Goal: Task Accomplishment & Management: Use online tool/utility

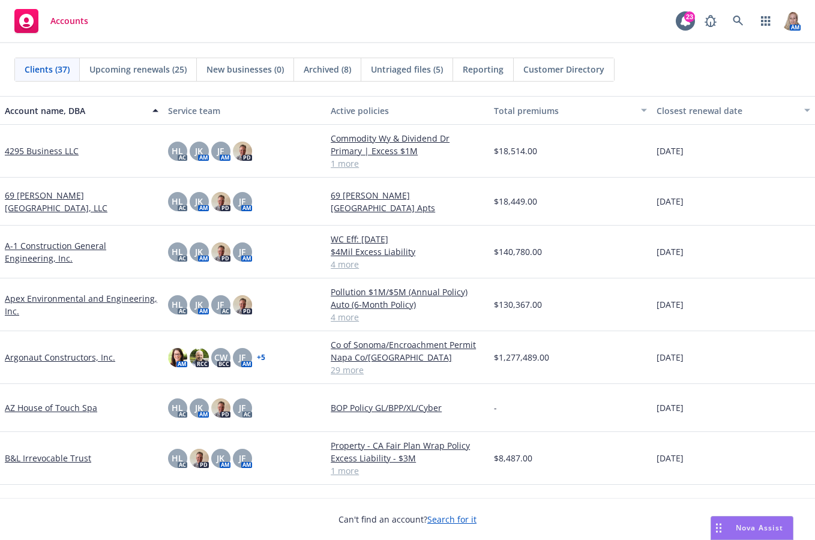
click at [740, 520] on div "Nova Assist" at bounding box center [752, 528] width 82 height 23
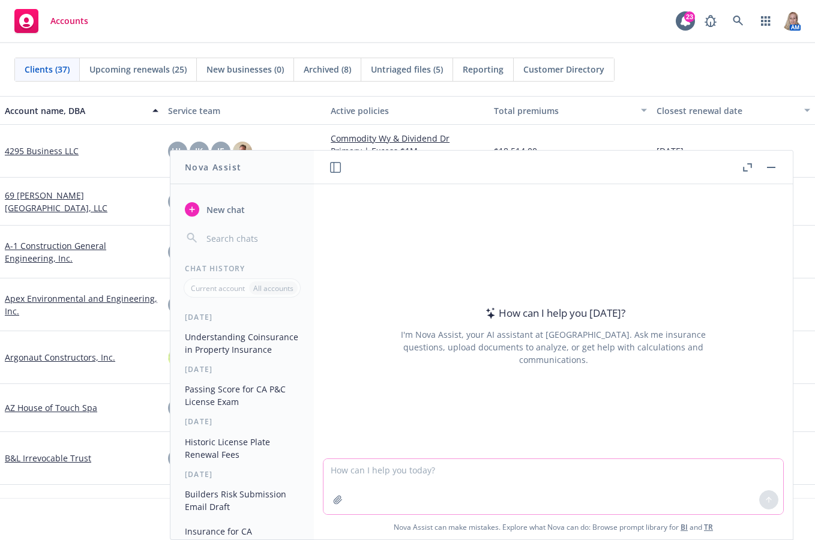
click at [506, 485] on textarea at bounding box center [553, 486] width 460 height 55
click at [455, 477] on textarea "How do you determin" at bounding box center [553, 486] width 460 height 56
drag, startPoint x: 452, startPoint y: 469, endPoint x: 448, endPoint y: 460, distance: 9.9
click at [452, 469] on textarea "How do you determin" at bounding box center [553, 486] width 460 height 56
type textarea "How do you determine Installation Floater Receipts for Construction Companies?"
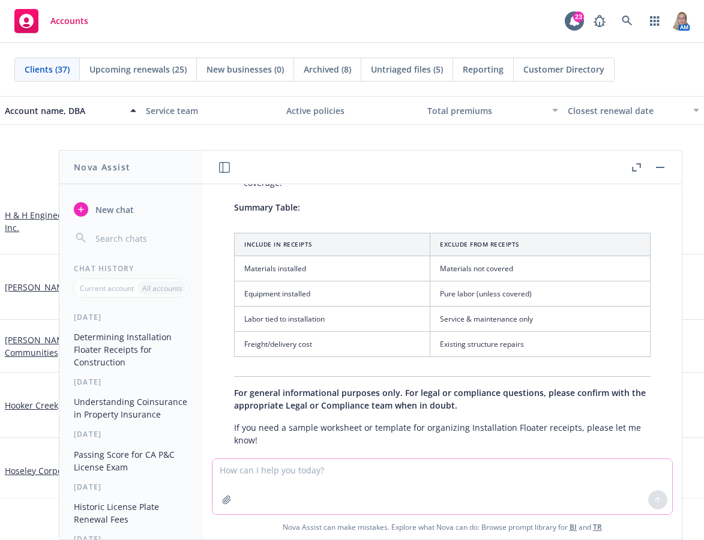
scroll to position [840, 0]
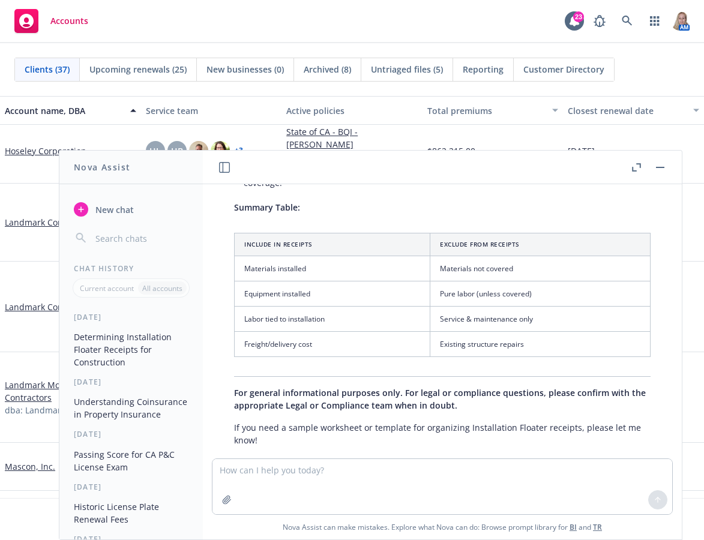
click at [38, 465] on link "Mascon, Inc." at bounding box center [30, 466] width 50 height 13
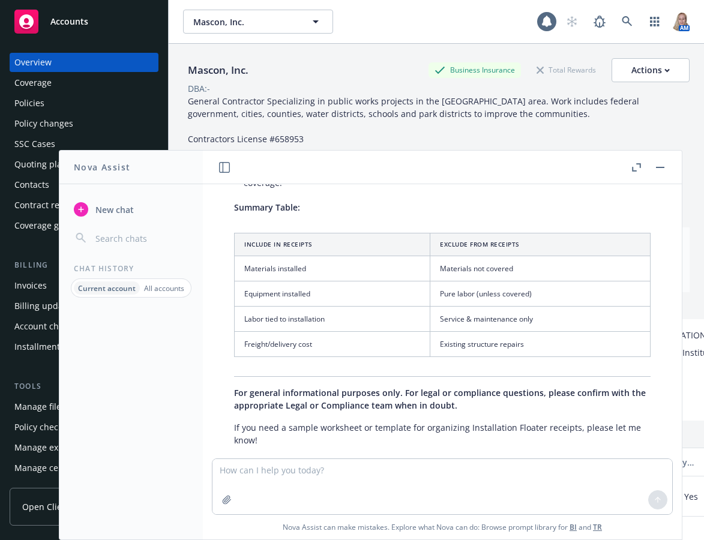
click at [668, 167] on header at bounding box center [442, 168] width 479 height 34
click at [663, 168] on button "button" at bounding box center [660, 167] width 14 height 14
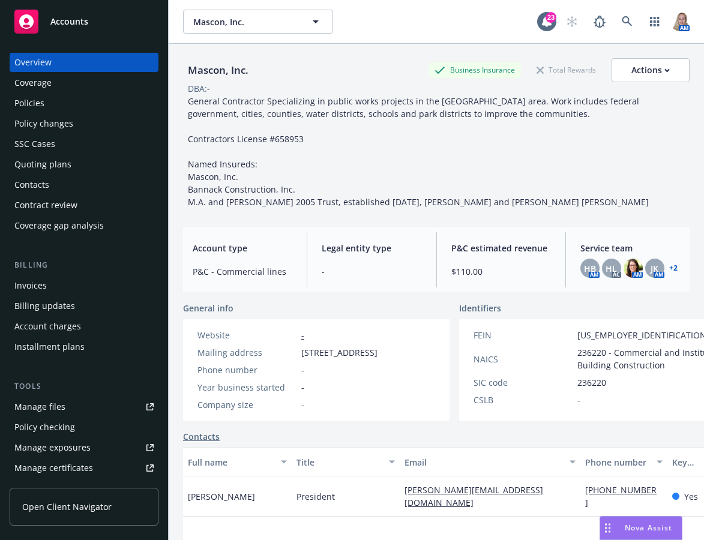
click at [53, 168] on div "Quoting plans" at bounding box center [42, 164] width 57 height 19
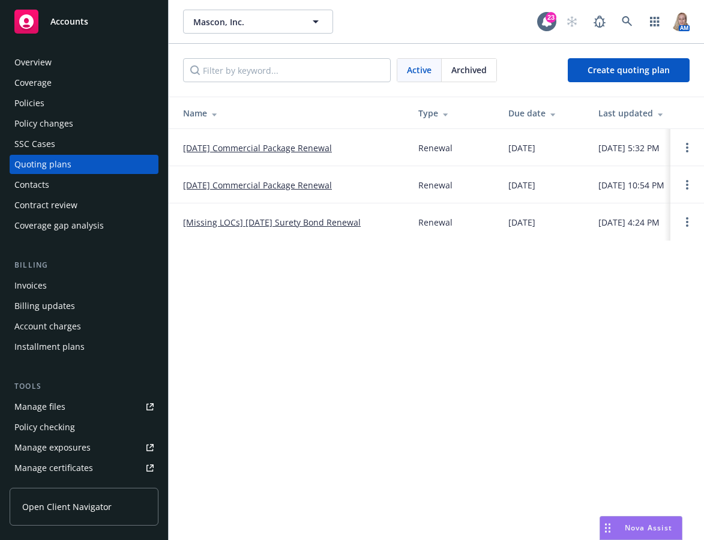
click at [302, 146] on link "10/01/25 Commercial Package Renewal" at bounding box center [257, 148] width 149 height 13
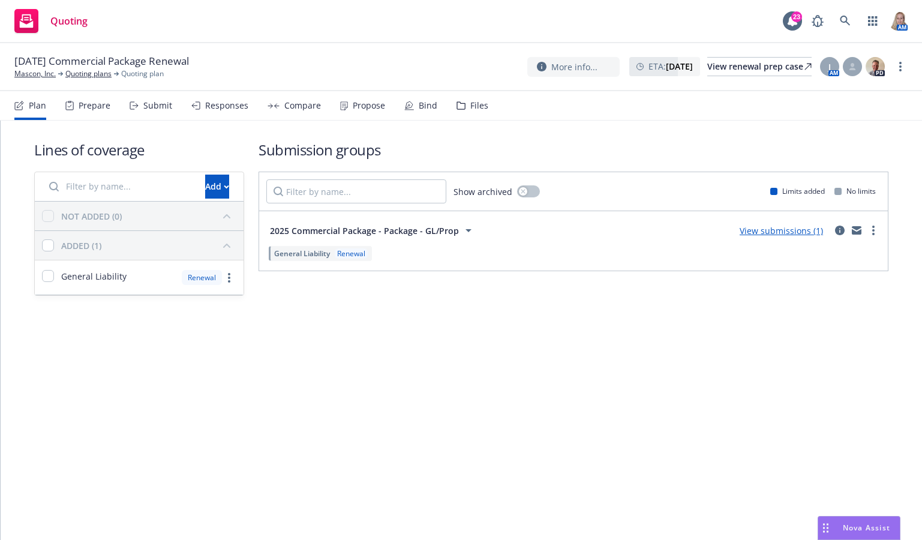
click at [475, 103] on div "Files" at bounding box center [479, 106] width 18 height 10
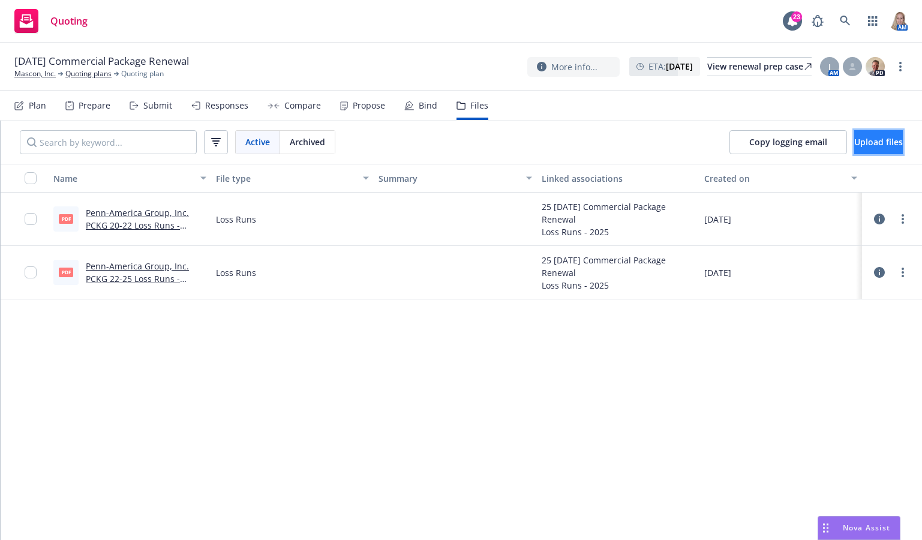
click at [703, 140] on span "Upload files" at bounding box center [878, 141] width 49 height 11
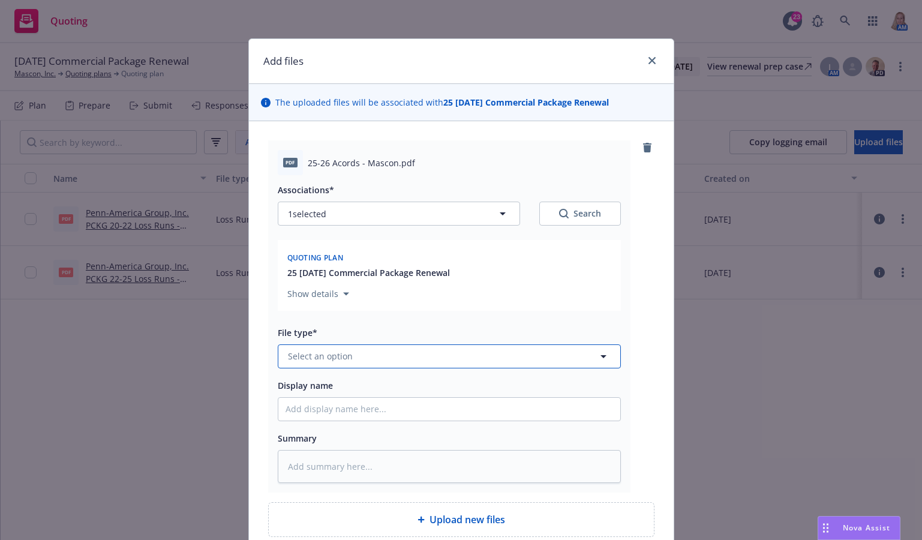
click at [405, 352] on button "Select an option" at bounding box center [449, 356] width 343 height 24
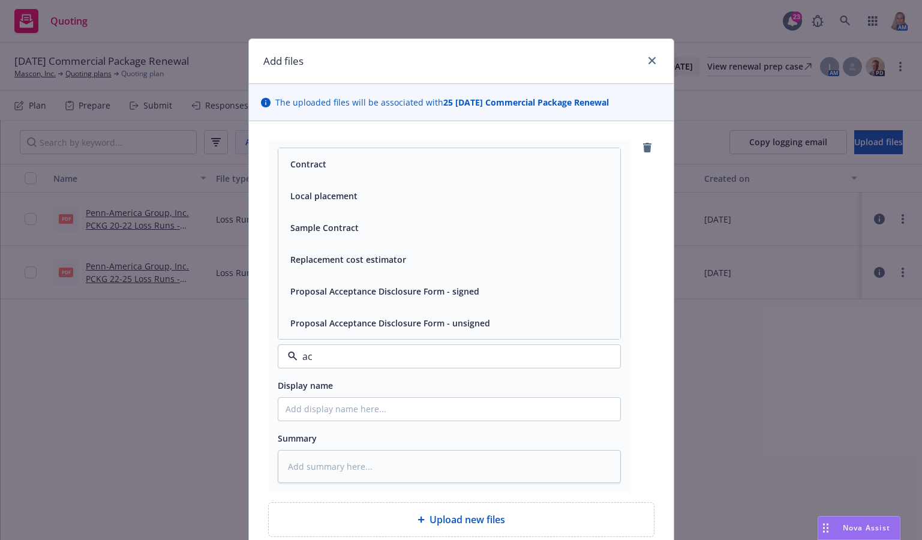
type input "aco"
type textarea "x"
type input "app"
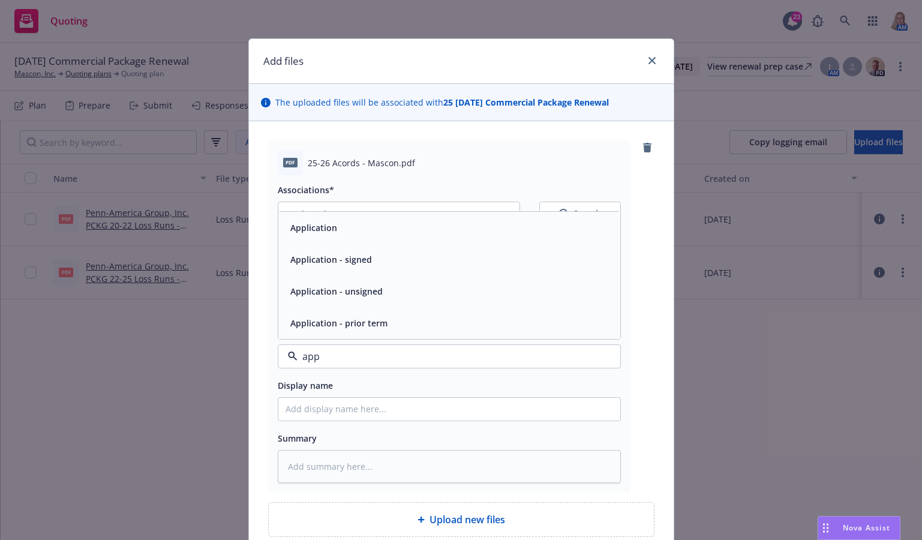
click at [355, 233] on div "Application" at bounding box center [450, 227] width 328 height 17
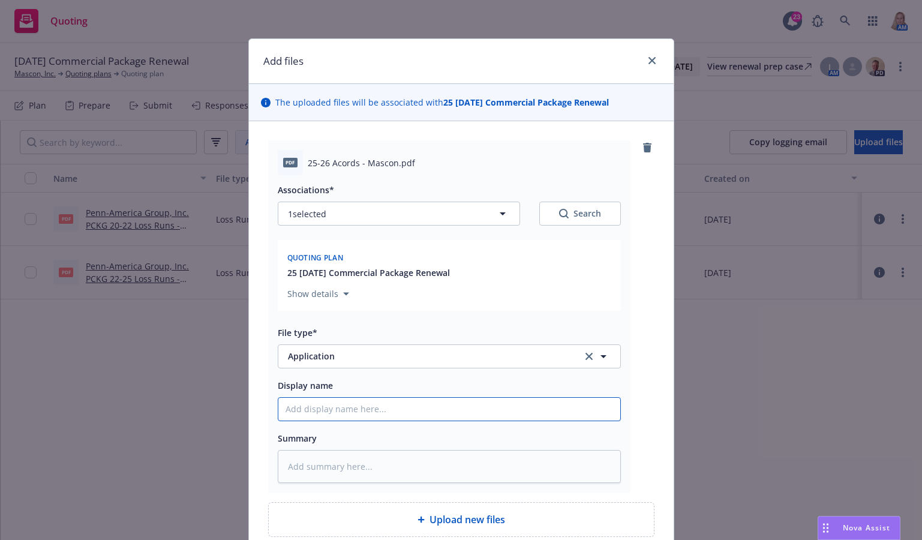
click at [362, 413] on input "Display name" at bounding box center [449, 409] width 342 height 23
type textarea "x"
type input "2"
type textarea "x"
type input "25"
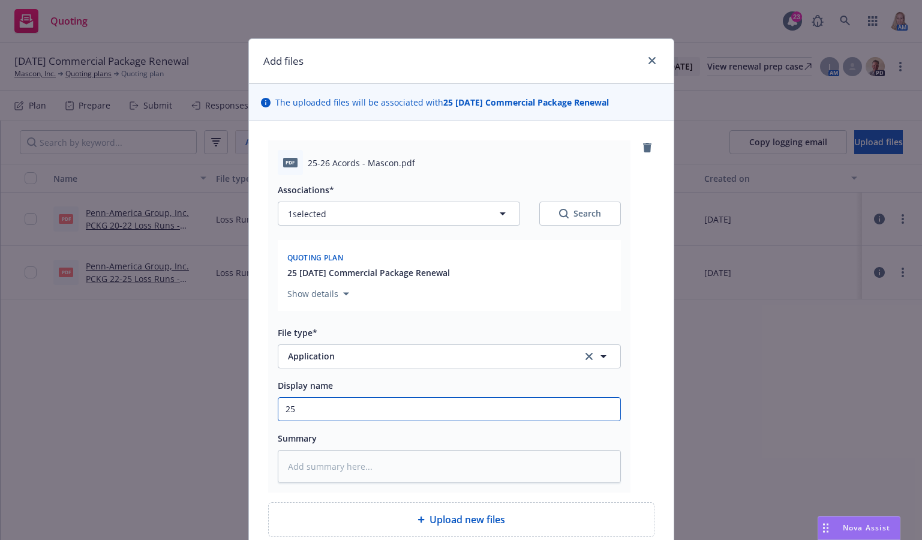
type textarea "x"
type input "25-"
type textarea "x"
type input "25-2"
type textarea "x"
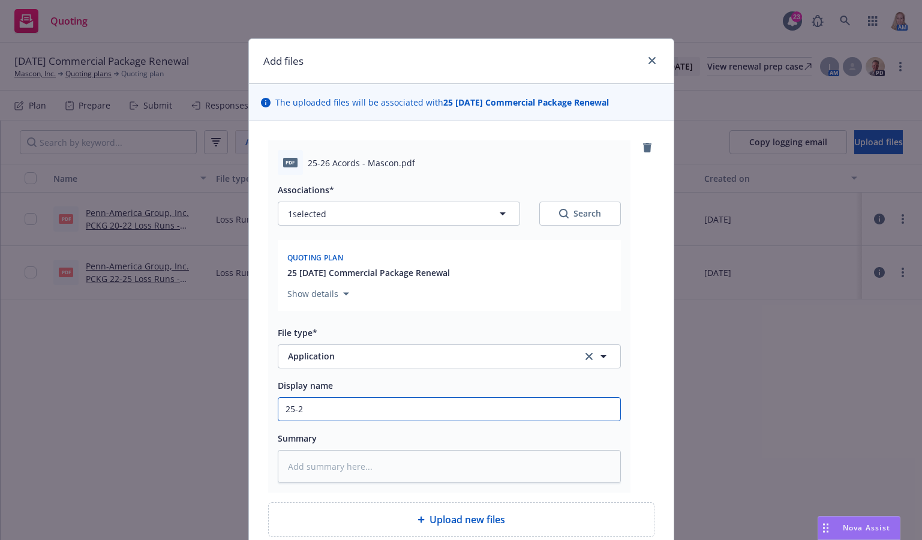
type input "25-26"
type textarea "x"
type input "25-26"
type textarea "x"
type input "25-26 A"
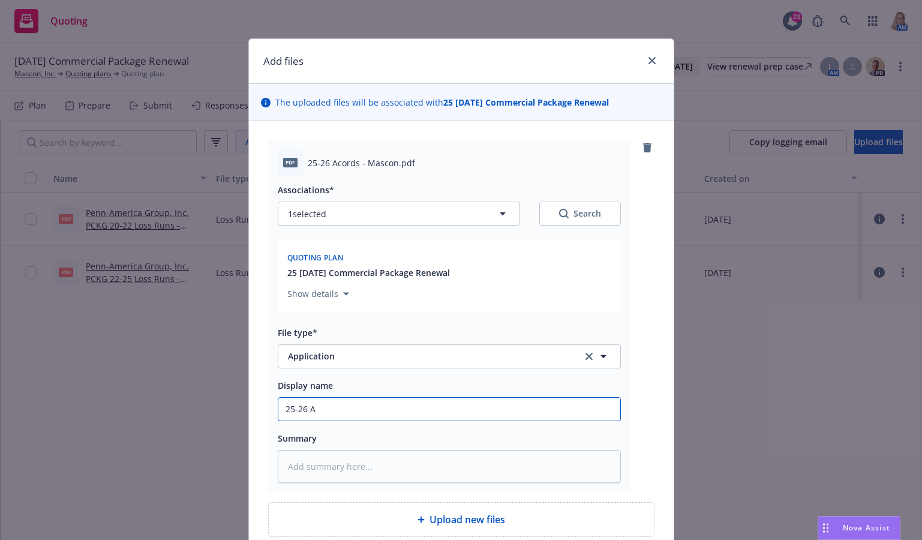
type textarea "x"
type input "25-26 Ac"
type textarea "x"
type input "25-26 Aco"
type textarea "x"
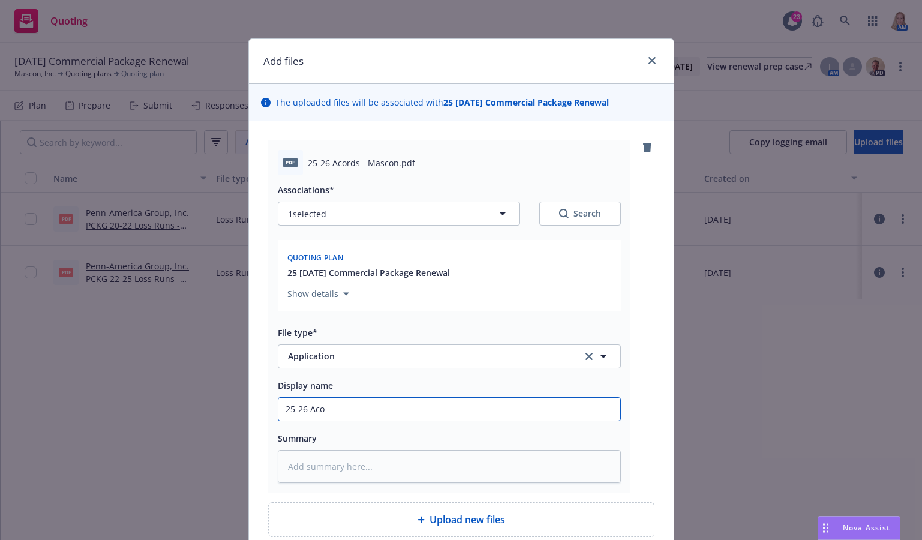
type input "25-26 Acor"
type textarea "x"
type input "25-26 Acord"
type textarea "x"
type input "25-26 Acord"
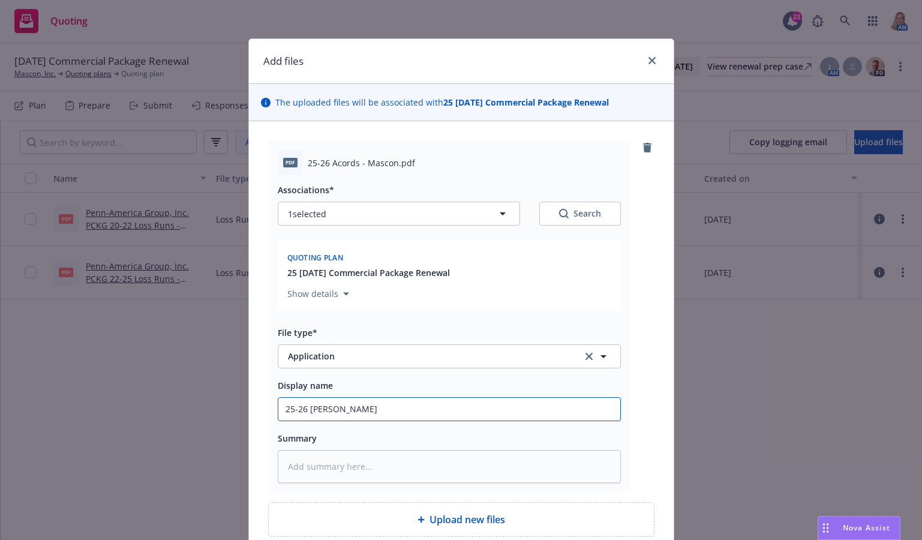
type textarea "x"
type input "25-26 Acord A"
type textarea "x"
type input "25-26 Acord Ap"
type textarea "x"
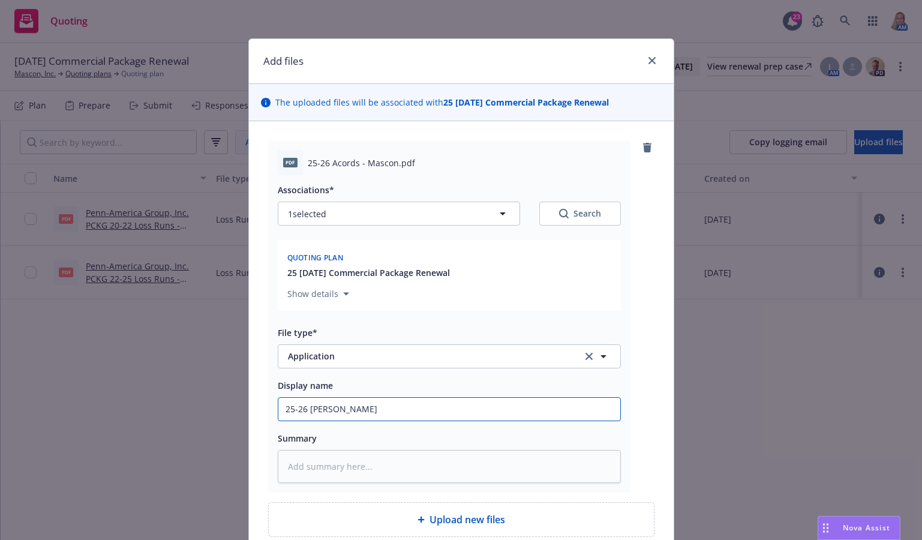
type input "25-26 Acord App"
type textarea "x"
type input "25-26 Acord Appl"
type textarea "x"
type input "25-26 Acord Appli"
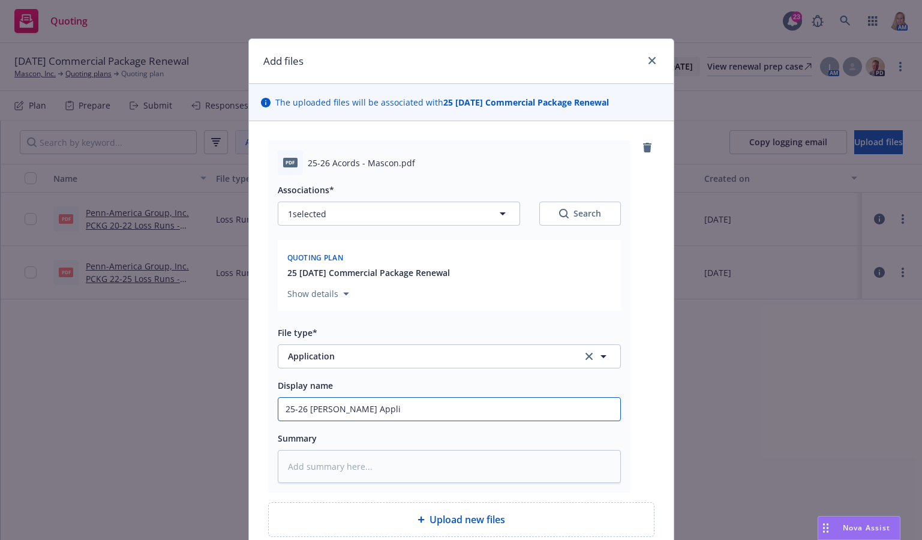
type textarea "x"
type input "25-26 Acord Applic"
type textarea "x"
type input "25-26 Acord Applica"
type textarea "x"
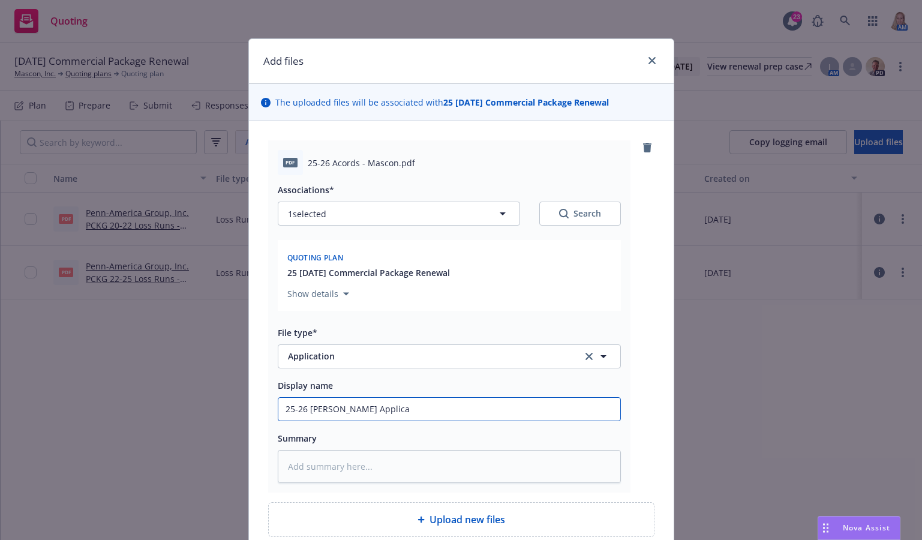
type input "25-26 Acord Applicat"
type textarea "x"
type input "25-26 Acord Applicati"
type textarea "x"
type input "25-26 Acord Applicatio"
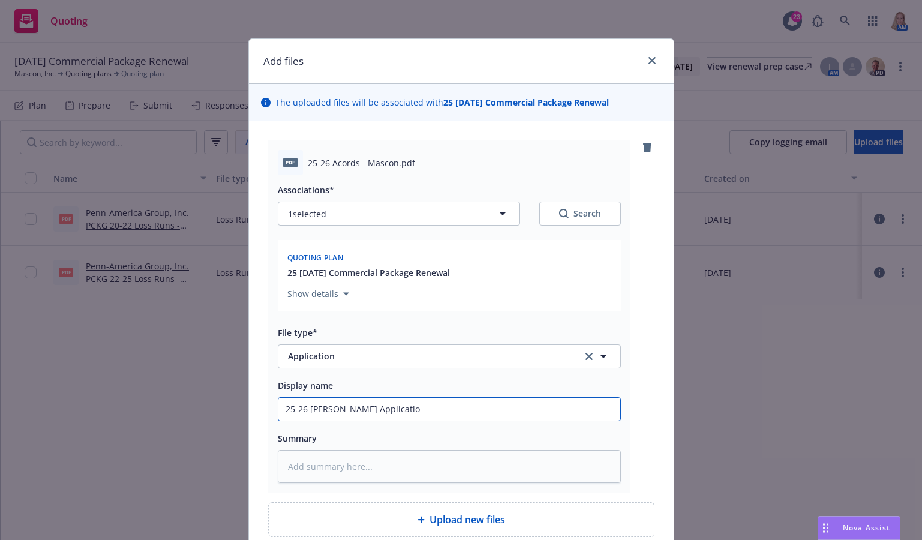
type textarea "x"
type input "25-26 Acord Application"
type textarea "x"
drag, startPoint x: 433, startPoint y: 403, endPoint x: 240, endPoint y: 401, distance: 193.2
click at [240, 401] on div "Add files The uploaded files will be associated with 25 10/01/25 Commercial Pac…" at bounding box center [461, 270] width 922 height 540
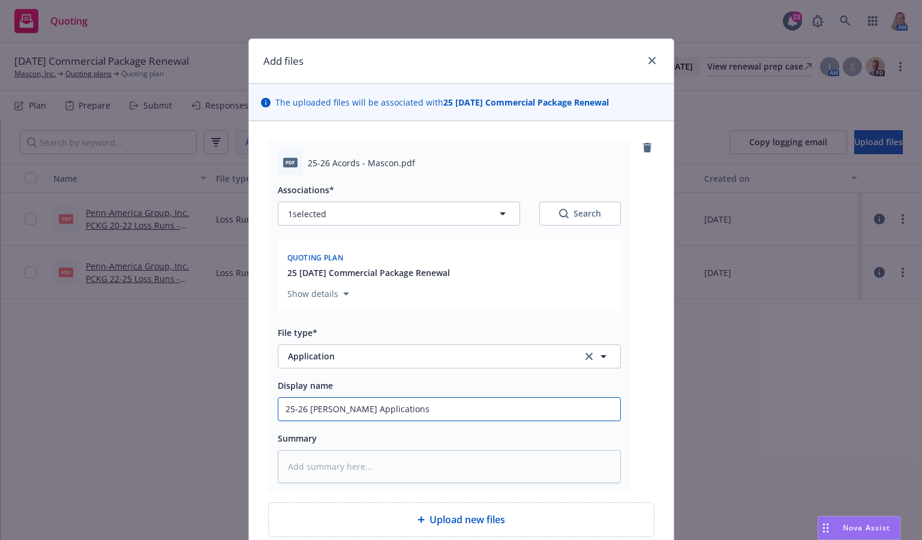
type input "25-26 Acord Applications"
click at [353, 460] on textarea at bounding box center [449, 466] width 343 height 33
paste textarea "25-26 Acord Applications"
type textarea "x"
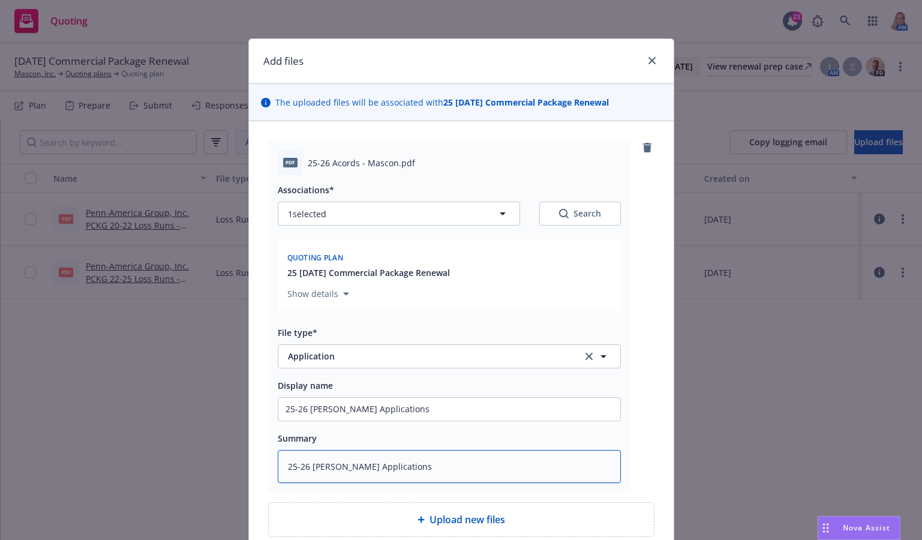
type textarea "25-26 Acord Applications"
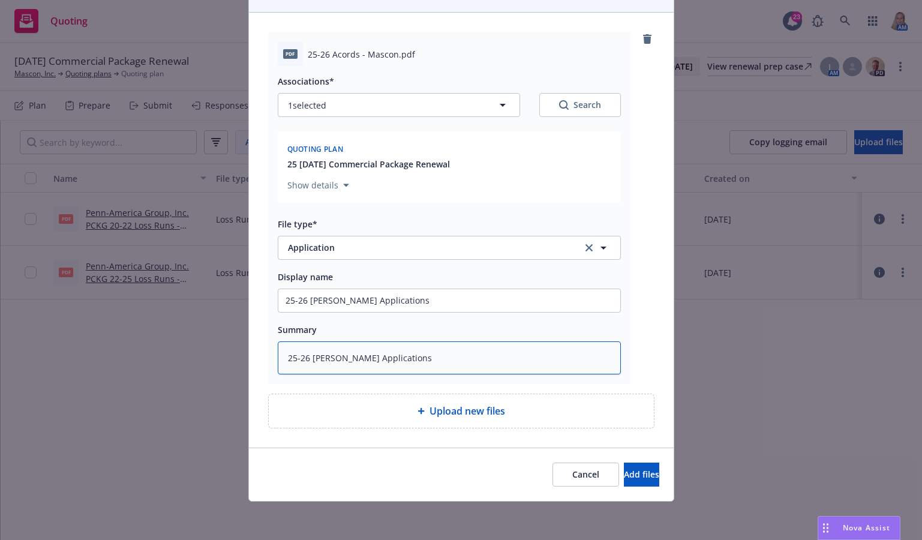
type textarea "x"
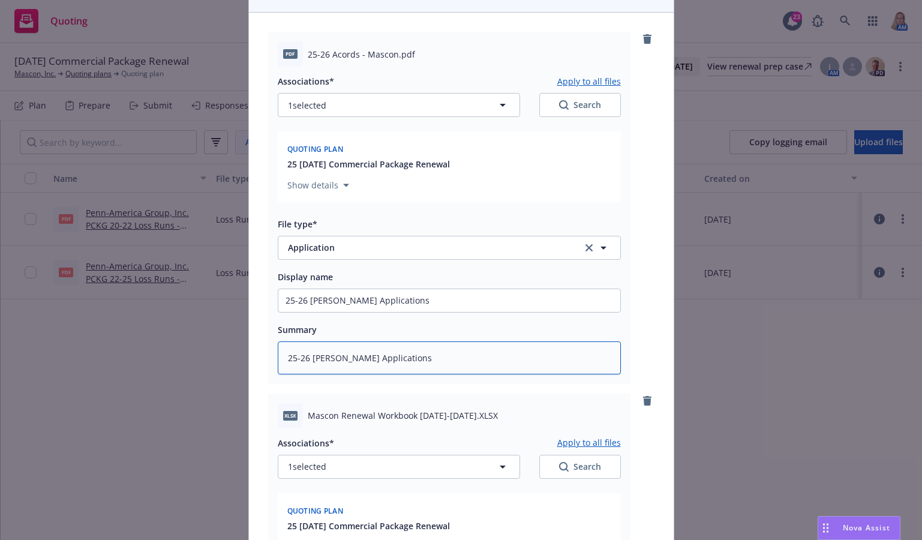
scroll to position [470, 0]
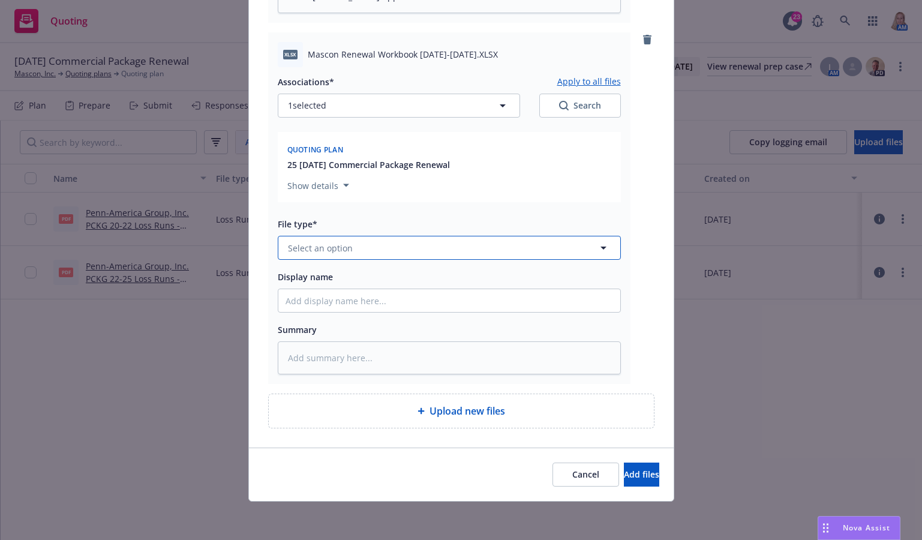
click at [346, 244] on button "Select an option" at bounding box center [449, 248] width 343 height 24
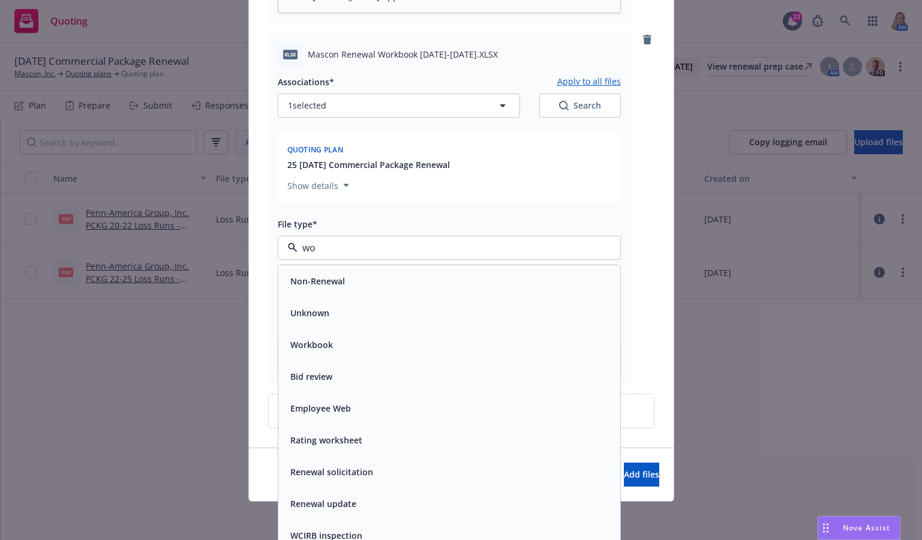
type input "wor"
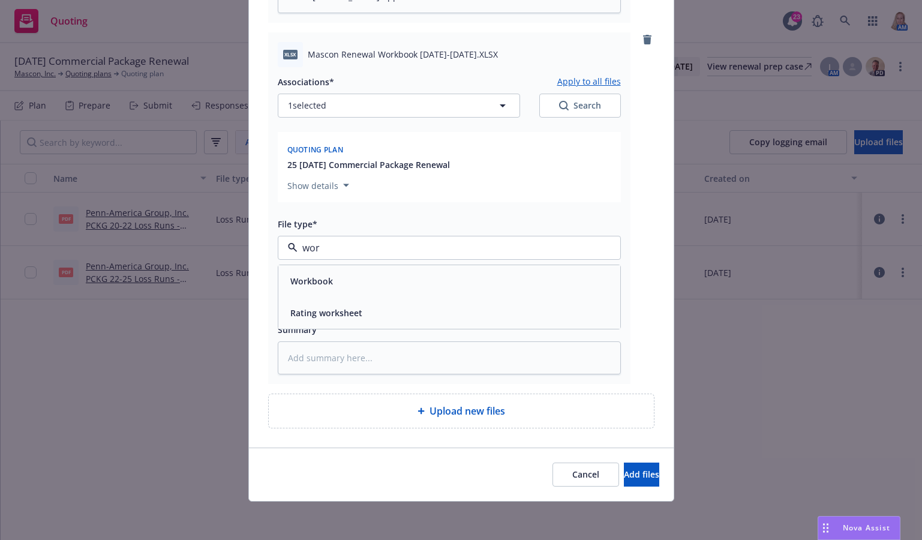
click at [334, 276] on div "Workbook" at bounding box center [450, 280] width 328 height 17
click at [334, 303] on input "Display name" at bounding box center [449, 300] width 342 height 23
paste input "25-26 Acord Applications"
type textarea "x"
type input "25-26 Acord Applications"
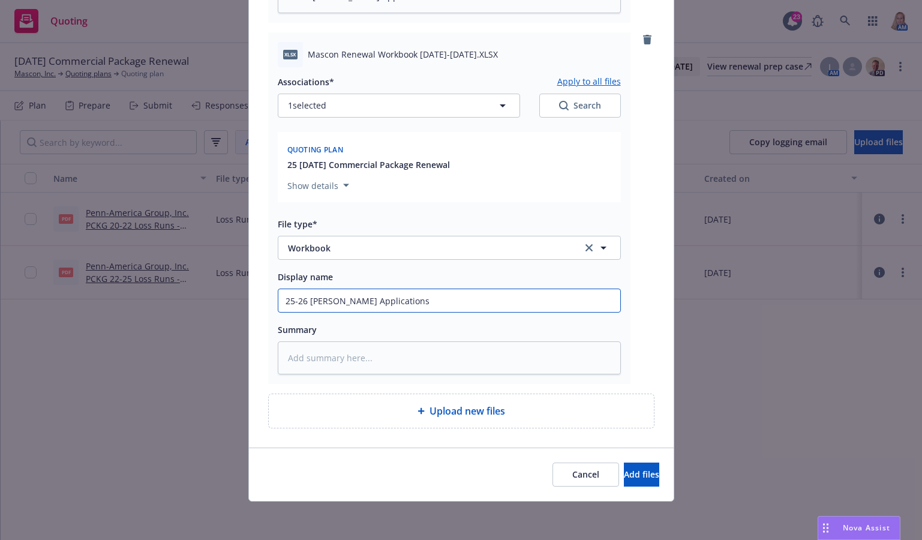
drag, startPoint x: 378, startPoint y: 299, endPoint x: 307, endPoint y: 302, distance: 71.4
click at [307, 302] on input "25-26 Acord Applications" at bounding box center [449, 300] width 342 height 23
type textarea "x"
type input "25-26 R"
type textarea "x"
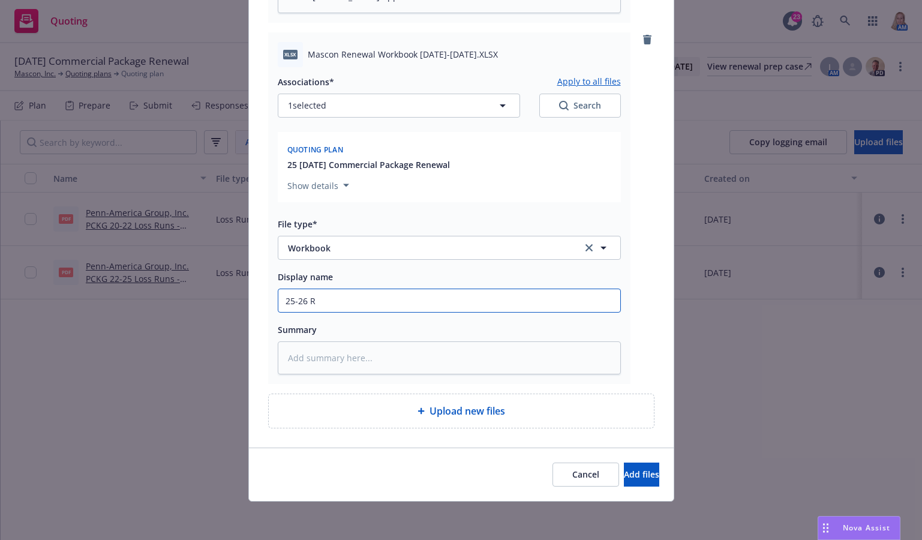
type input "25-26 Rn"
type textarea "x"
type input "25-26 Rne"
type textarea "x"
type input "25-26 Rnew"
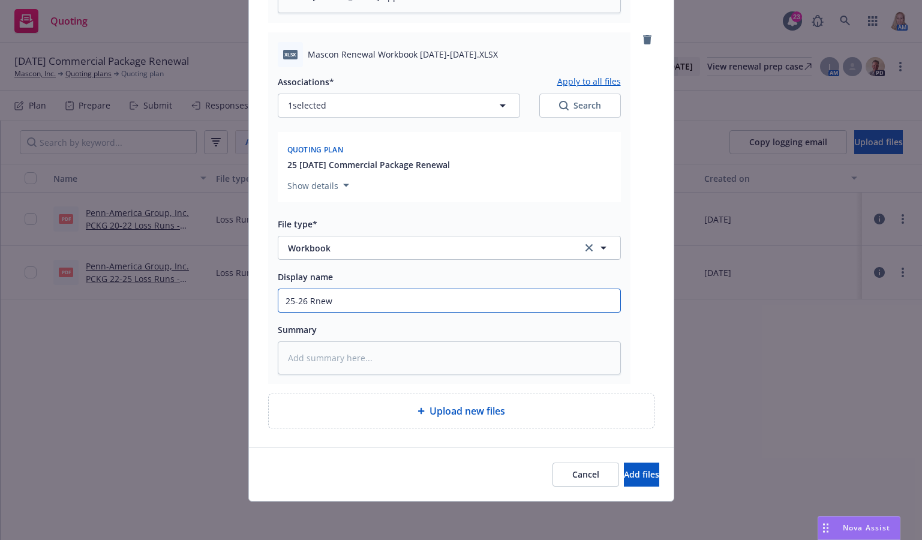
type textarea "x"
type input "25-26 Rne"
type textarea "x"
type input "25-26 Rn"
type textarea "x"
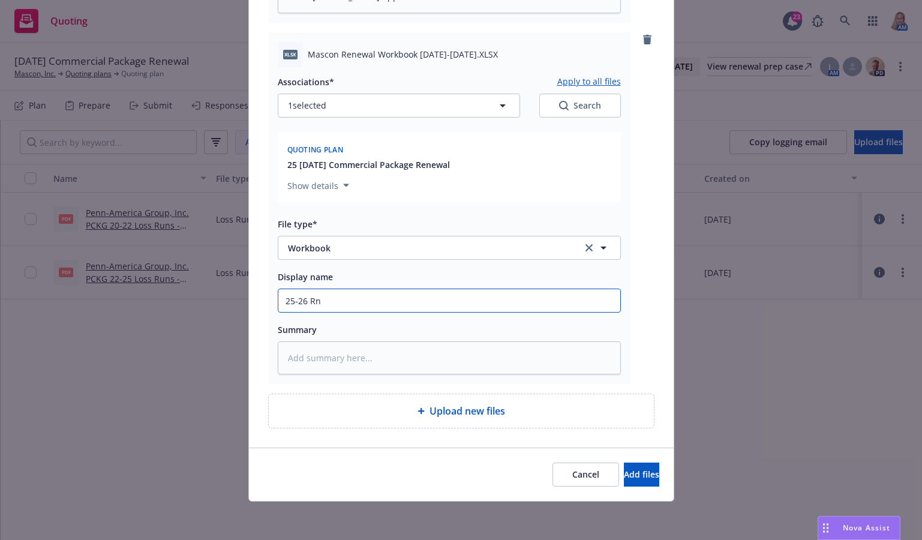
type input "25-26 R"
type textarea "x"
type input "25-26 Re"
type textarea "x"
type input "25-26 Ren"
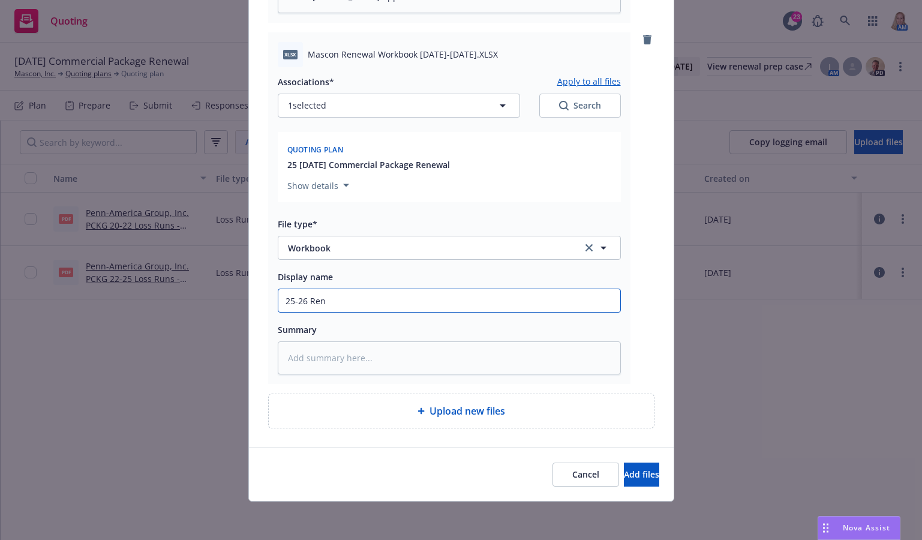
type textarea "x"
type input "25-26 Renew"
type textarea "x"
type input "25-26 Renewa"
type textarea "x"
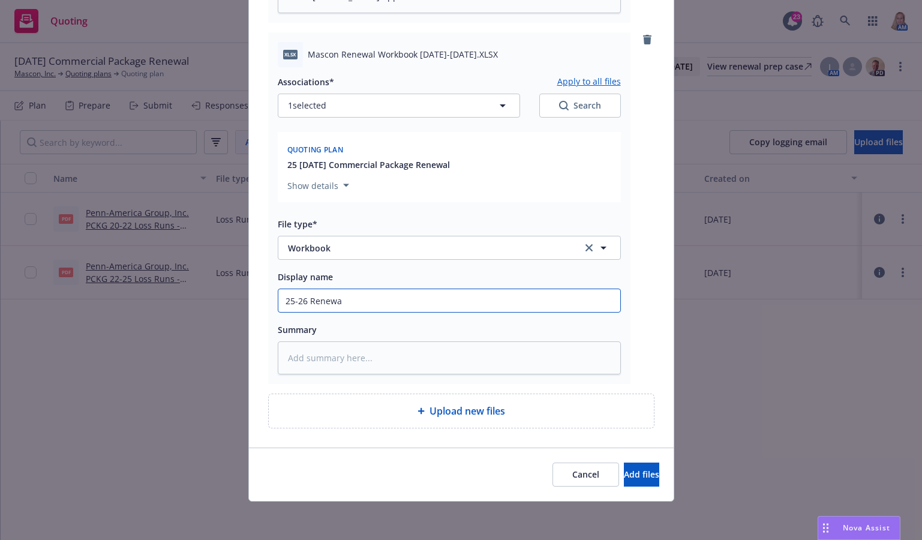
type input "25-26 Renew"
type textarea "x"
type input "25-26 Rene"
type textarea "x"
type input "25-26 Ren"
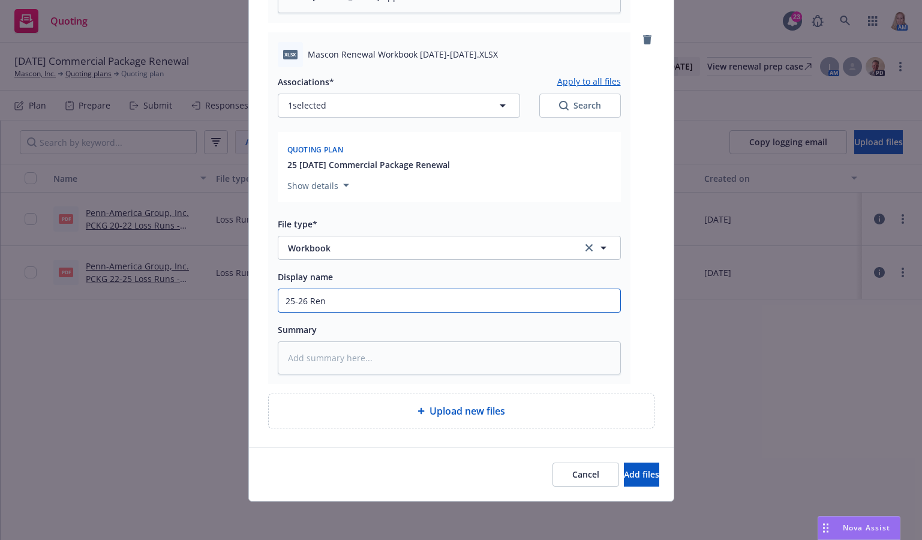
type textarea "x"
type input "25-26 Re"
type textarea "x"
type input "25-26 R"
type textarea "x"
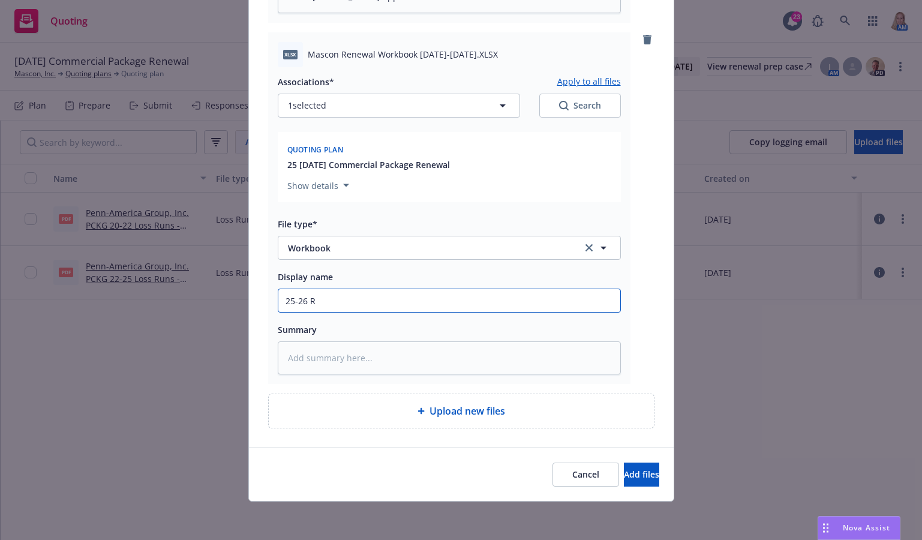
type input "25-26"
type textarea "x"
type input "25-26 W"
type textarea "x"
type input "25-26 Wo"
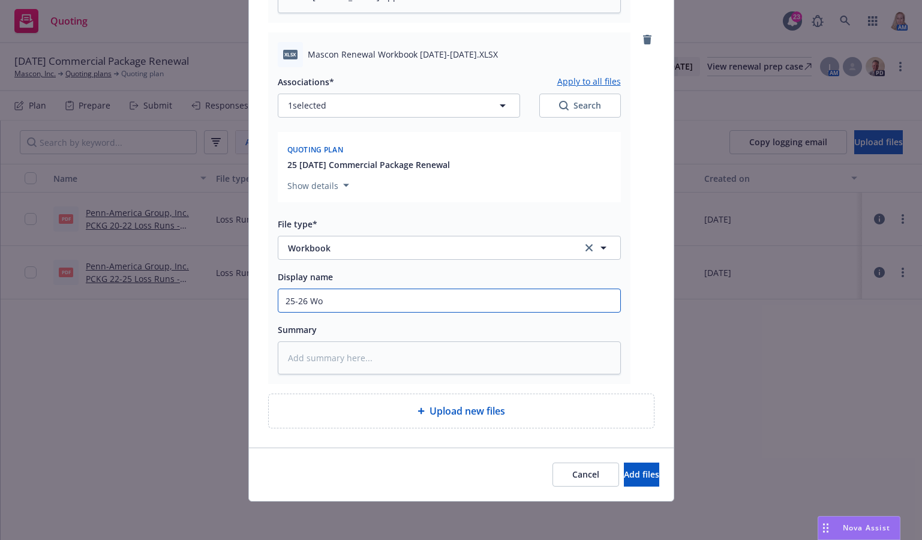
type textarea "x"
type input "25-26 Wor"
type textarea "x"
type input "25-26 Work"
type textarea "x"
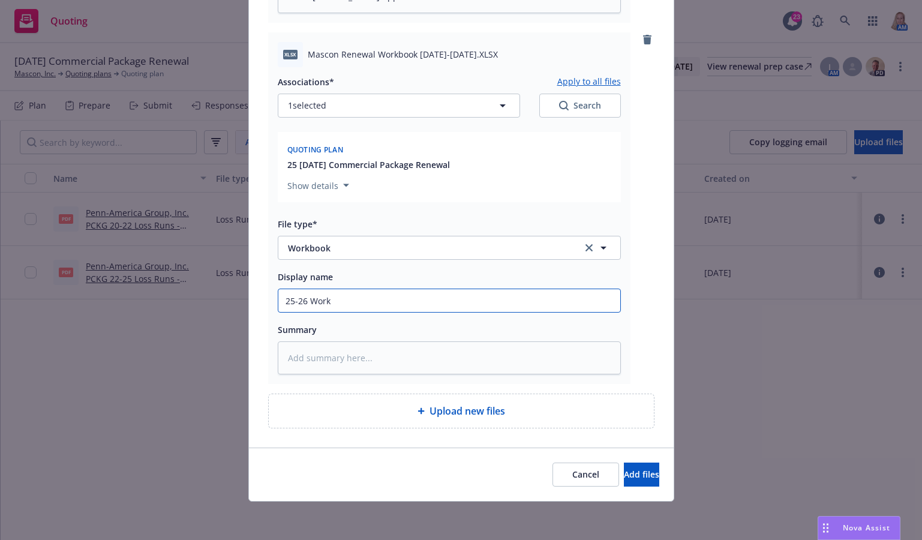
type input "25-26 Workb"
type textarea "x"
type input "25-26 Workbo"
type textarea "x"
type input "25-26 Workboo"
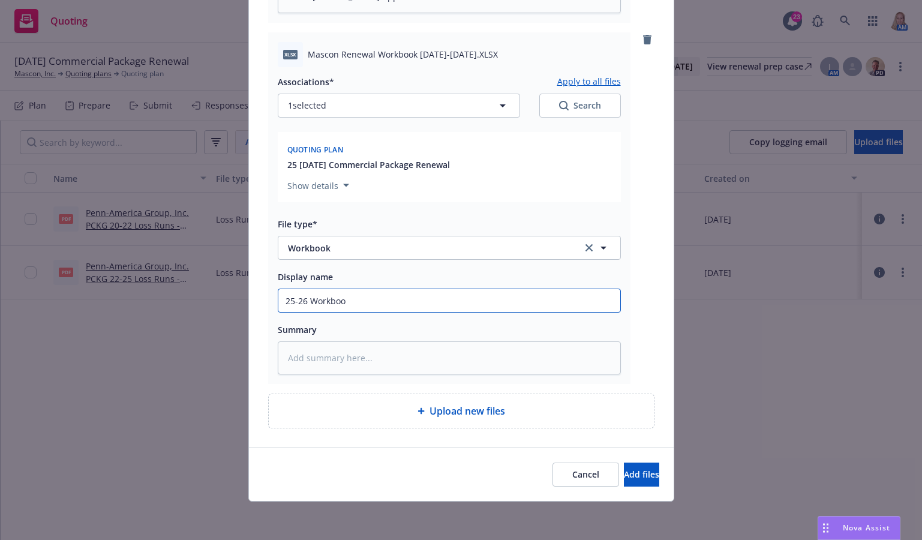
type textarea "x"
drag, startPoint x: 359, startPoint y: 303, endPoint x: 221, endPoint y: 305, distance: 138.0
click at [212, 308] on div "Add files The uploaded files will be associated with 25 10/01/25 Commercial Pac…" at bounding box center [461, 270] width 922 height 540
type input "25-26 Workbook"
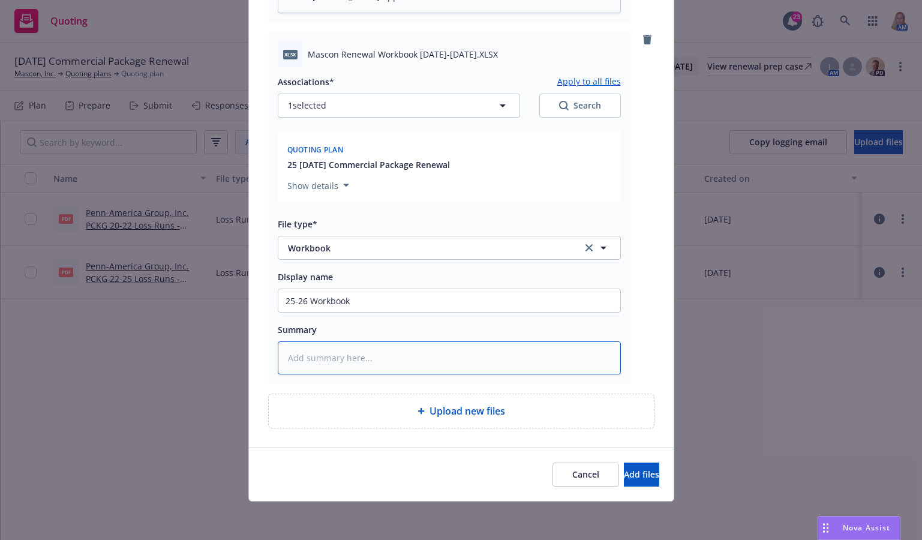
click at [327, 365] on textarea at bounding box center [449, 357] width 343 height 33
paste textarea "25-26 Workbook"
type textarea "x"
type textarea "25-26 Workbook"
type textarea "x"
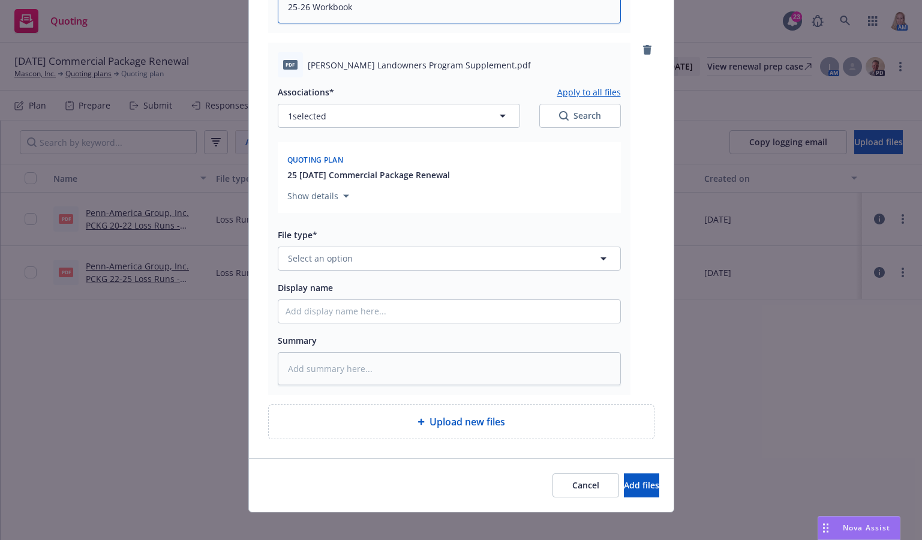
scroll to position [831, 0]
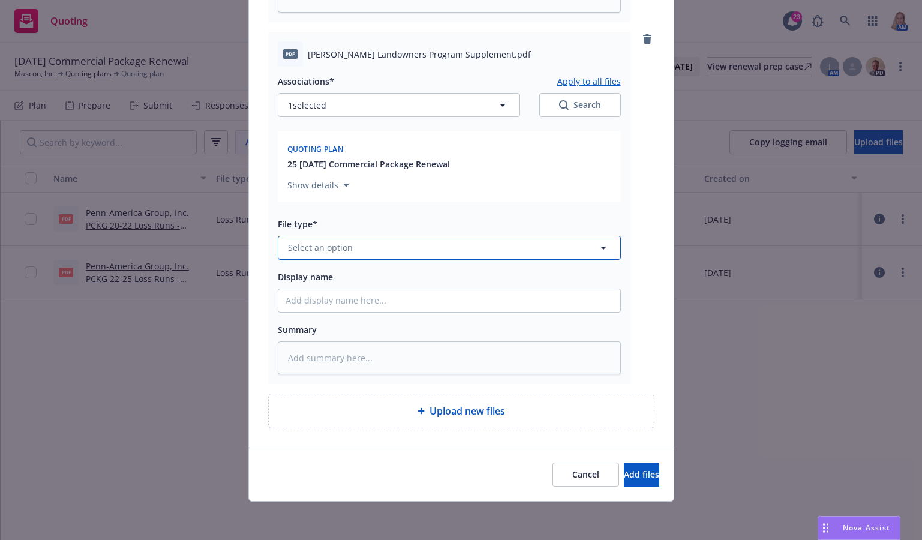
click at [326, 247] on span "Select an option" at bounding box center [320, 247] width 65 height 13
type input "s"
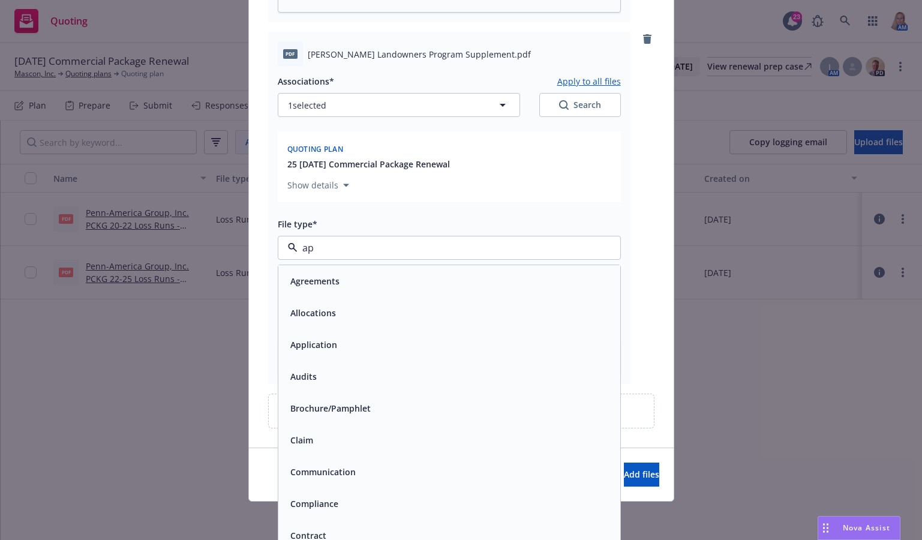
type input "app"
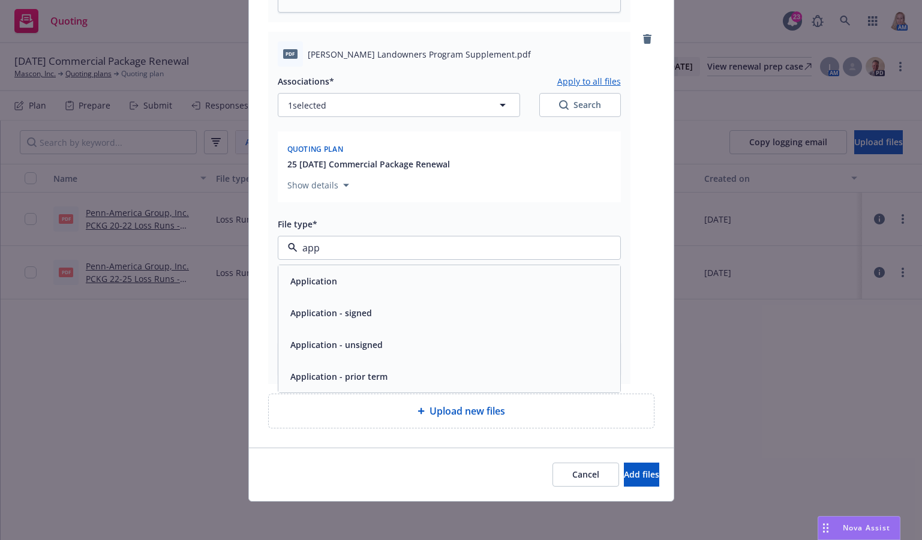
click at [334, 281] on div "Application" at bounding box center [450, 280] width 328 height 17
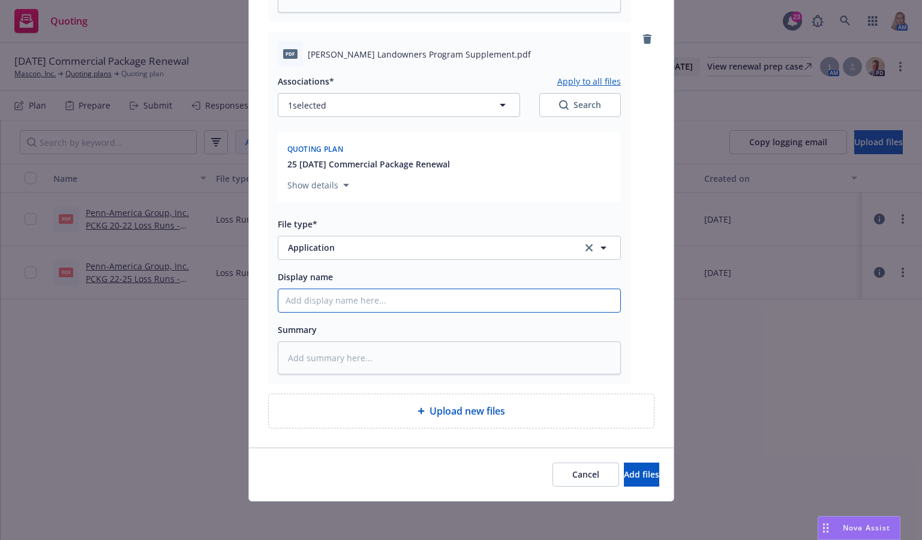
click at [323, 293] on input "Display name" at bounding box center [449, 300] width 342 height 23
drag, startPoint x: 323, startPoint y: 293, endPoint x: 304, endPoint y: 301, distance: 20.5
click at [304, 301] on input "Display name" at bounding box center [449, 300] width 342 height 23
type textarea "x"
type input "2"
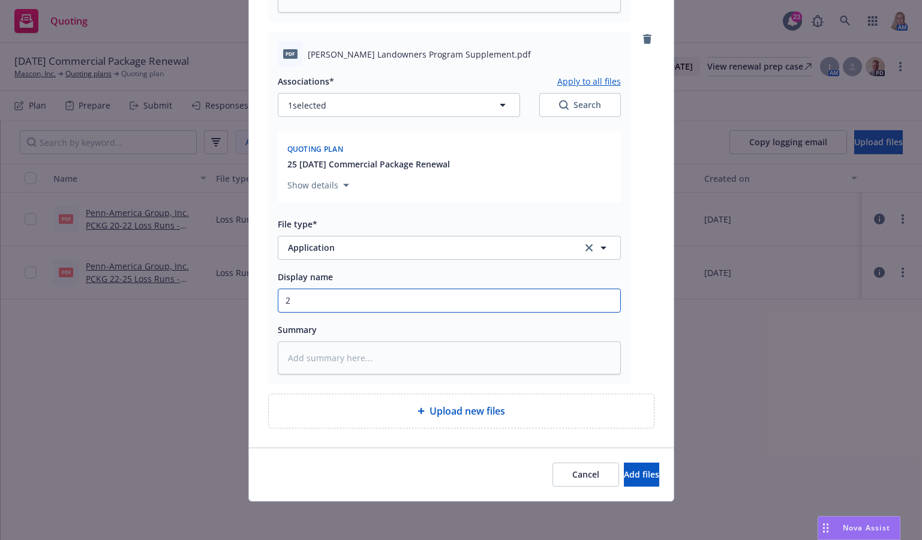
type textarea "x"
type input "25"
type textarea "x"
type input "25-"
type textarea "x"
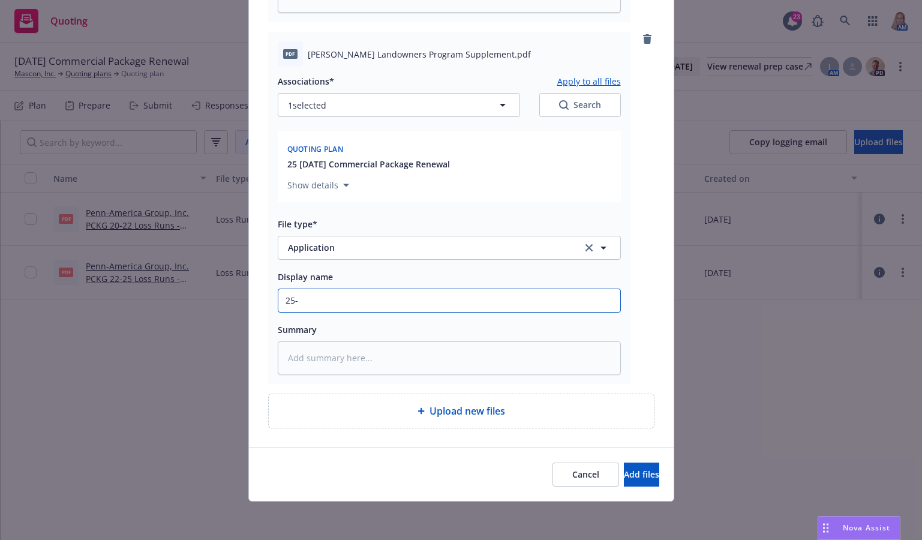
type input "25-2"
type textarea "x"
type input "25-26"
type textarea "x"
type input "25-26"
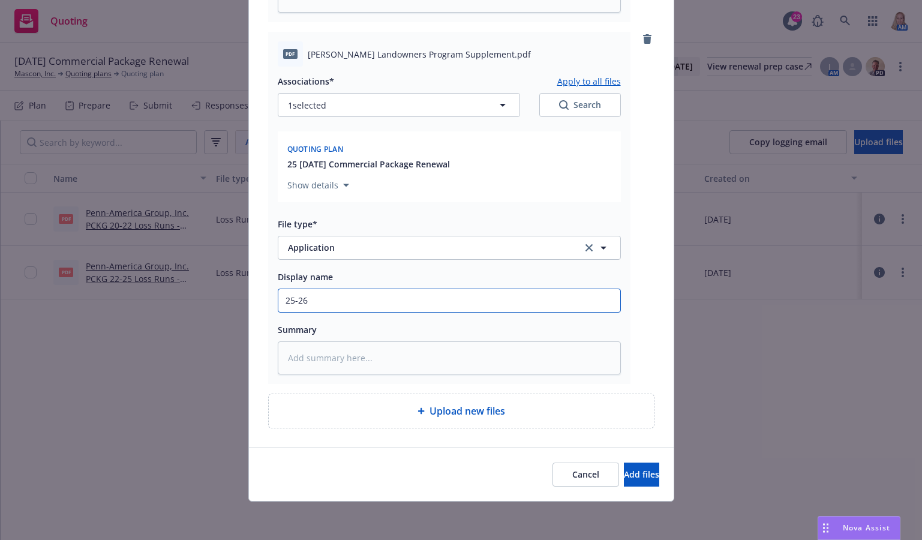
type textarea "x"
type input "25-26 S"
type textarea "x"
type input "25-26 Su"
type textarea "x"
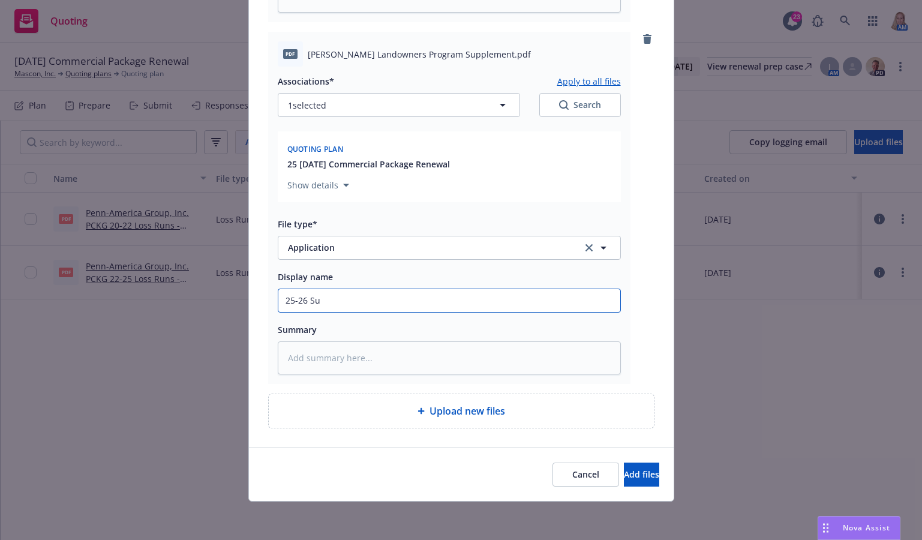
type input "25-26 Sup"
type textarea "x"
type input "25-26 Supp"
type textarea "x"
type input "25-26 Sup"
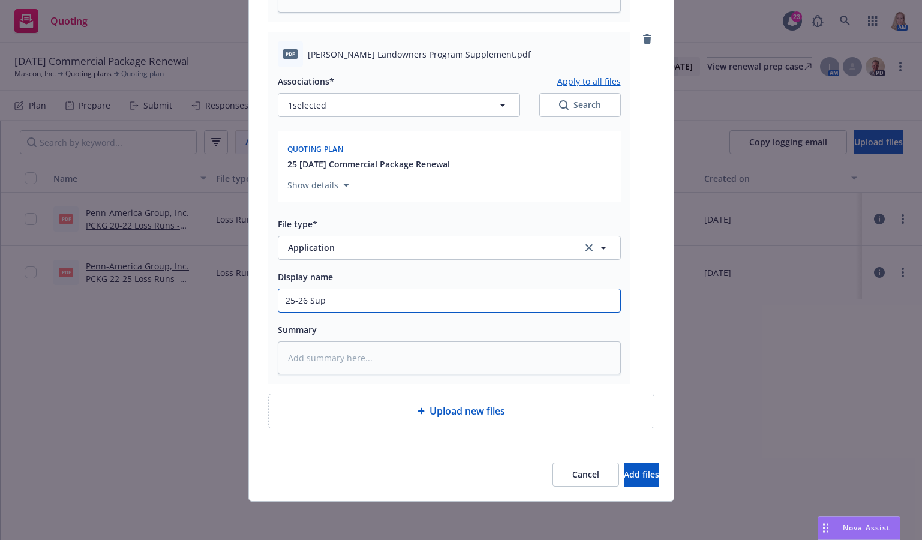
type textarea "x"
type input "25-26 Su"
type textarea "x"
type input "25-26 S"
type textarea "x"
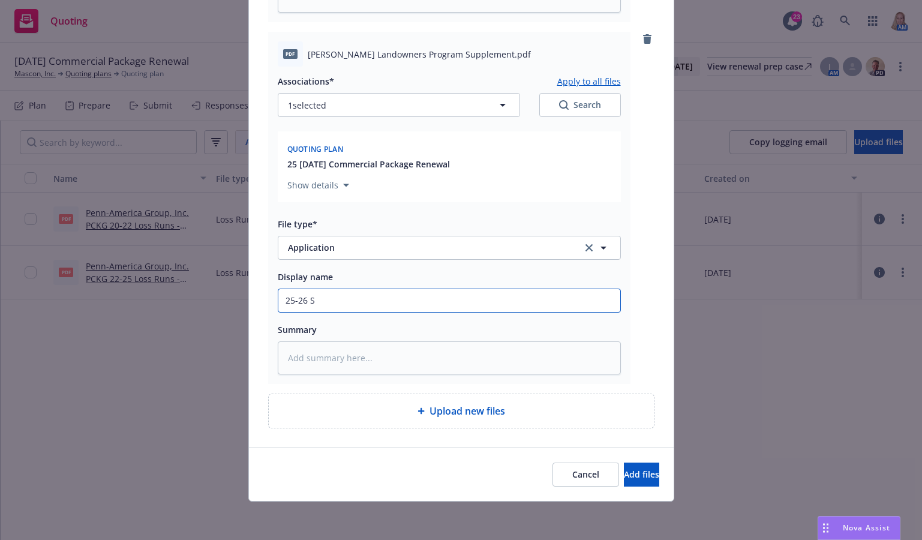
type input "25-26"
type textarea "x"
type input "25-26 L"
type textarea "x"
type input "25-26 La"
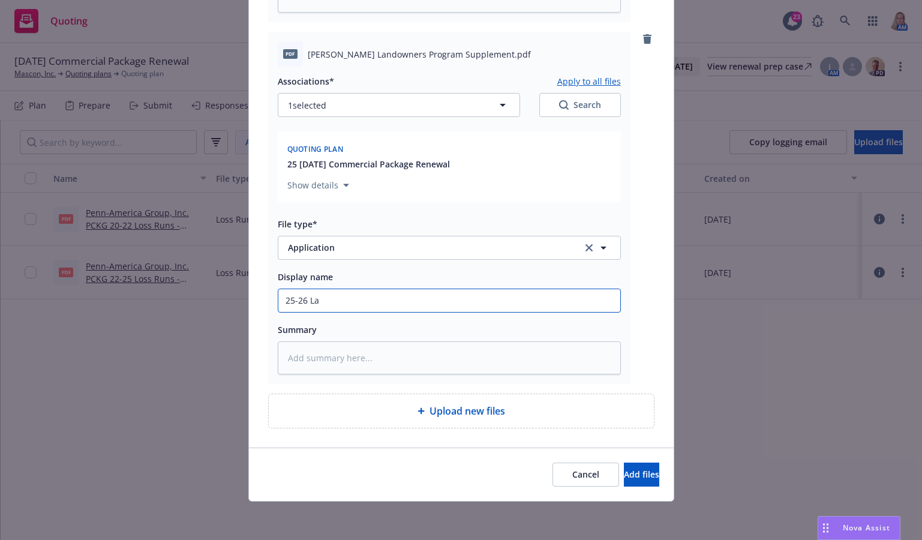
type textarea "x"
type input "25-26 Lan"
type textarea "x"
type input "25-26 Land"
type textarea "x"
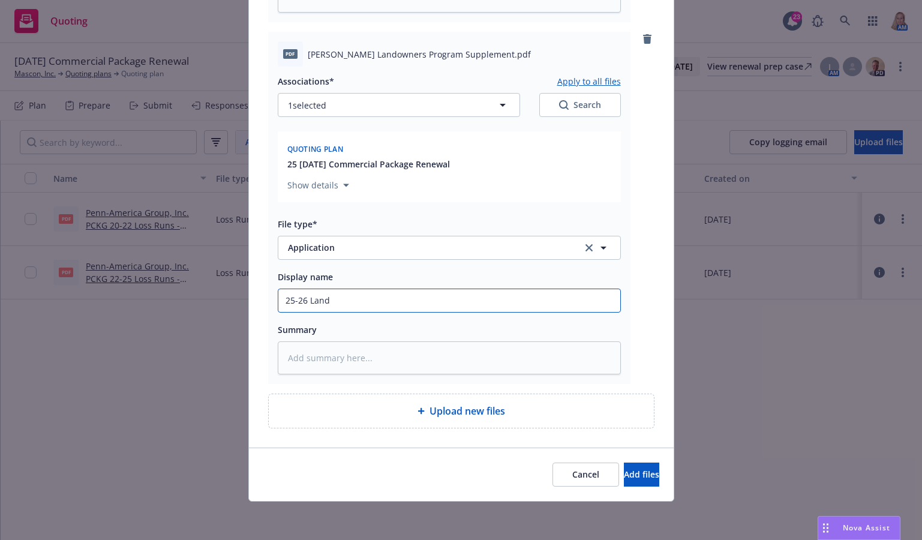
type input "25-26 Lando"
type textarea "x"
type input "25-26 Landow"
type textarea "x"
type input "25-26 Landown"
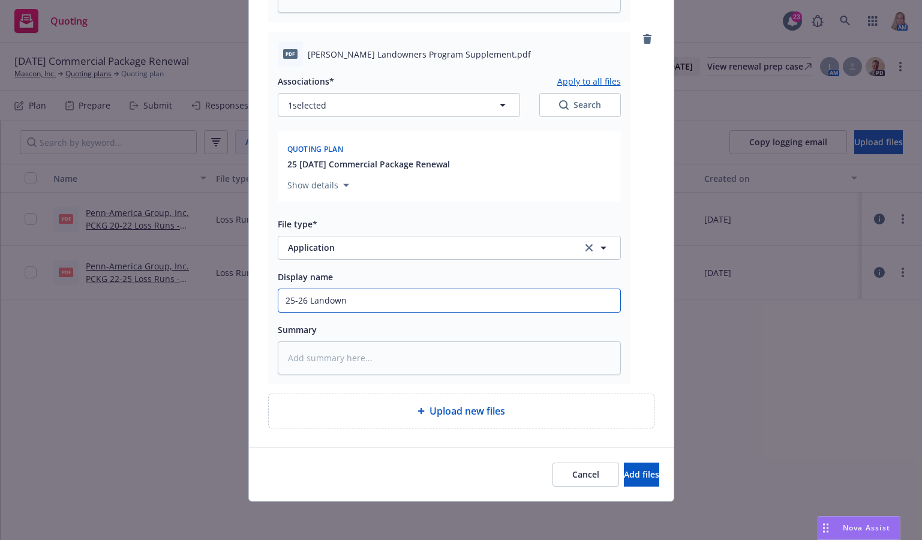
type textarea "x"
type input "25-26 Landowne"
type textarea "x"
type input "25-26 Landowner"
type textarea "x"
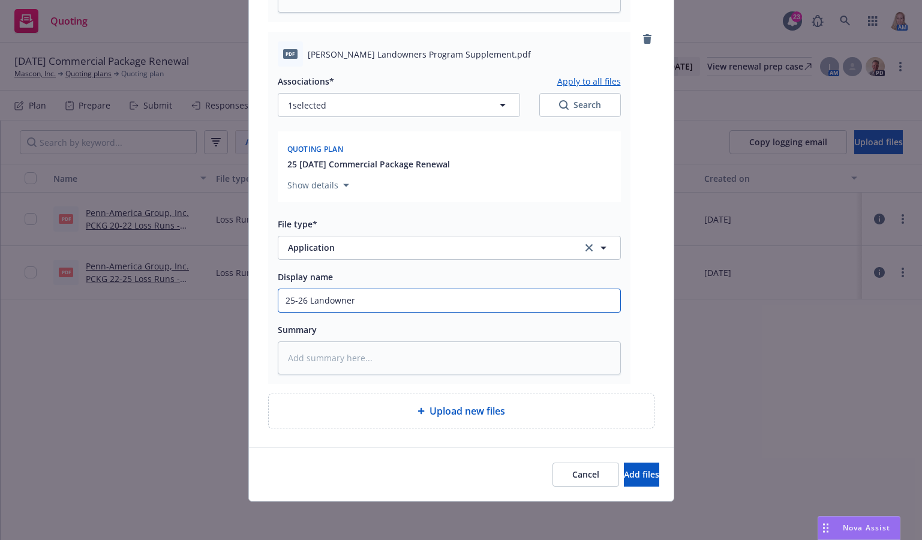
type input "25-26 Landowners"
type textarea "x"
type input "25-26 Landowners"
type textarea "x"
type input "25-26 Landowners S"
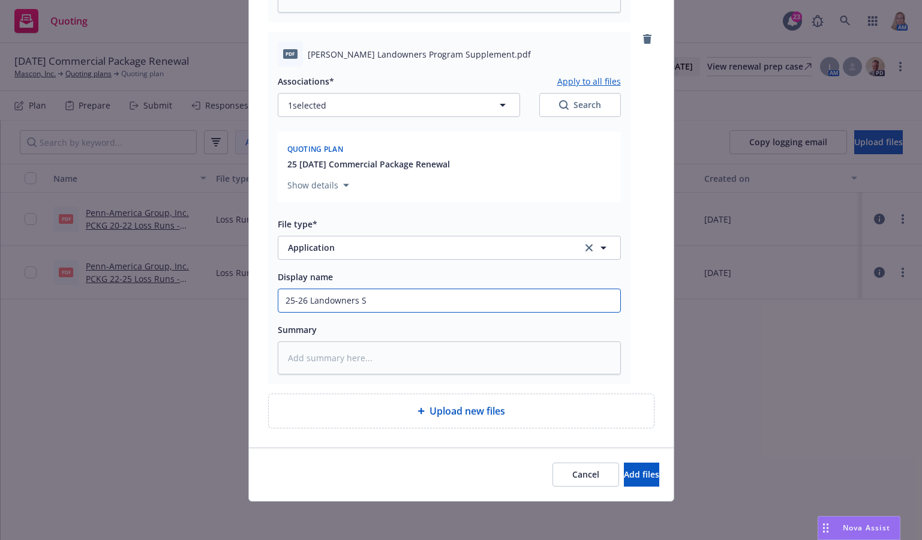
type textarea "x"
type input "25-26 Landowners Su"
type textarea "x"
type input "25-26 Landowners Sup"
type textarea "x"
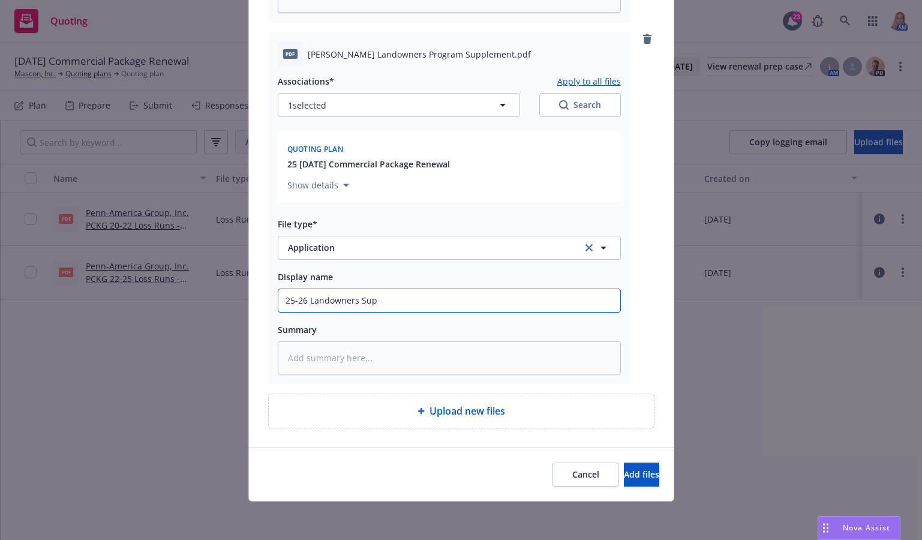
type input "25-26 Landowners Supp"
type textarea "x"
type input "25-26 Landowners Supp"
type textarea "x"
type input "25-26 Landowners Supp A"
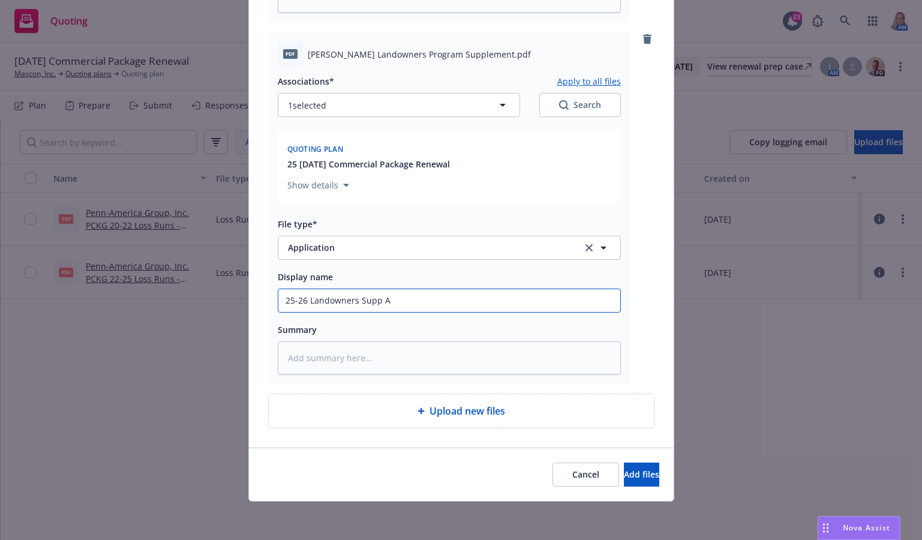
type textarea "x"
type input "25-26 Landowners Supp Ap"
type textarea "x"
type input "25-26 Landowners Supp App"
type textarea "x"
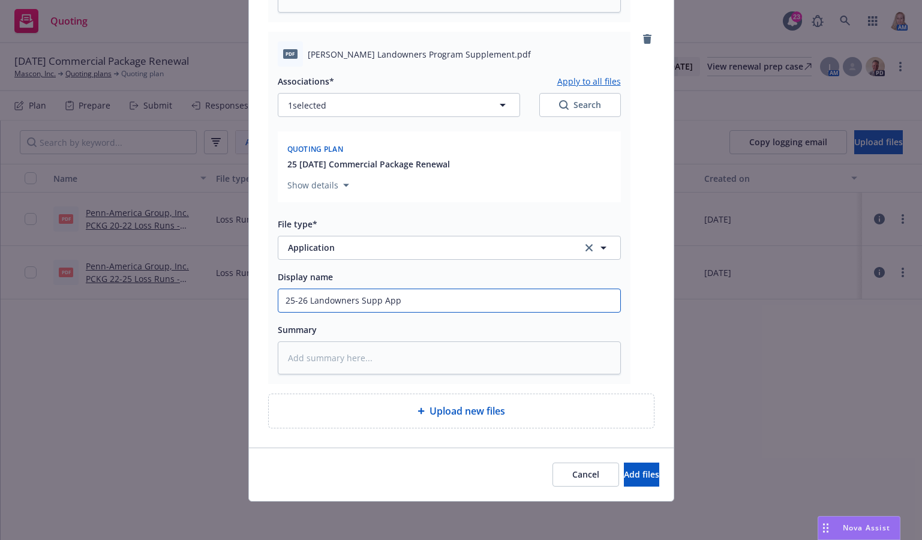
type input "25-26 Landowners Supp Appl"
type textarea "x"
type input "25-26 Landowners Supp Appli"
type textarea "x"
type input "25-26 Landowners Supp Applica"
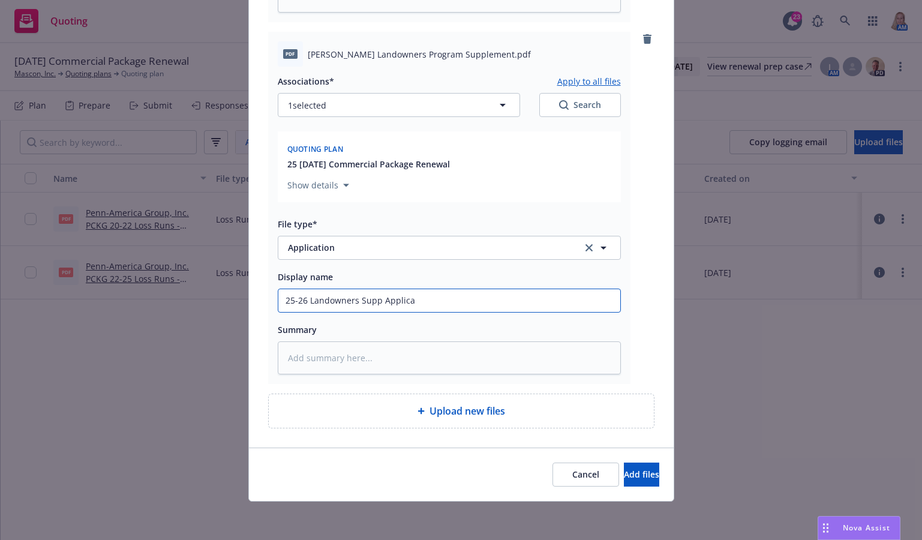
type textarea "x"
type input "25-26 Landowners Supp Applicat"
type textarea "x"
type input "25-26 Landowners Supp Applicati"
type textarea "x"
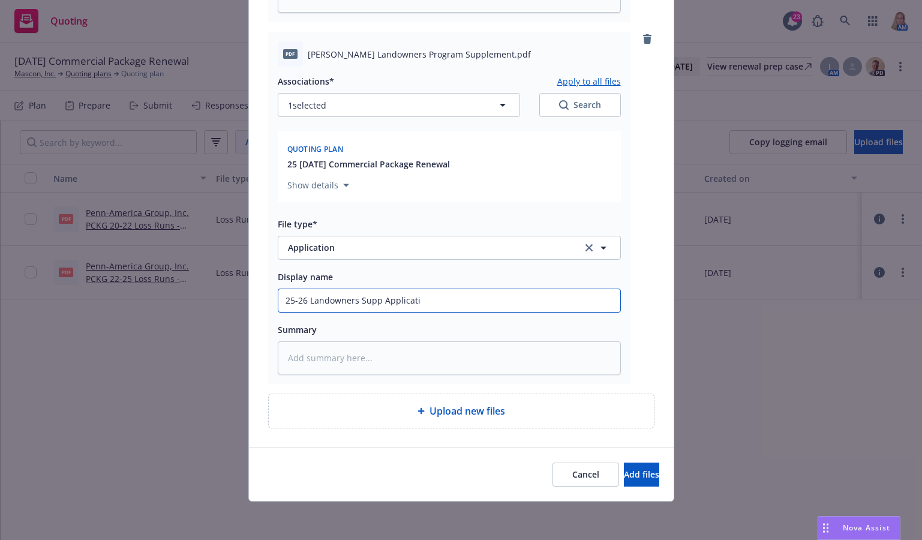
type input "25-26 Landowners Supp Applicatio"
type textarea "x"
drag, startPoint x: 443, startPoint y: 308, endPoint x: 237, endPoint y: 298, distance: 206.0
click at [209, 298] on div "Add files The uploaded files will be associated with 25 10/01/25 Commercial Pac…" at bounding box center [461, 270] width 922 height 540
type input "25-26 Landowners Supp Application"
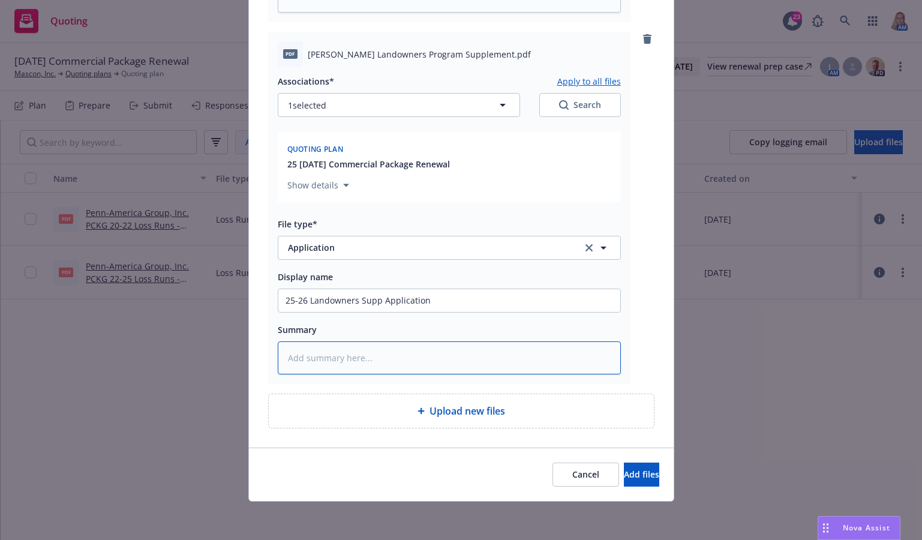
click at [334, 373] on textarea at bounding box center [449, 357] width 343 height 33
paste textarea "25-26 Landowners Supp Application"
type textarea "x"
type textarea "25-26 Landowners Supp Application"
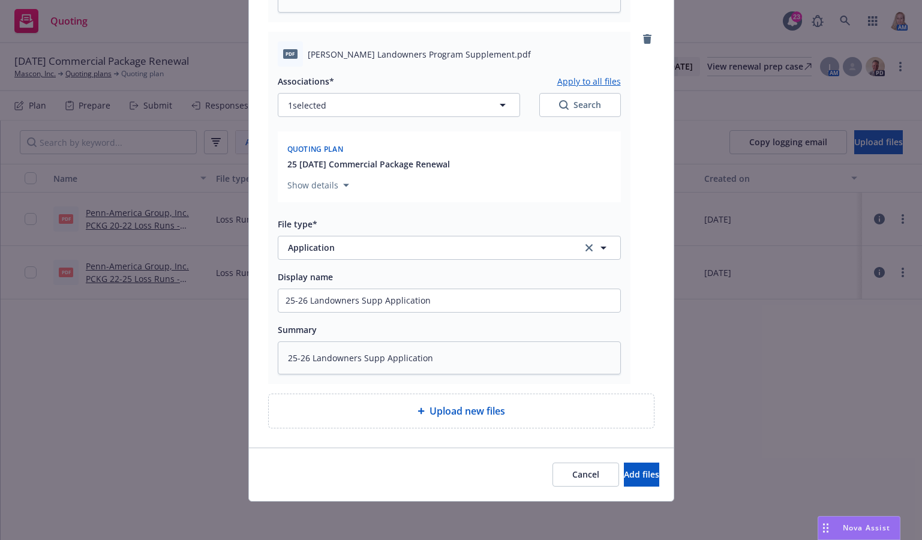
click at [432, 465] on div "Cancel Add files" at bounding box center [461, 475] width 396 height 24
click at [628, 472] on span "Add files" at bounding box center [641, 474] width 35 height 11
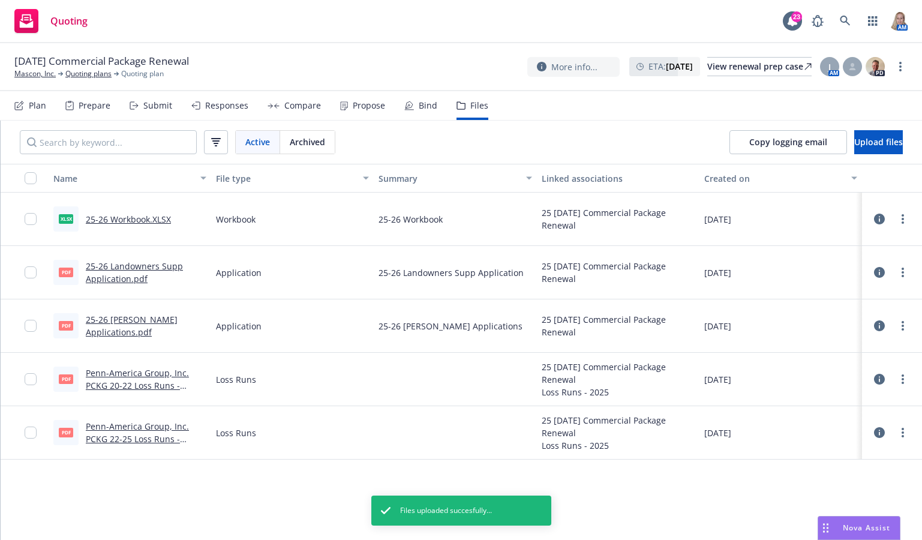
click at [91, 107] on div "Prepare" at bounding box center [95, 106] width 32 height 10
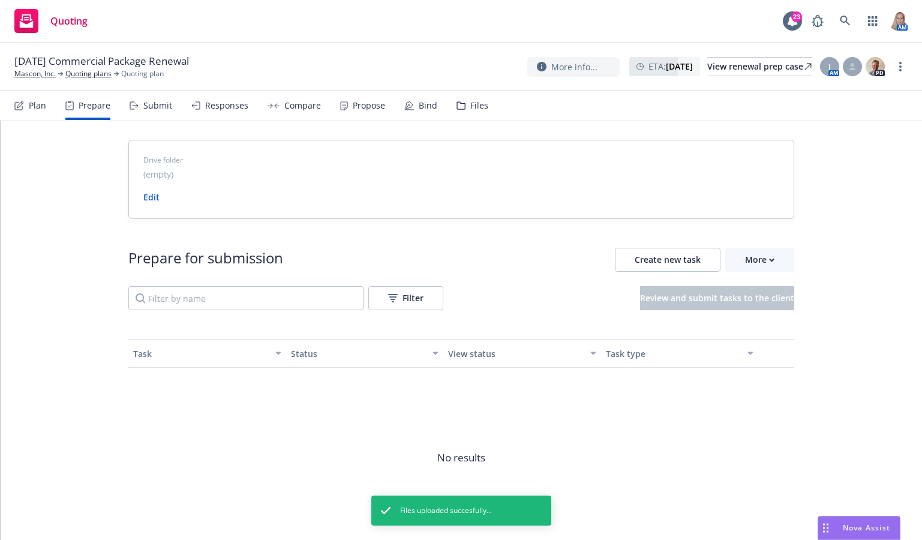
click at [38, 113] on div "Plan" at bounding box center [30, 105] width 32 height 29
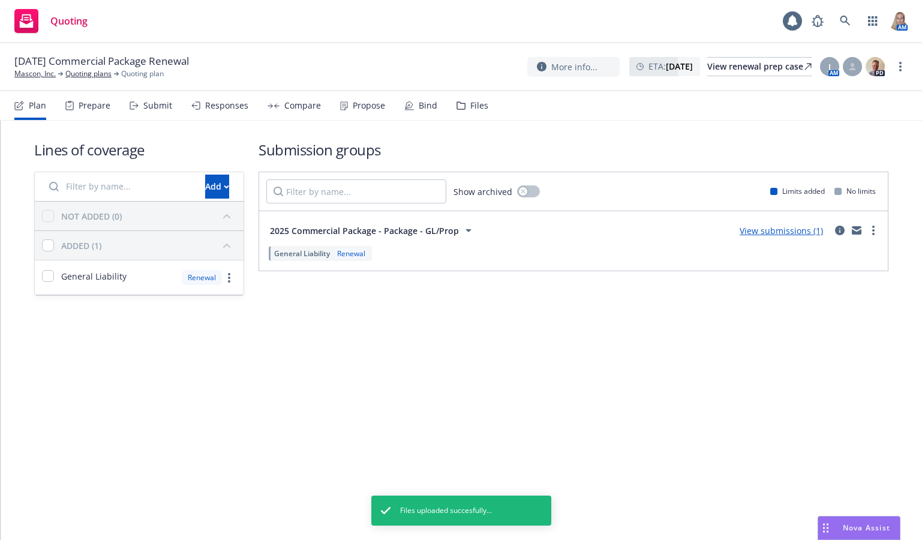
click at [703, 233] on link "View submissions (1)" at bounding box center [781, 230] width 83 height 11
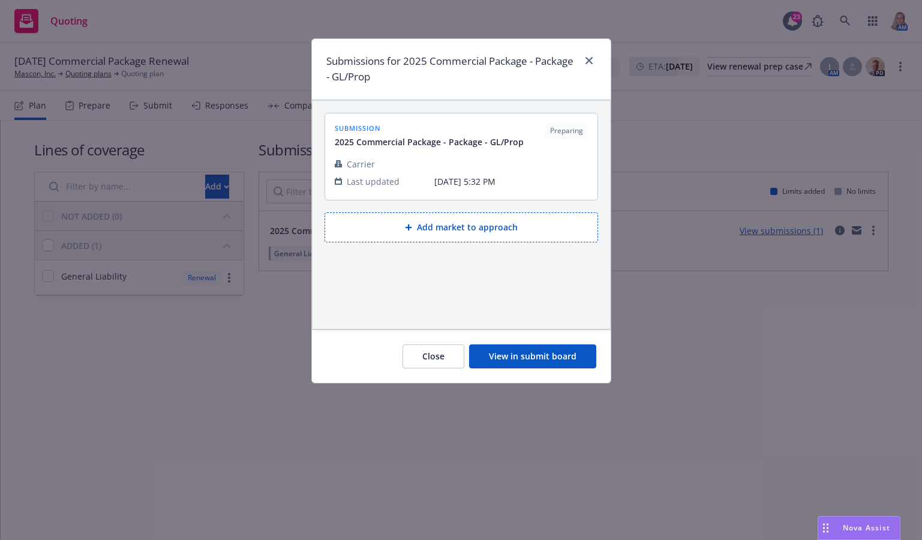
click at [421, 298] on div "submission 2025 Commercial Package - Package - GL/Prop Preparing Carrier Last u…" at bounding box center [462, 215] width 298 height 228
click at [545, 356] on button "View in submit board" at bounding box center [532, 356] width 127 height 24
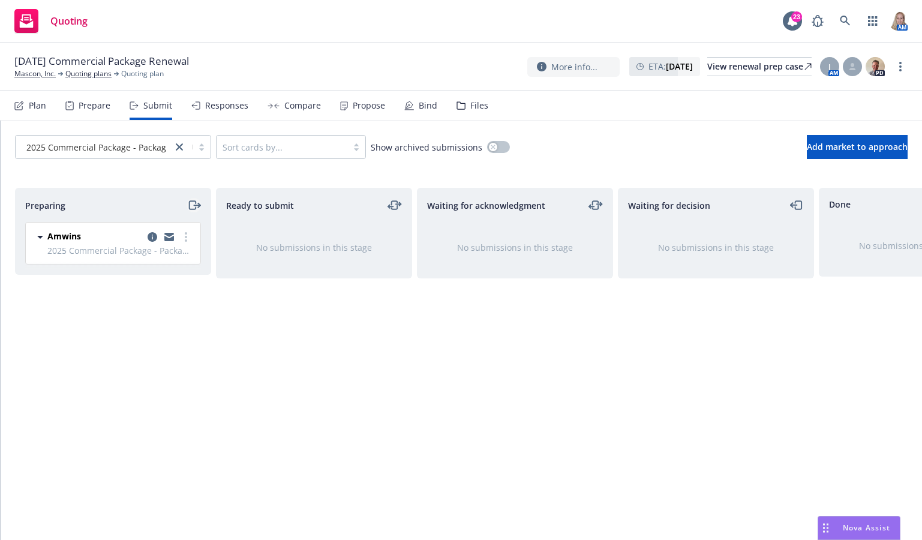
click at [190, 207] on icon "moveRight" at bounding box center [194, 205] width 14 height 14
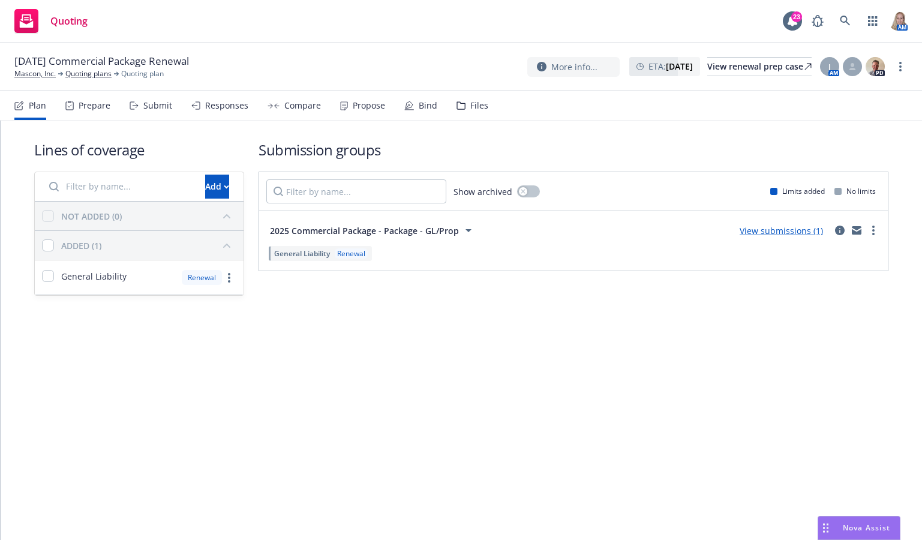
click at [703, 232] on link "View submissions (1)" at bounding box center [781, 230] width 83 height 11
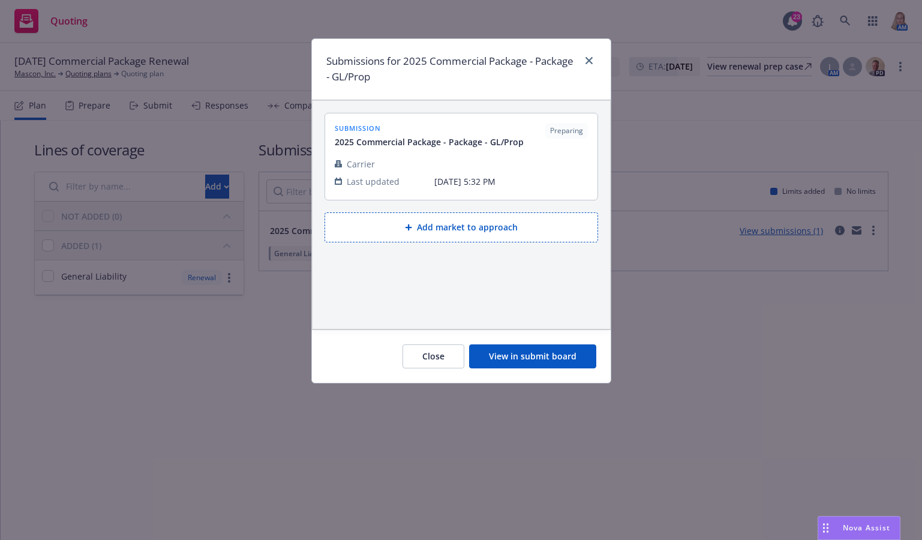
click at [515, 354] on button "View in submit board" at bounding box center [532, 356] width 127 height 24
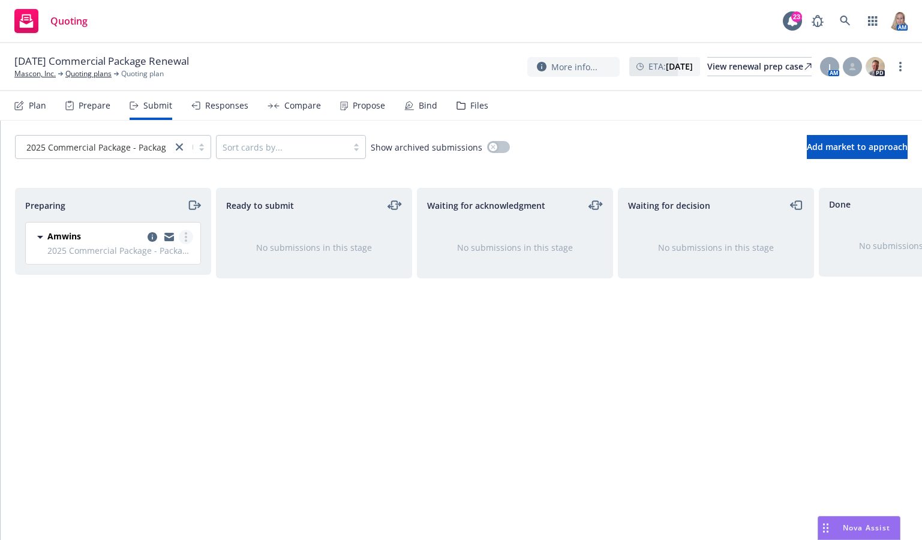
click at [180, 235] on link "more" at bounding box center [186, 237] width 14 height 14
drag, startPoint x: 342, startPoint y: 370, endPoint x: 309, endPoint y: 351, distance: 37.9
click at [343, 367] on div "Ready to submit No submissions in this stage" at bounding box center [314, 351] width 196 height 327
click at [150, 238] on icon "copy logging email" at bounding box center [153, 237] width 10 height 10
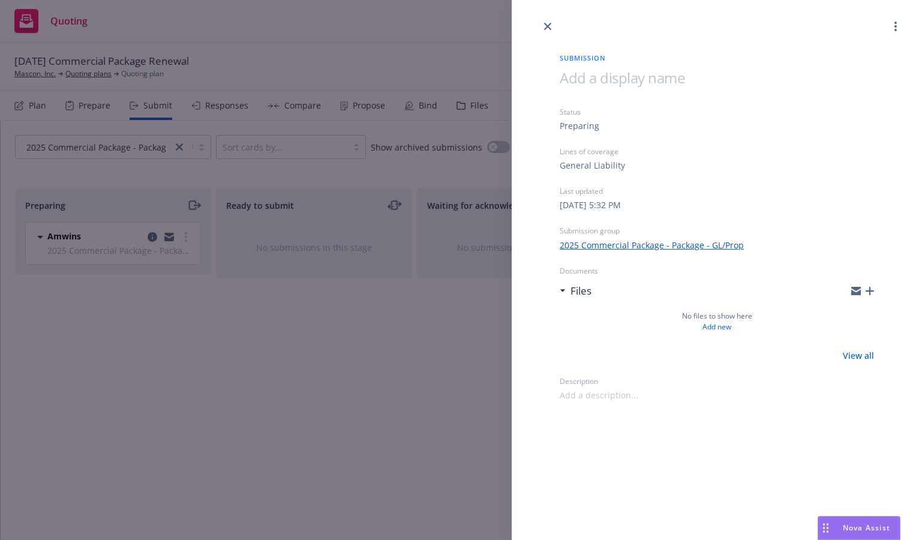
click at [703, 293] on icon "button" at bounding box center [870, 291] width 8 height 8
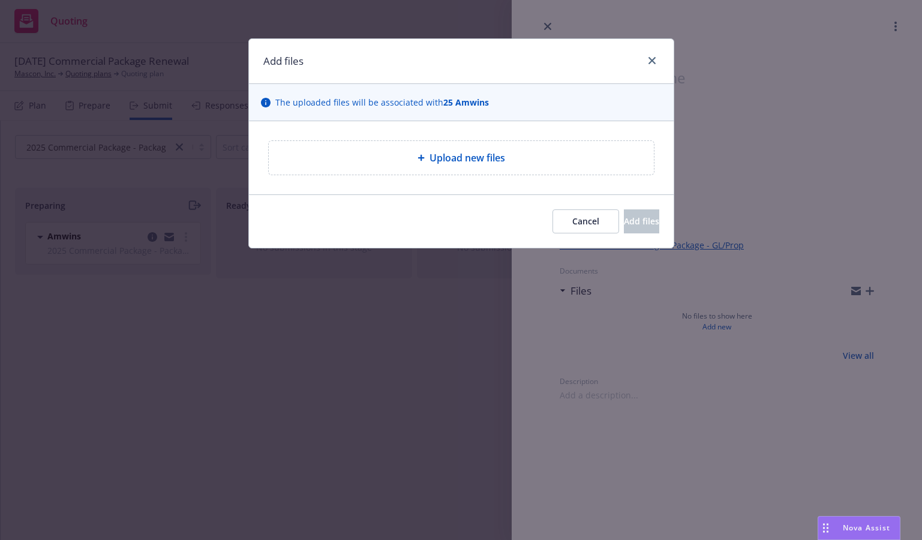
type textarea "x"
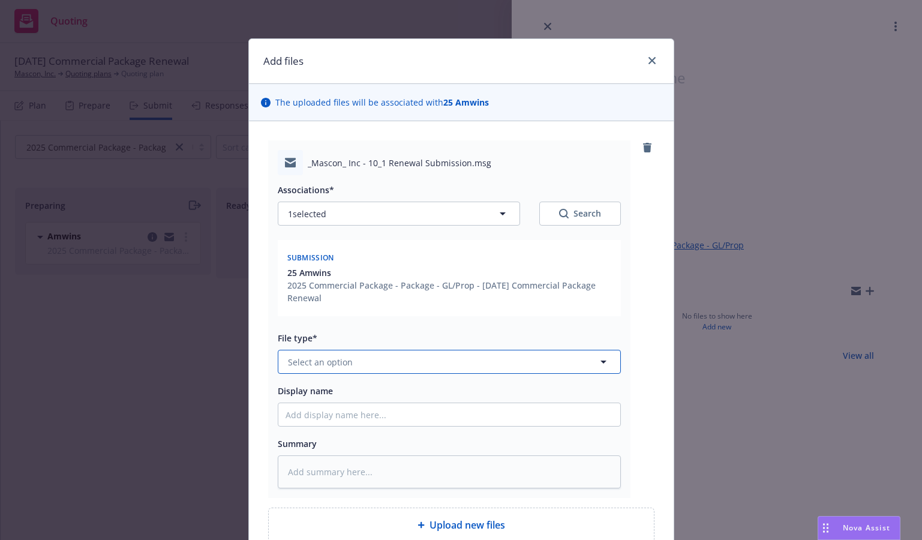
click at [353, 356] on button "Select an option" at bounding box center [449, 362] width 343 height 24
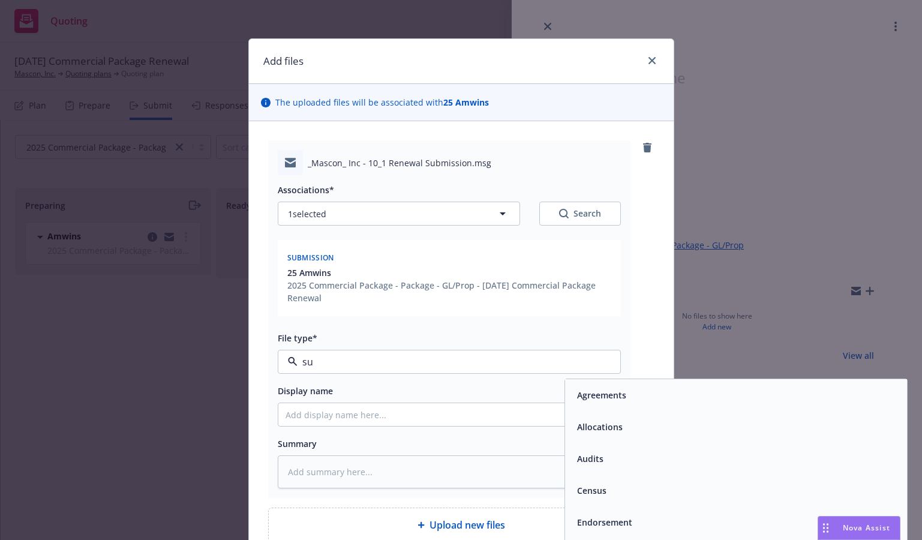
type input "sub"
click at [650, 430] on div "Submission" at bounding box center [736, 426] width 328 height 17
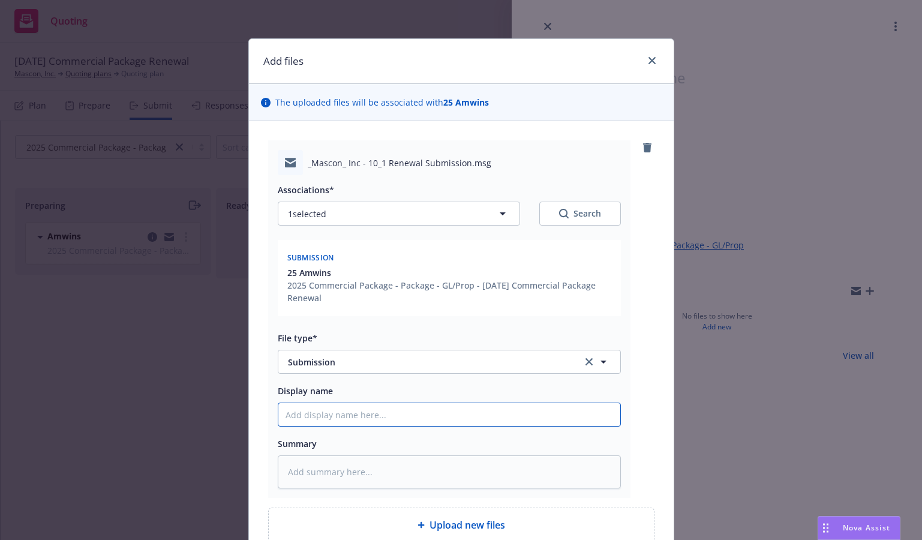
click at [329, 411] on input "Display name" at bounding box center [449, 414] width 342 height 23
type textarea "x"
type input "2"
type textarea "x"
type input "25"
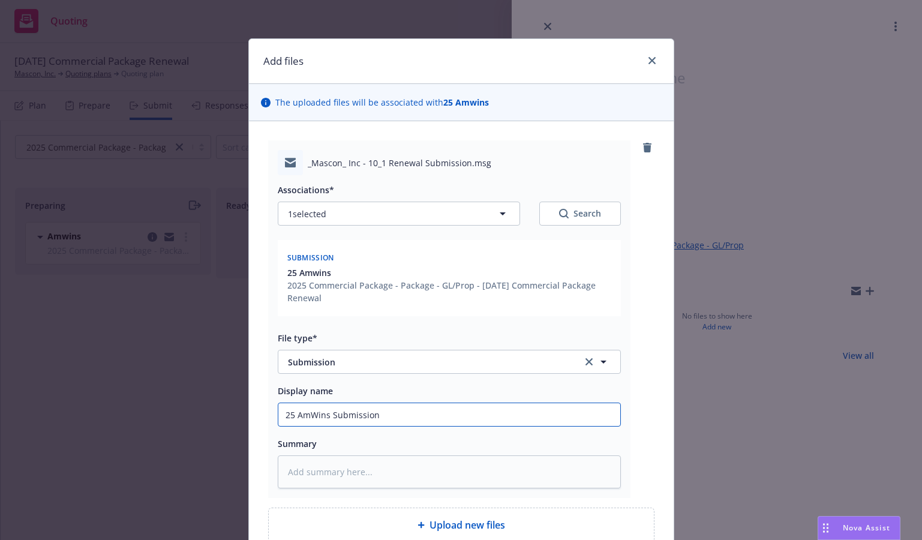
drag, startPoint x: 397, startPoint y: 422, endPoint x: 224, endPoint y: 431, distance: 173.0
click at [196, 436] on div "Add files The uploaded files will be associated with 25 Amwins _Mascon_ Inc - 1…" at bounding box center [461, 270] width 922 height 540
click at [335, 466] on textarea at bounding box center [449, 471] width 343 height 33
paste textarea "25 AmWins Submission"
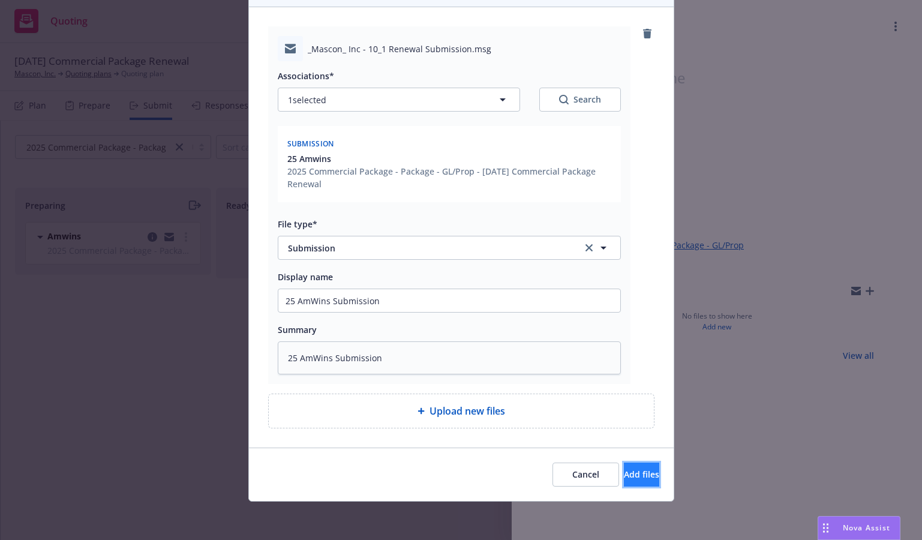
click at [624, 472] on span "Add files" at bounding box center [641, 474] width 35 height 11
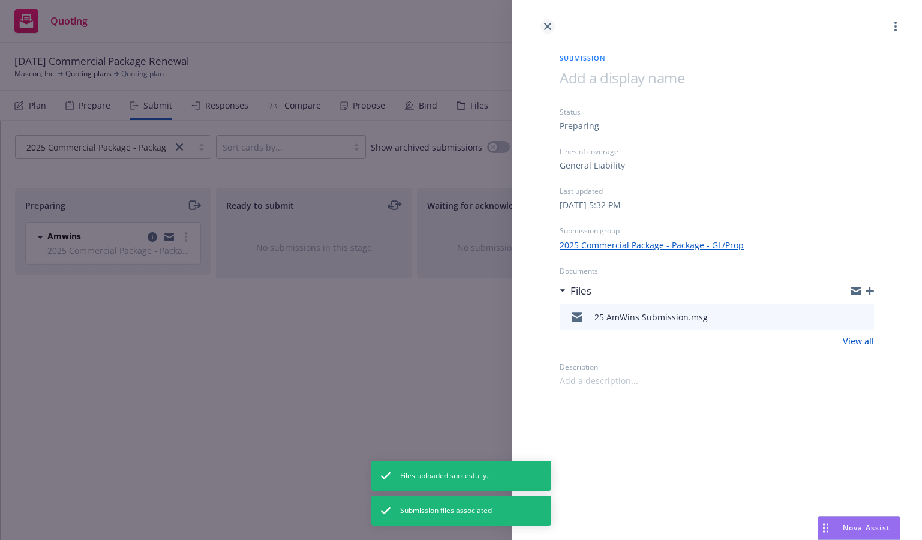
click at [546, 20] on link "close" at bounding box center [547, 26] width 14 height 14
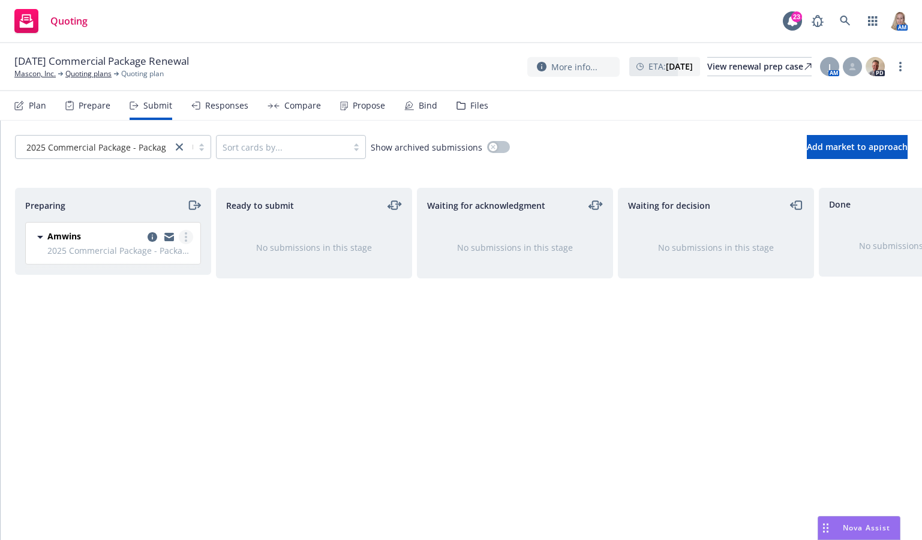
click at [187, 238] on link "more" at bounding box center [186, 237] width 14 height 14
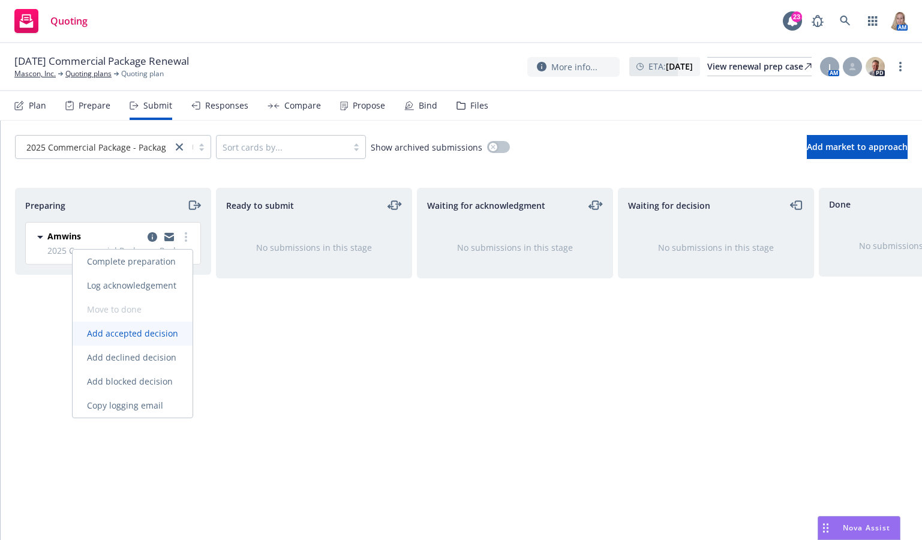
click at [128, 334] on span "Add accepted decision" at bounding box center [133, 333] width 120 height 11
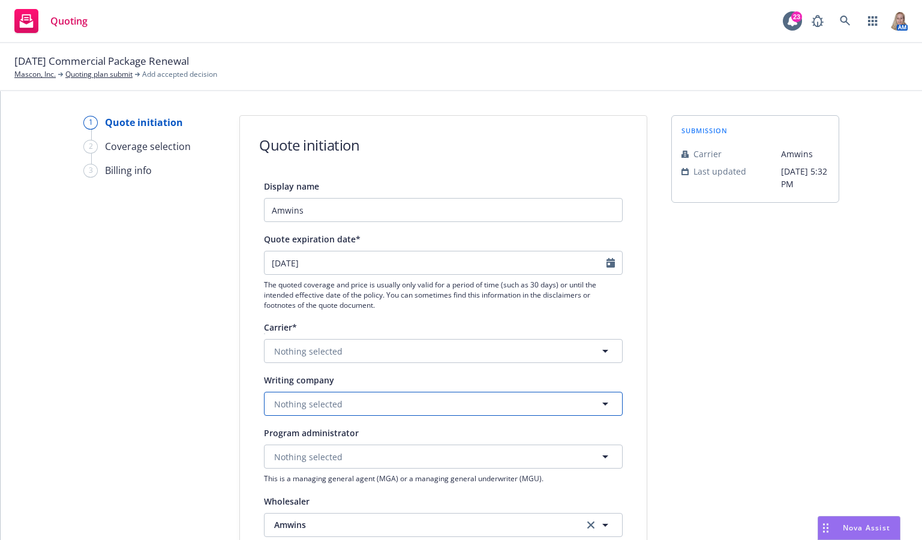
click at [331, 400] on span "Nothing selected" at bounding box center [308, 404] width 68 height 13
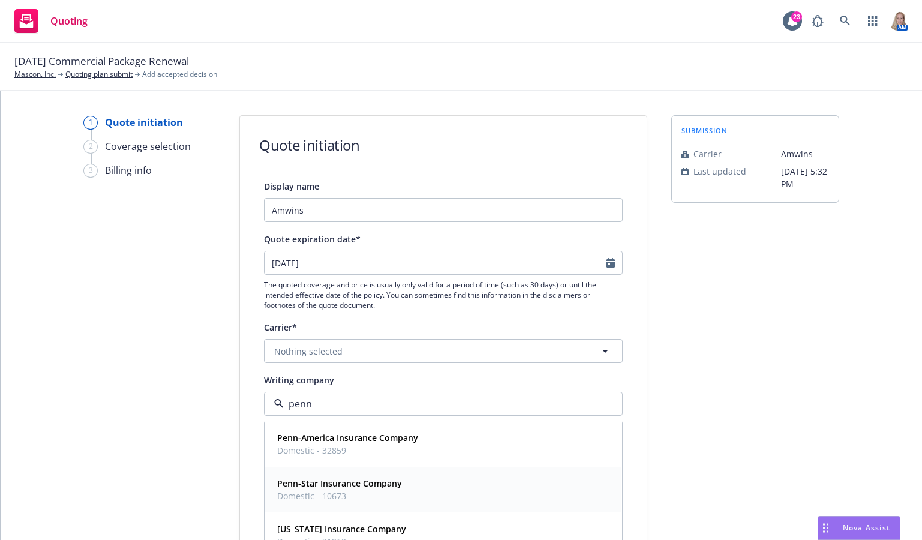
click at [345, 485] on strong "Penn-Star Insurance Company" at bounding box center [339, 483] width 125 height 11
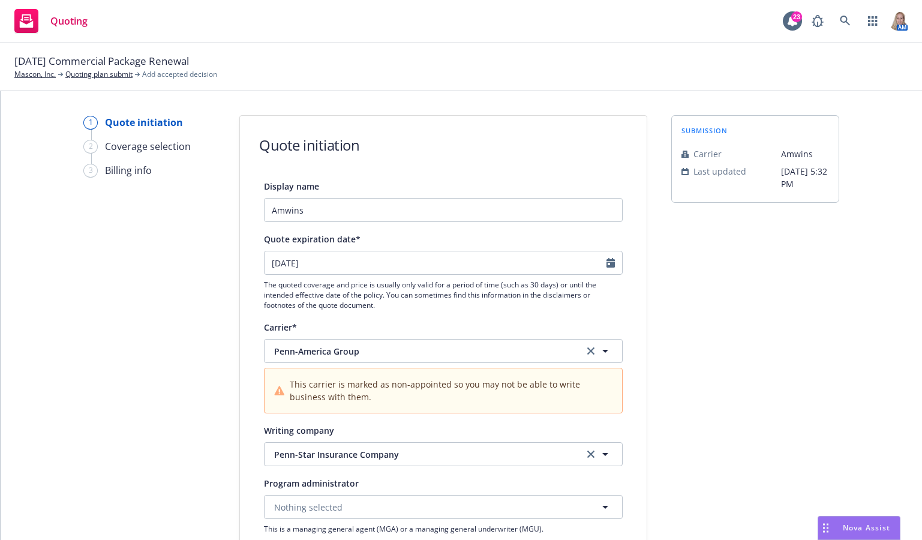
scroll to position [280, 0]
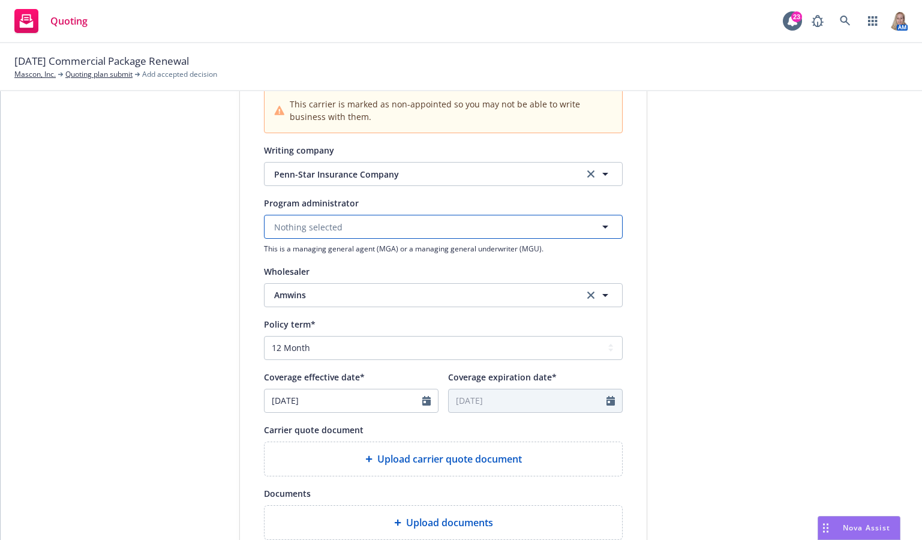
click at [343, 233] on button "Nothing selected" at bounding box center [443, 227] width 359 height 24
click at [343, 233] on input at bounding box center [441, 227] width 314 height 14
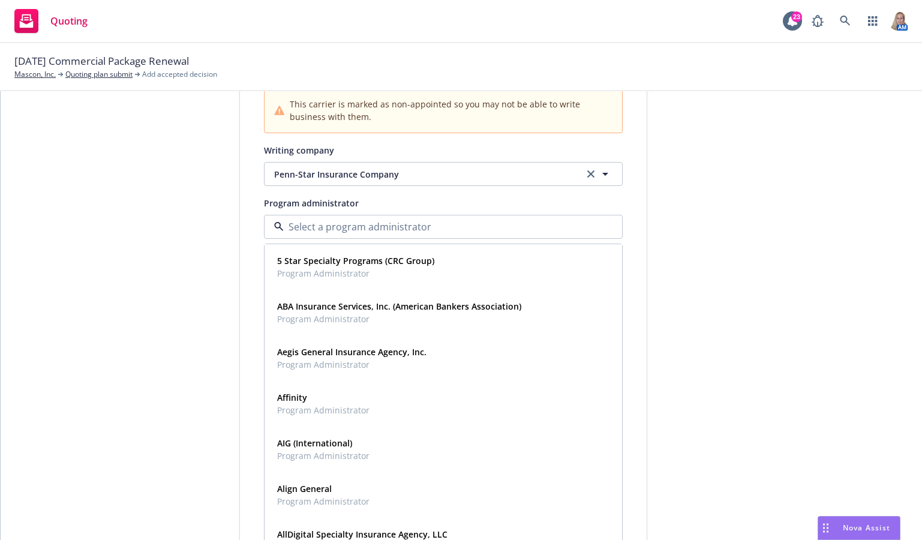
click at [130, 268] on div "1 Quote initiation 2 Coverage selection 3 Billing info" at bounding box center [149, 262] width 132 height 855
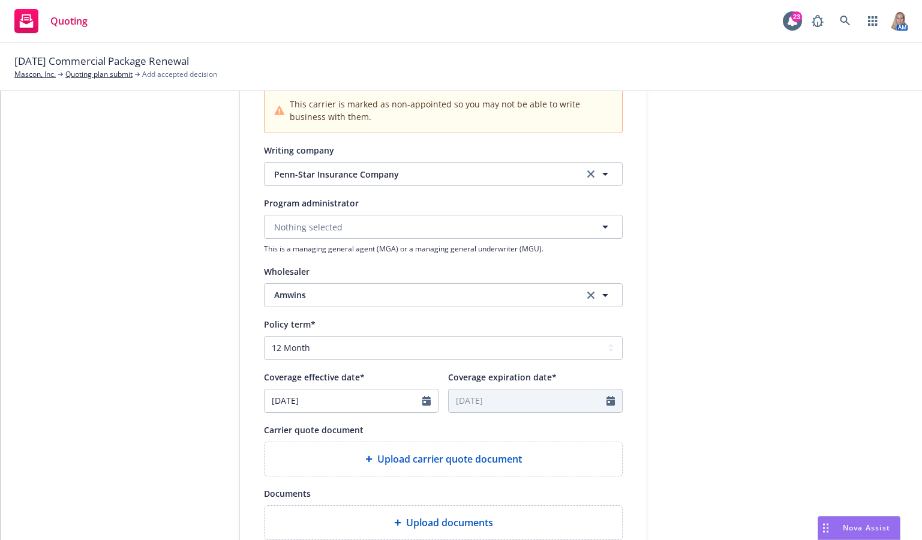
click at [111, 343] on div "1 Quote initiation 2 Coverage selection 3 Billing info" at bounding box center [149, 262] width 132 height 855
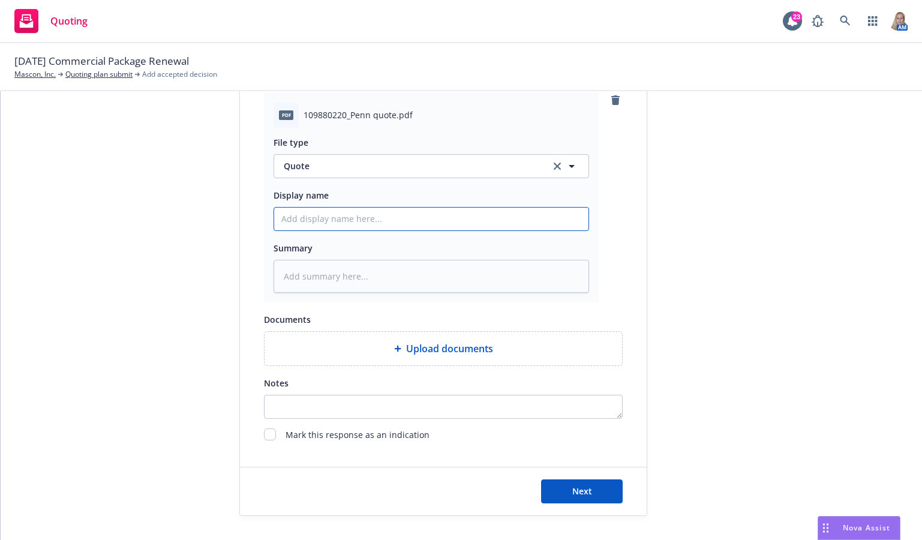
click at [311, 215] on input "Display name" at bounding box center [431, 219] width 314 height 23
drag, startPoint x: 422, startPoint y: 218, endPoint x: 143, endPoint y: 236, distance: 279.6
click at [143, 236] on div "1 Quote initiation 2 Coverage selection 3 Billing info Quote initiation Display…" at bounding box center [461, 0] width 893 height 1029
click at [341, 286] on textarea at bounding box center [432, 276] width 316 height 33
paste textarea "25-26 AmWins - Penn Star QUOTE"
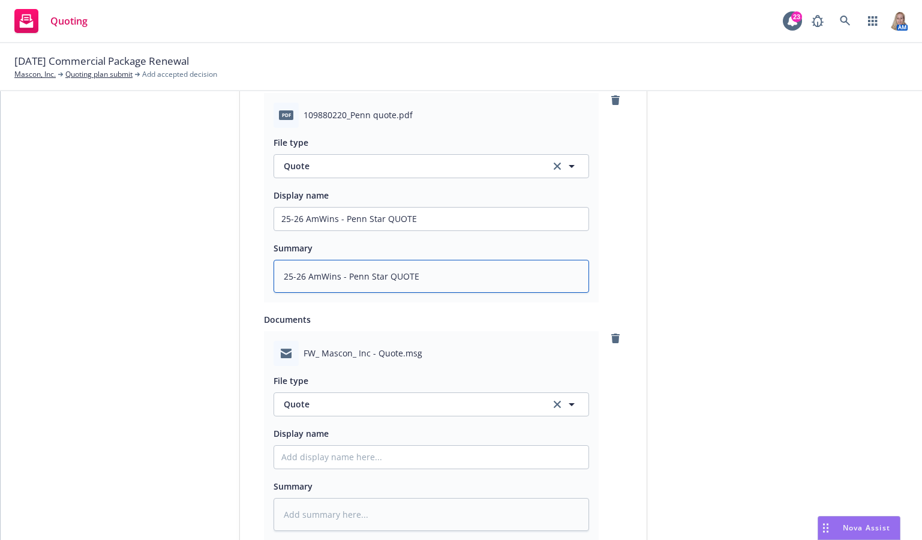
scroll to position [845, 0]
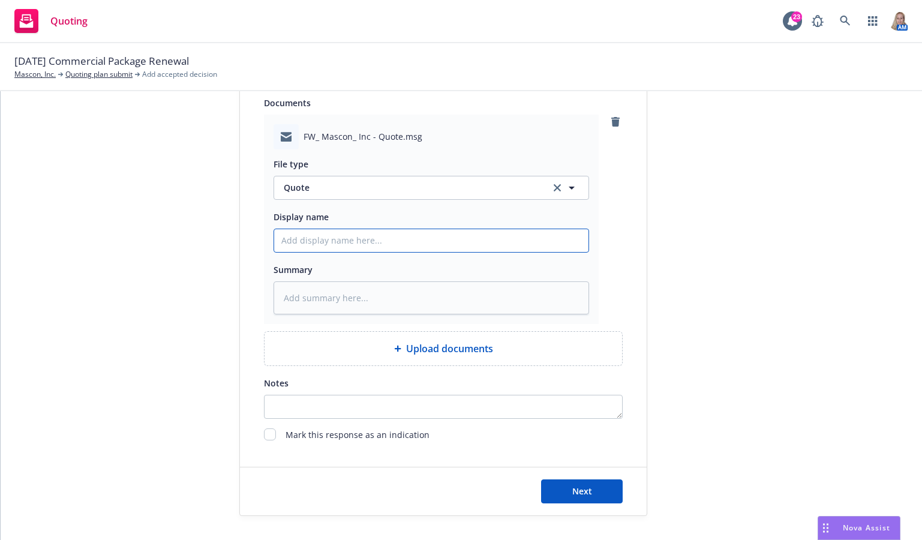
click at [302, 240] on input "Display name" at bounding box center [431, 240] width 314 height 23
paste input "25-26 AmWins - Penn Star QUOTE"
click at [301, 237] on input "25-26 AmWins - Penn Star QUOTE" at bounding box center [431, 240] width 314 height 23
drag, startPoint x: 379, startPoint y: 245, endPoint x: 172, endPoint y: 262, distance: 207.6
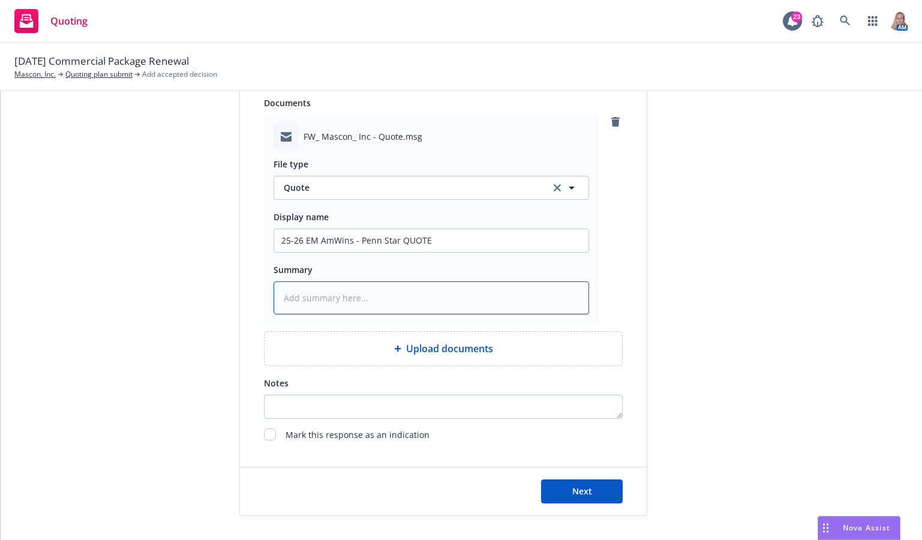
click at [344, 314] on textarea at bounding box center [432, 297] width 316 height 33
paste textarea "25-26 EM AmWins - Penn Star QUOTE"
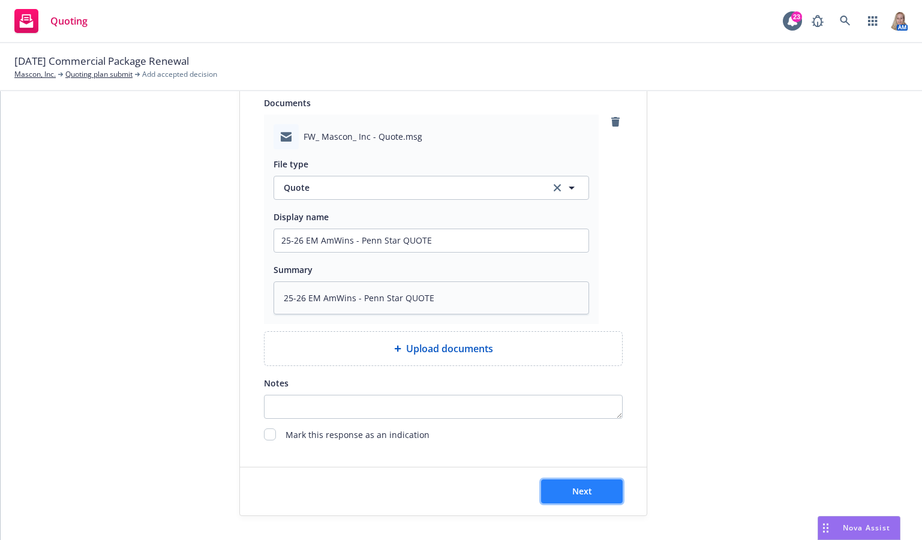
click at [579, 489] on span "Next" at bounding box center [582, 490] width 20 height 11
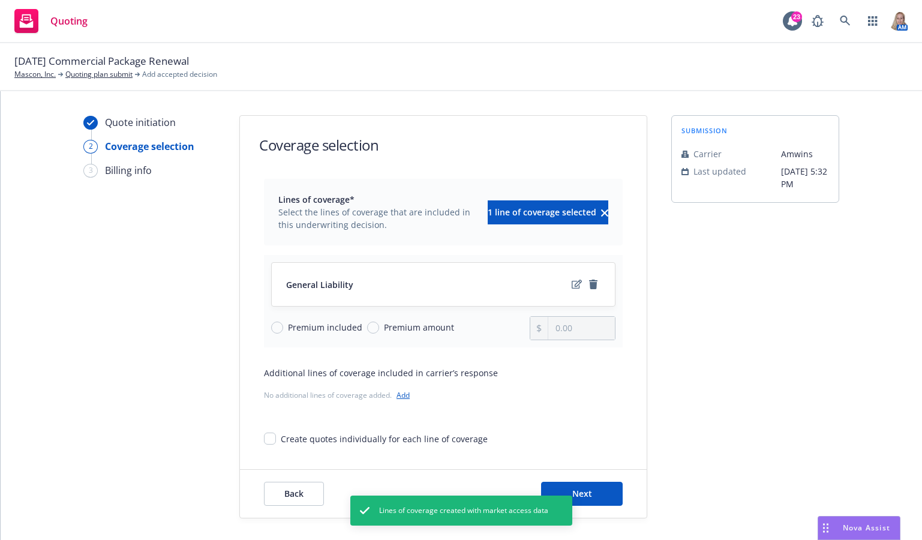
click at [379, 330] on span "Premium amount" at bounding box center [416, 327] width 75 height 13
click at [374, 330] on input "Premium amount" at bounding box center [373, 328] width 12 height 12
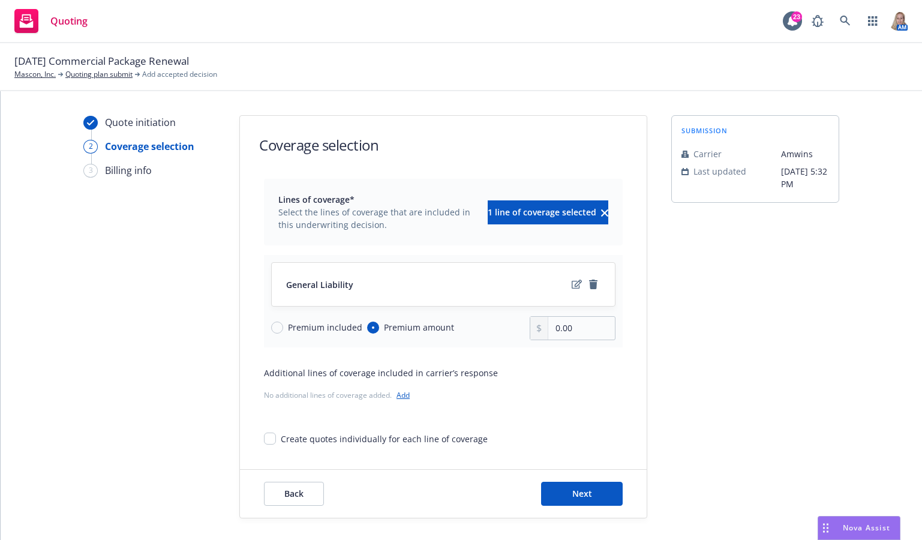
click at [438, 337] on div "Premium included Premium amount" at bounding box center [400, 328] width 259 height 24
click at [579, 338] on input "0.00" at bounding box center [581, 328] width 67 height 23
click at [576, 500] on button "Next" at bounding box center [582, 494] width 82 height 24
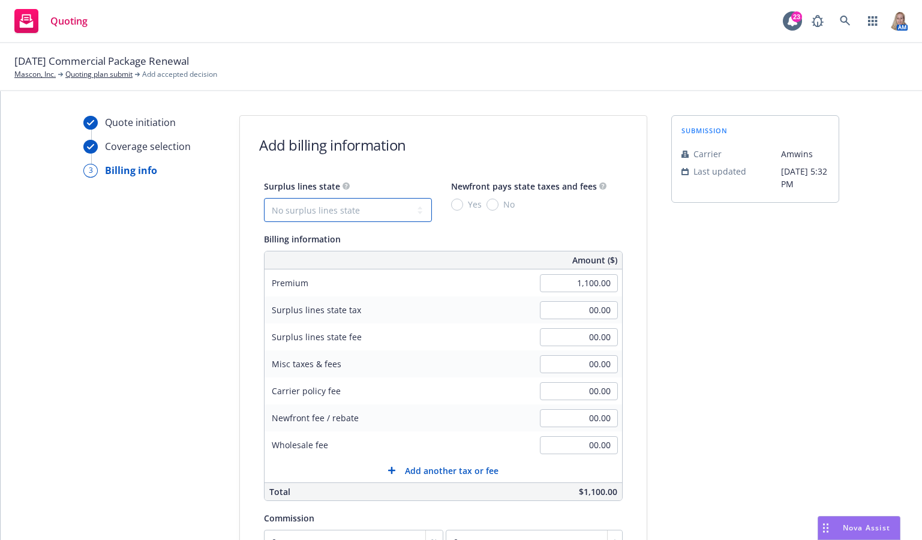
click at [290, 215] on select "No surplus lines state Alaska Alabama Arkansas Arizona California Colorado Conn…" at bounding box center [348, 210] width 168 height 24
click at [264, 198] on select "No surplus lines state Alaska Alabama Arkansas Arizona California Colorado Conn…" at bounding box center [348, 210] width 168 height 24
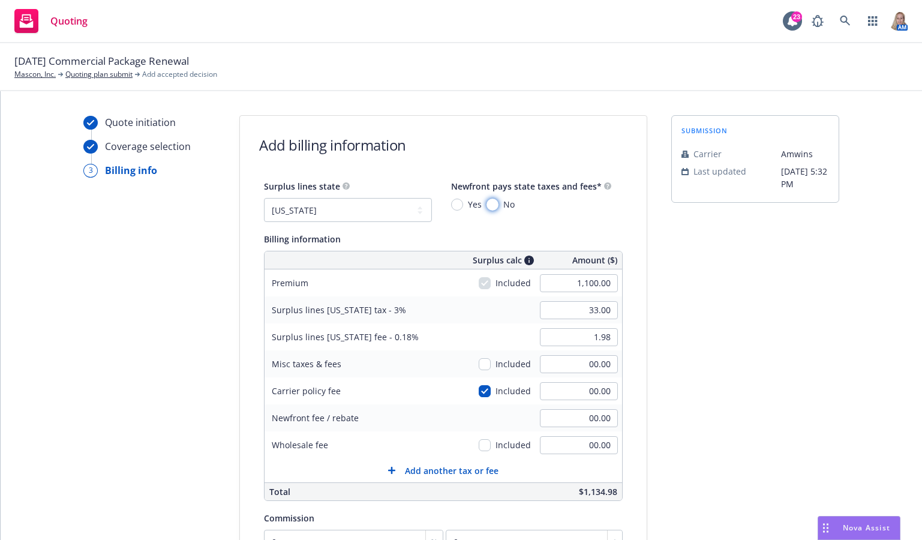
click at [487, 206] on input "No" at bounding box center [493, 205] width 12 height 12
click at [541, 398] on input "00.00" at bounding box center [579, 391] width 78 height 18
click at [703, 364] on div "submission Carrier Amwins Last updated 6/2, 5:32 PM" at bounding box center [755, 422] width 168 height 614
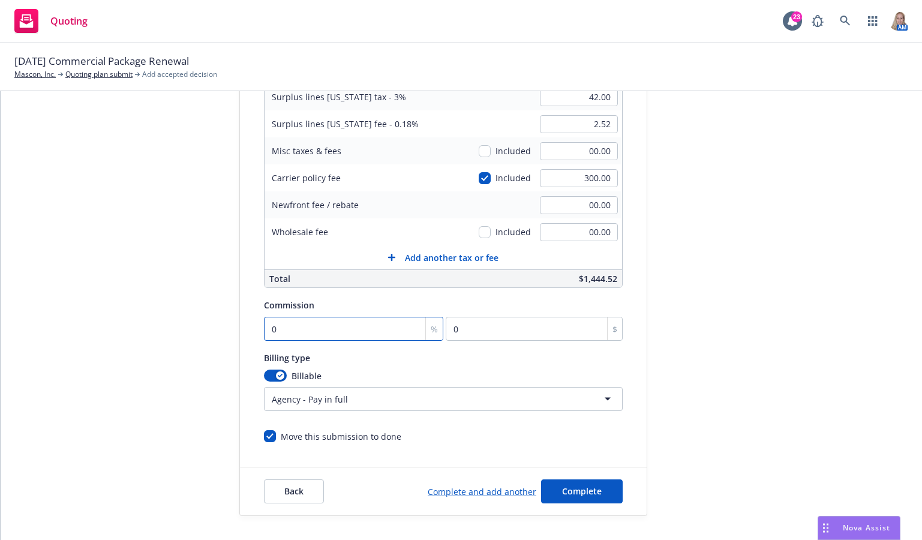
click at [299, 332] on input "0" at bounding box center [353, 329] width 179 height 24
click at [405, 446] on form "Add billing information Surplus lines state No surplus lines state Alaska Alaba…" at bounding box center [443, 209] width 407 height 612
click at [480, 173] on input "checkbox" at bounding box center [485, 178] width 12 height 12
click at [302, 319] on input "0" at bounding box center [353, 329] width 179 height 24
click at [686, 266] on div "submission Carrier Amwins Last updated 6/2, 5:32 PM" at bounding box center [755, 209] width 168 height 614
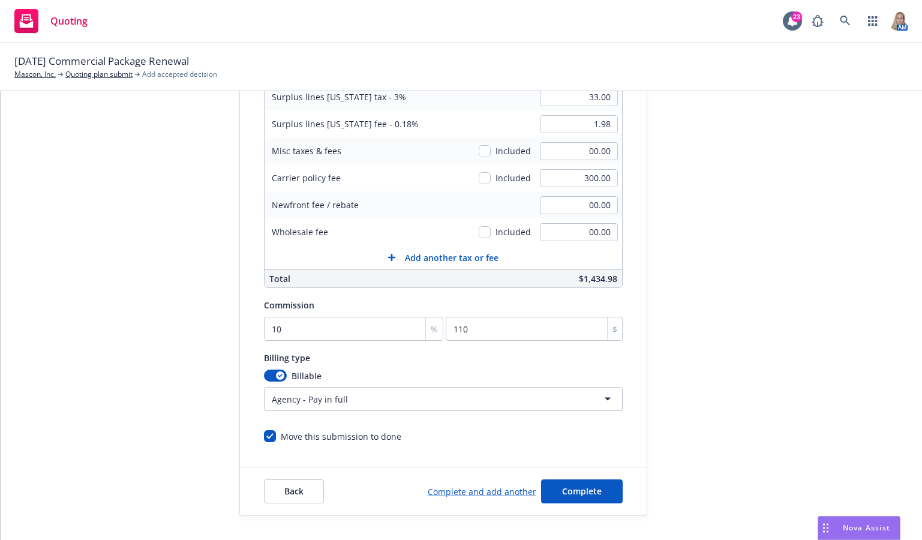
click at [404, 446] on form "Add billing information Surplus lines state No surplus lines state Alaska Alaba…" at bounding box center [443, 209] width 407 height 612
click at [564, 494] on span "Complete" at bounding box center [582, 490] width 40 height 11
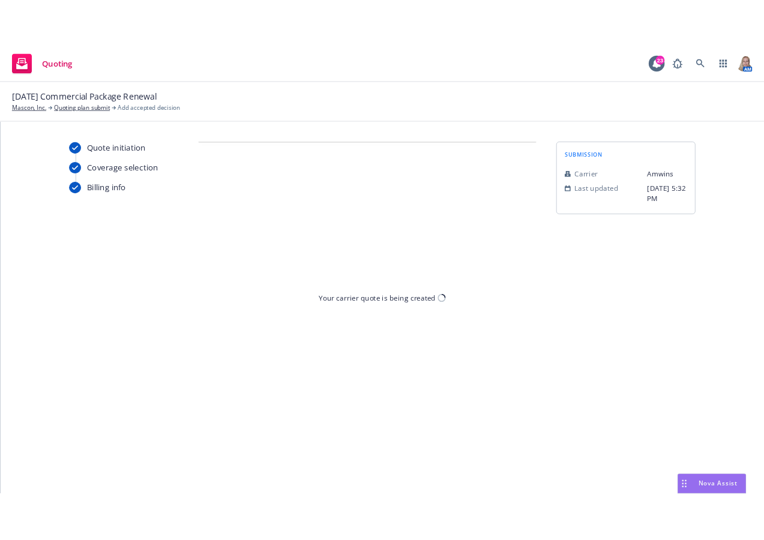
scroll to position [0, 0]
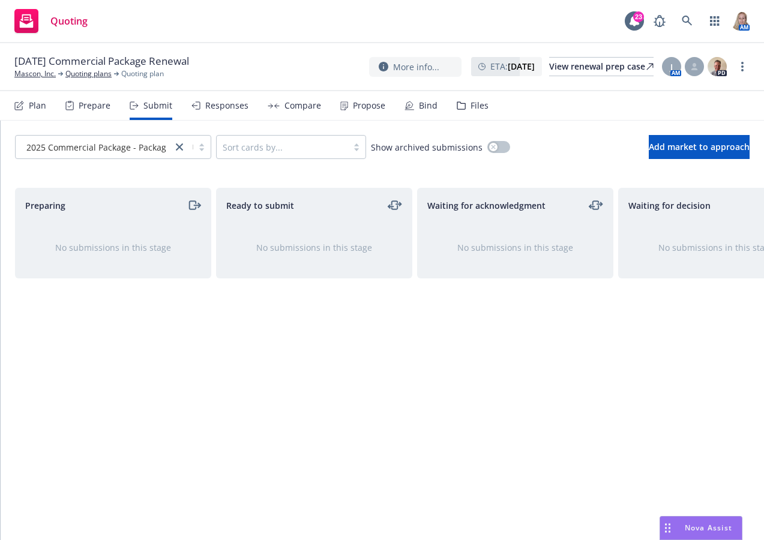
click at [283, 418] on div "Ready to submit No submissions in this stage" at bounding box center [314, 351] width 196 height 327
click at [41, 71] on link "Mascon, Inc." at bounding box center [34, 73] width 41 height 11
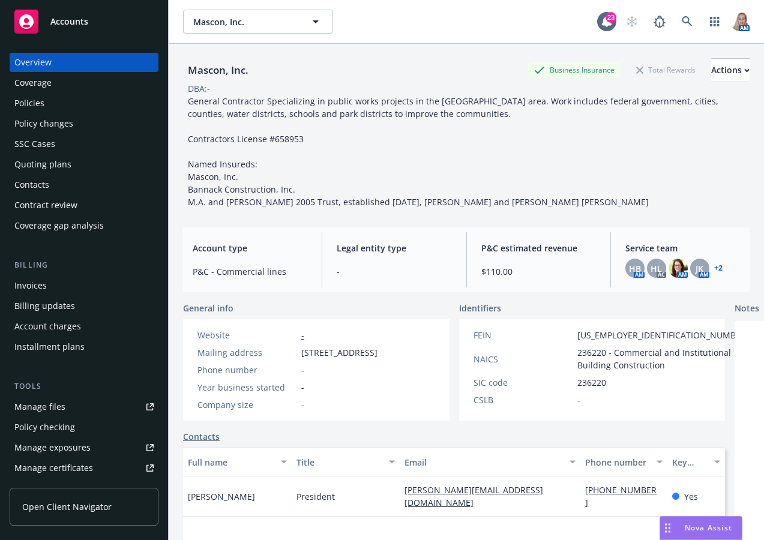
click at [69, 30] on div "Accounts" at bounding box center [83, 22] width 139 height 24
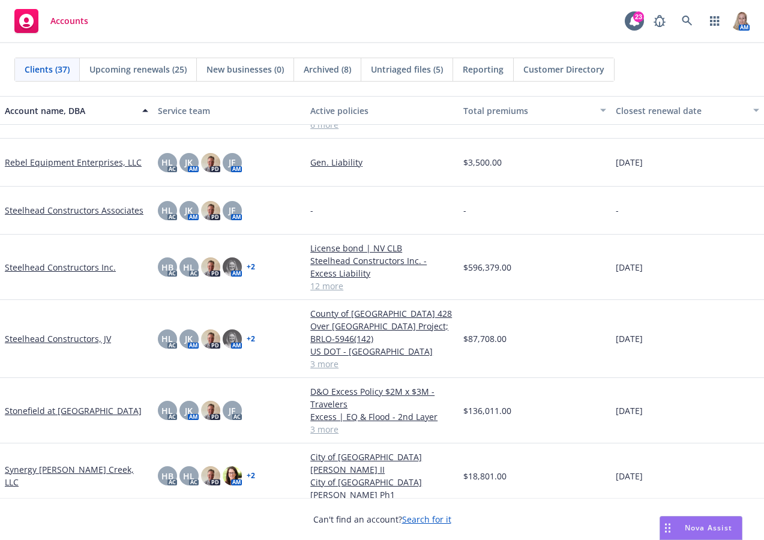
scroll to position [1400, 0]
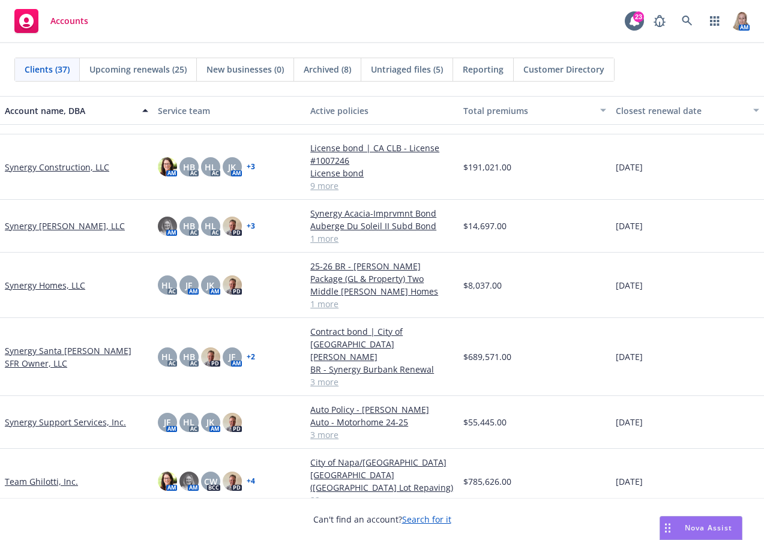
click at [67, 475] on link "Team Ghilotti, Inc." at bounding box center [41, 481] width 73 height 13
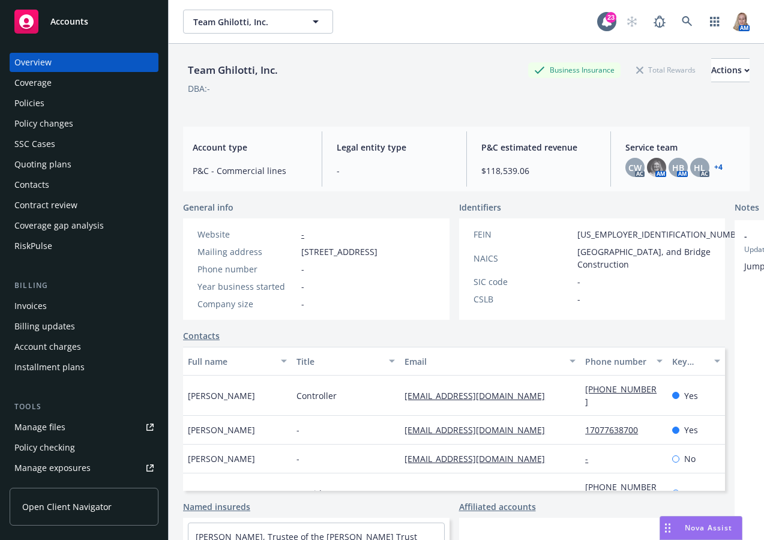
click at [49, 164] on div "Quoting plans" at bounding box center [42, 164] width 57 height 19
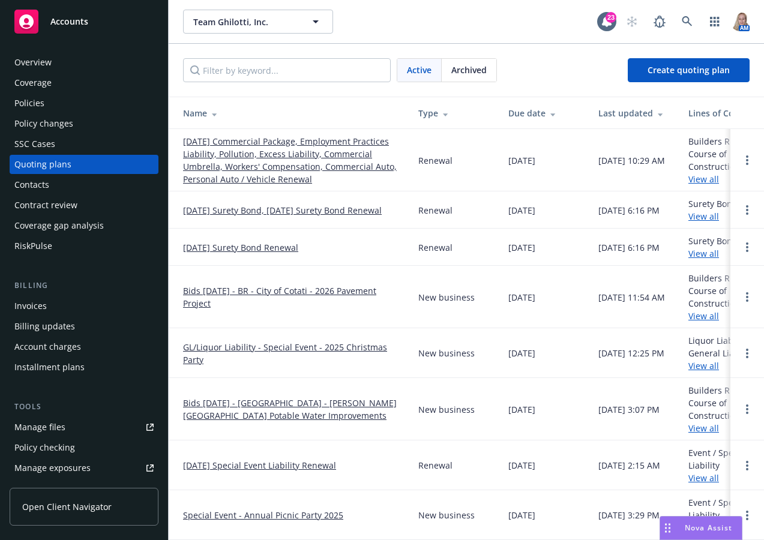
click at [303, 151] on link "10/01/25 Commercial Package, Employment Practices Liability, Pollution, Excess …" at bounding box center [291, 160] width 216 height 50
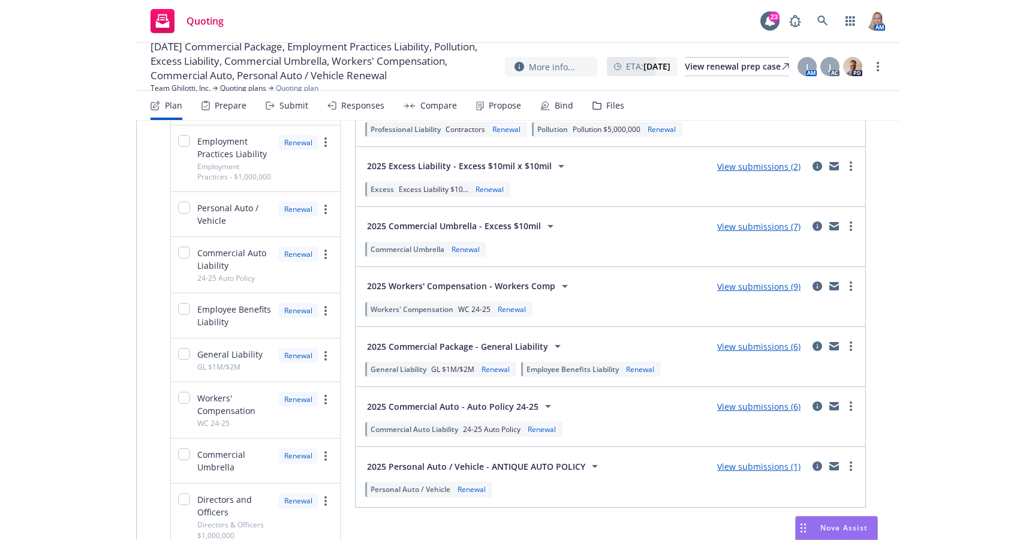
scroll to position [560, 0]
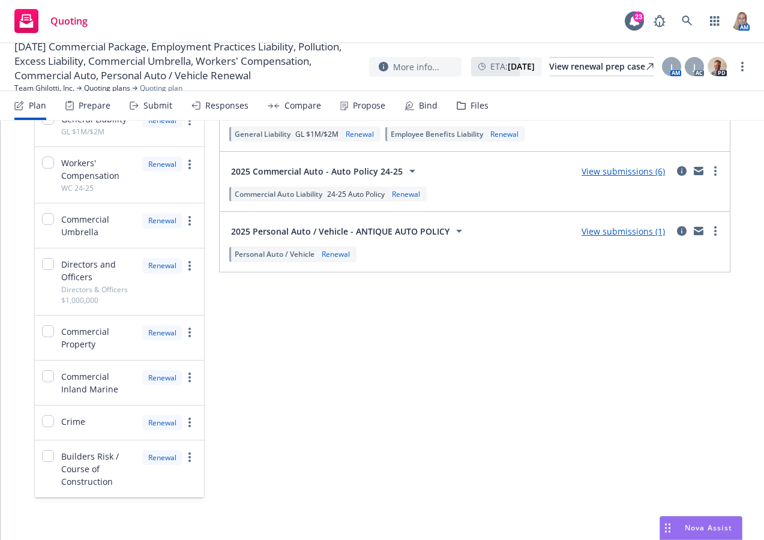
click at [601, 170] on link "View submissions (6)" at bounding box center [622, 171] width 83 height 11
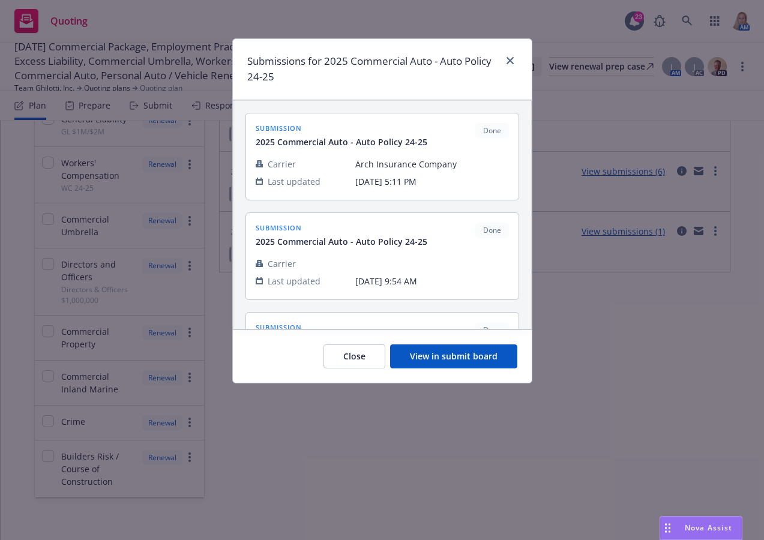
click at [436, 349] on button "View in submit board" at bounding box center [453, 356] width 127 height 24
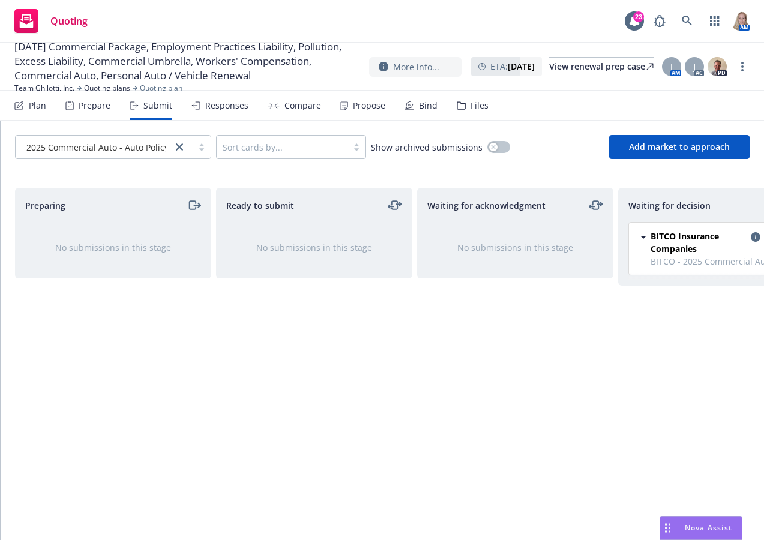
click at [331, 378] on div "Ready to submit No submissions in this stage" at bounding box center [314, 351] width 196 height 327
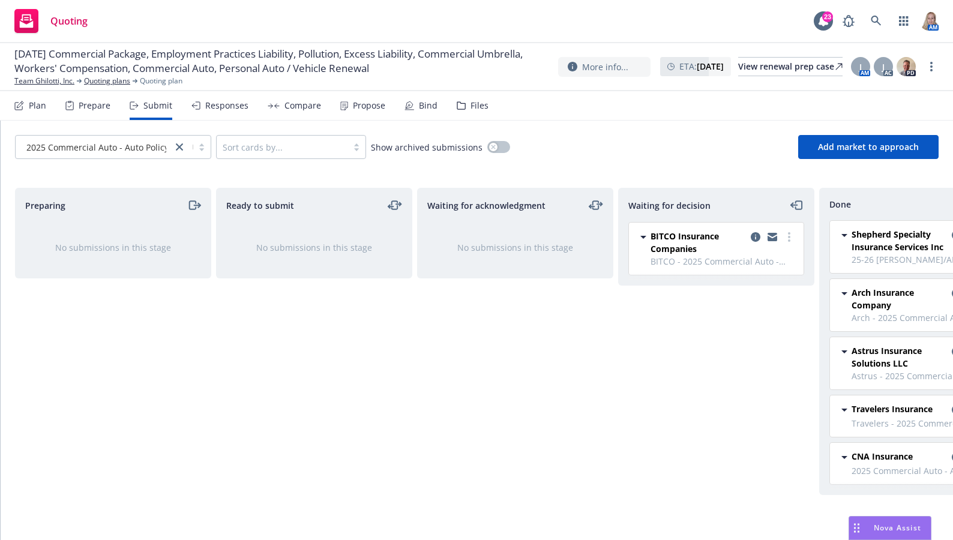
click at [763, 457] on div "CNA Insurance" at bounding box center [924, 457] width 146 height 14
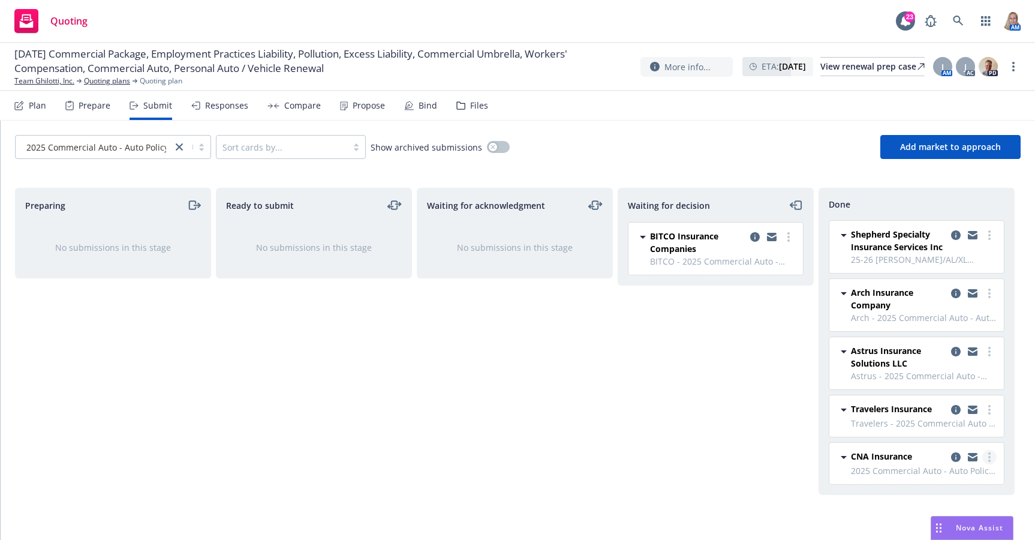
click at [763, 455] on link "more" at bounding box center [990, 457] width 14 height 14
click at [763, 363] on span "Add accepted decision" at bounding box center [936, 360] width 120 height 11
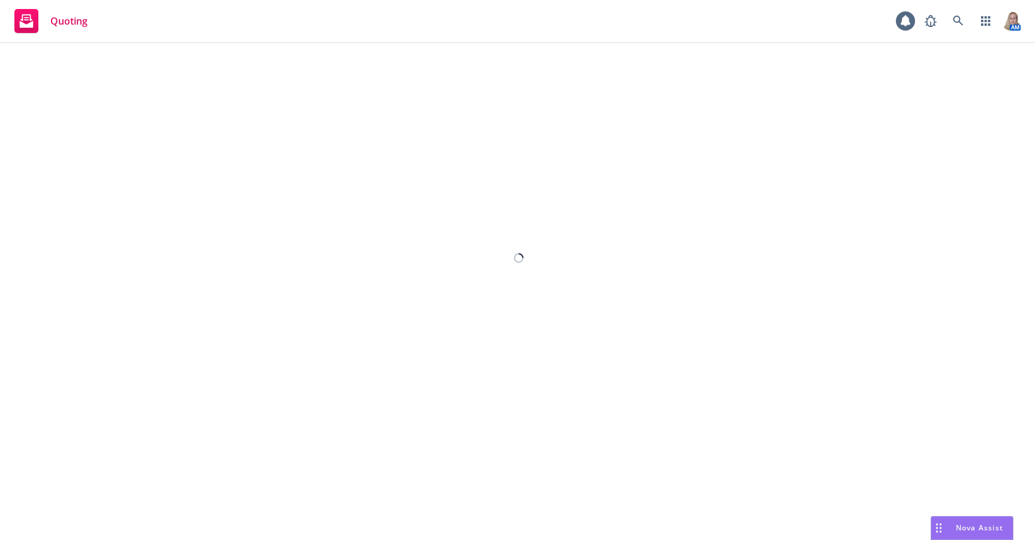
select select "12"
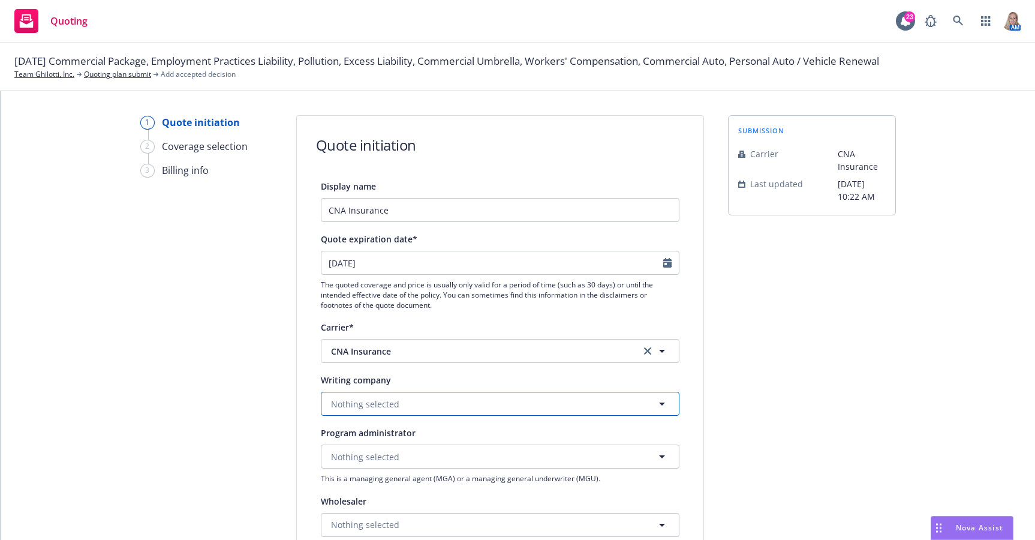
click at [401, 397] on button "Nothing selected" at bounding box center [500, 404] width 359 height 24
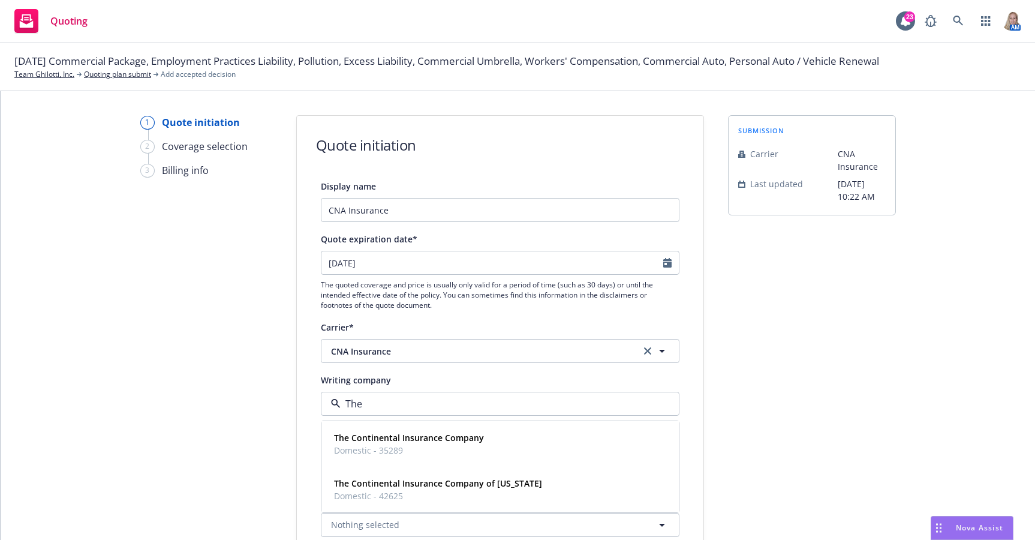
type input "The"
click at [401, 442] on strong "The Continental Insurance Company" at bounding box center [409, 437] width 150 height 11
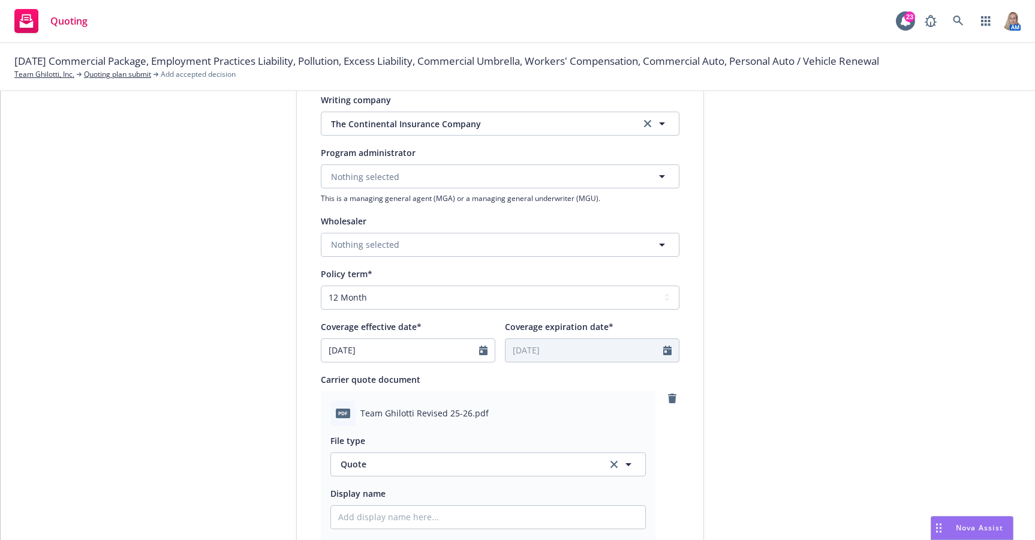
scroll to position [578, 0]
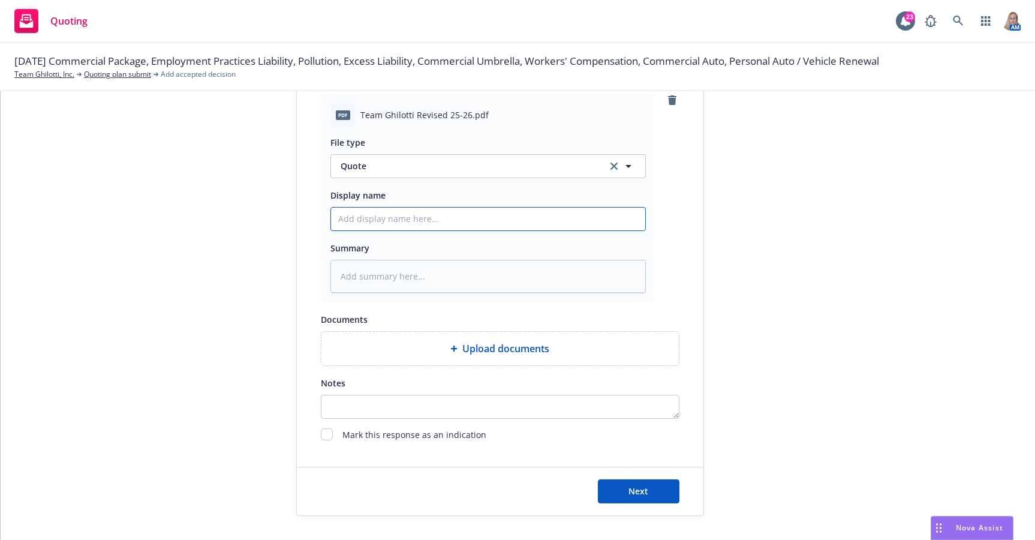
click at [367, 221] on input "Display name" at bounding box center [488, 219] width 314 height 23
type textarea "x"
type input "2"
type textarea "x"
type input "25"
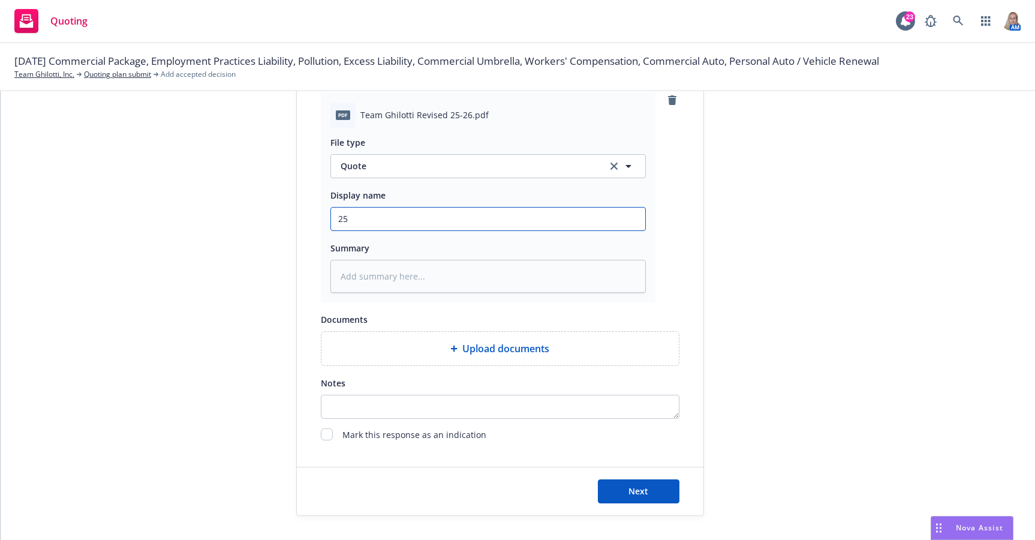
type textarea "x"
type input "25"
type textarea "x"
type input "25 C"
type textarea "x"
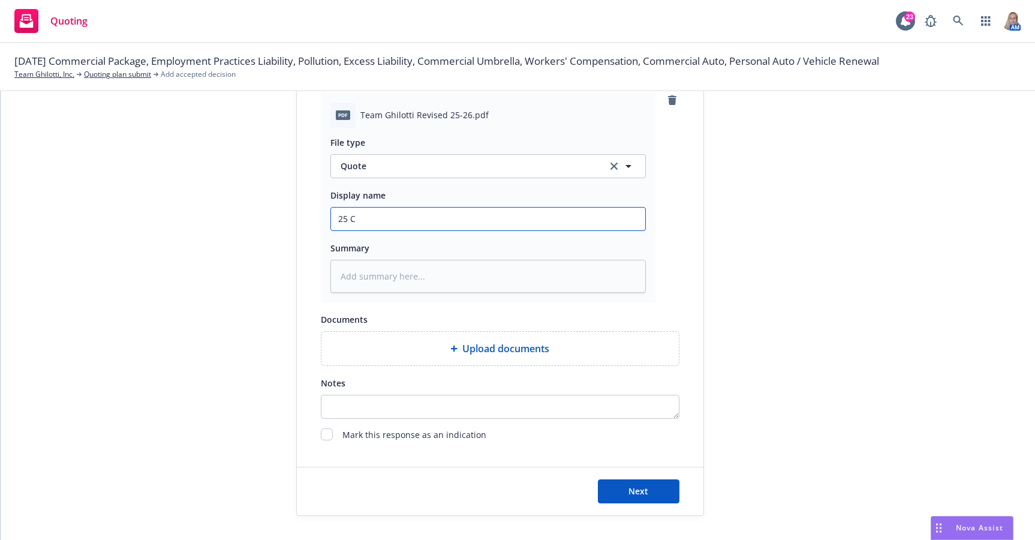
type input "25 CN"
type textarea "x"
type input "25 CNA"
type textarea "x"
type input "25 CNA"
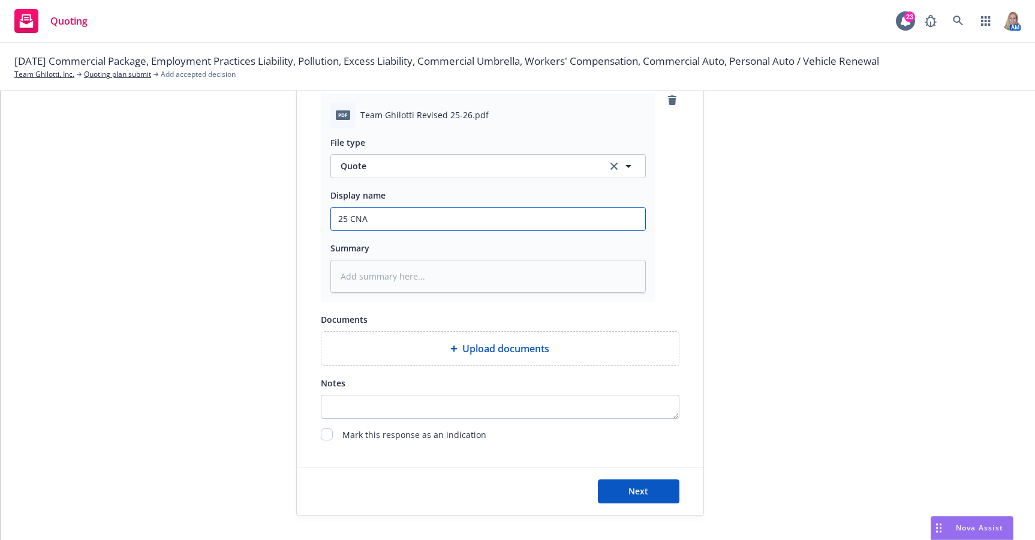
type textarea "x"
type input "25 CNA R"
type textarea "x"
type input "25 CNA RE"
type textarea "x"
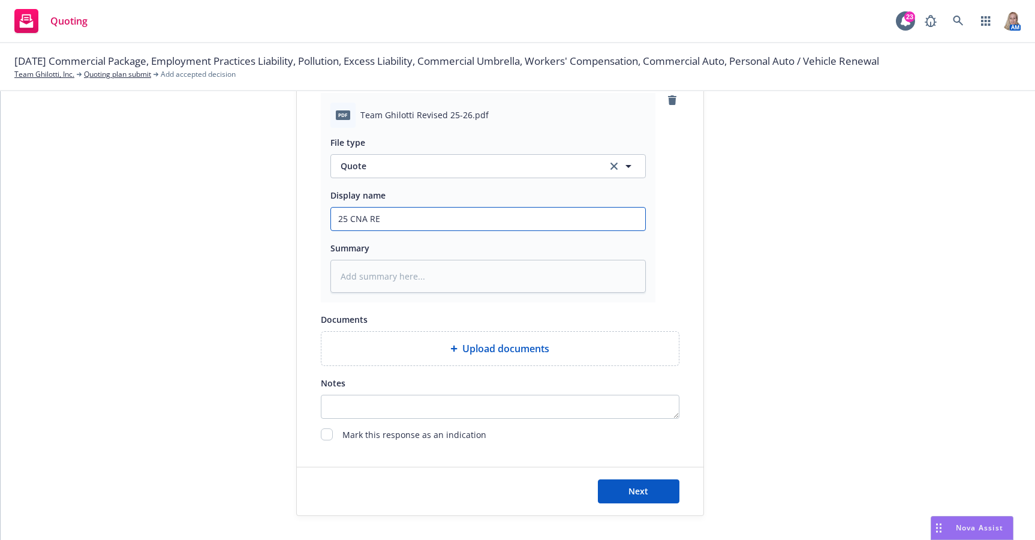
type input "25 CNA R"
type textarea "x"
type input "25 CNA"
type textarea "x"
type input "25 CNA R"
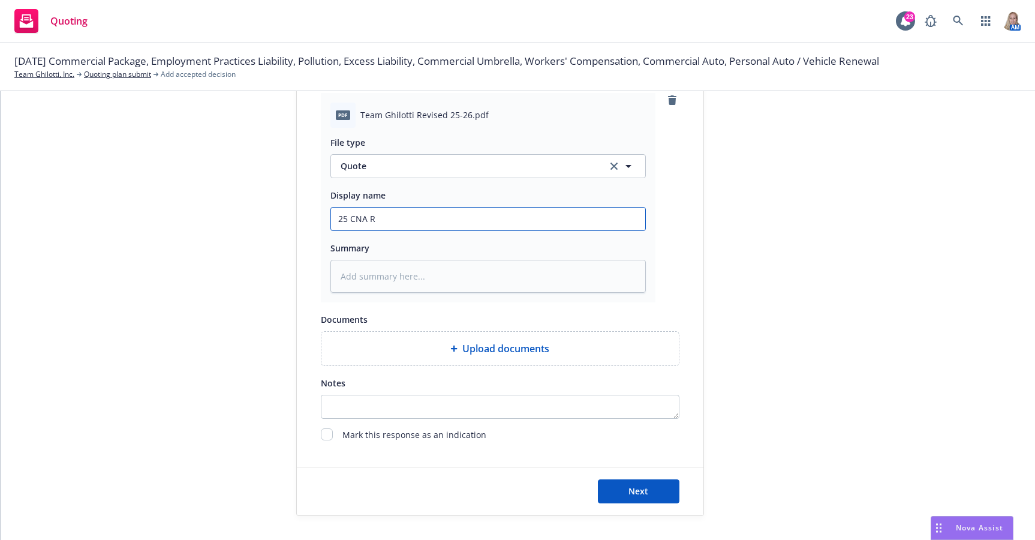
type textarea "x"
type input "25 CNA Re"
type textarea "x"
type input "25 CNA Rev"
type textarea "x"
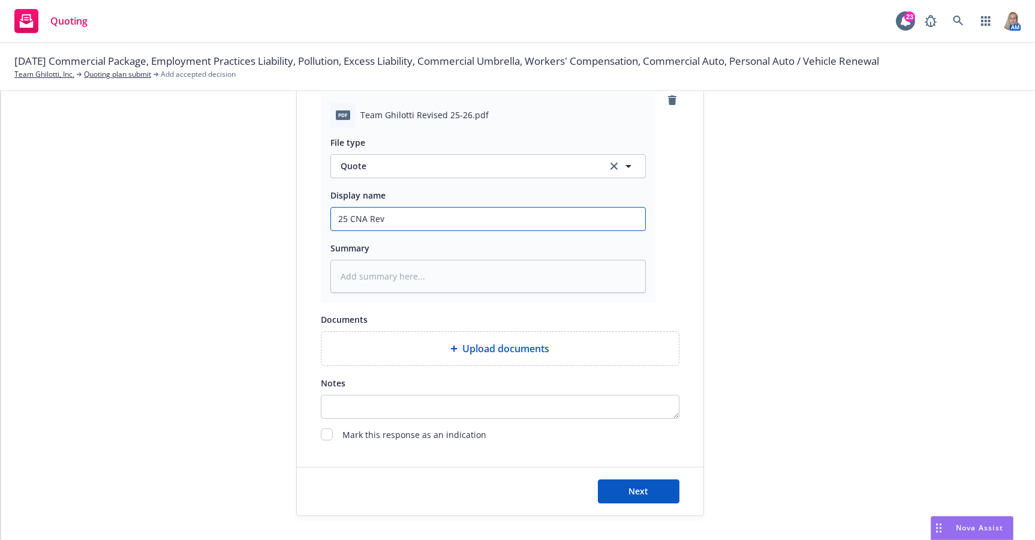
type input "25 CNA Rev"
type textarea "x"
type input "25 CNA Rev Q"
type textarea "x"
type input "25 CNA Rev QU"
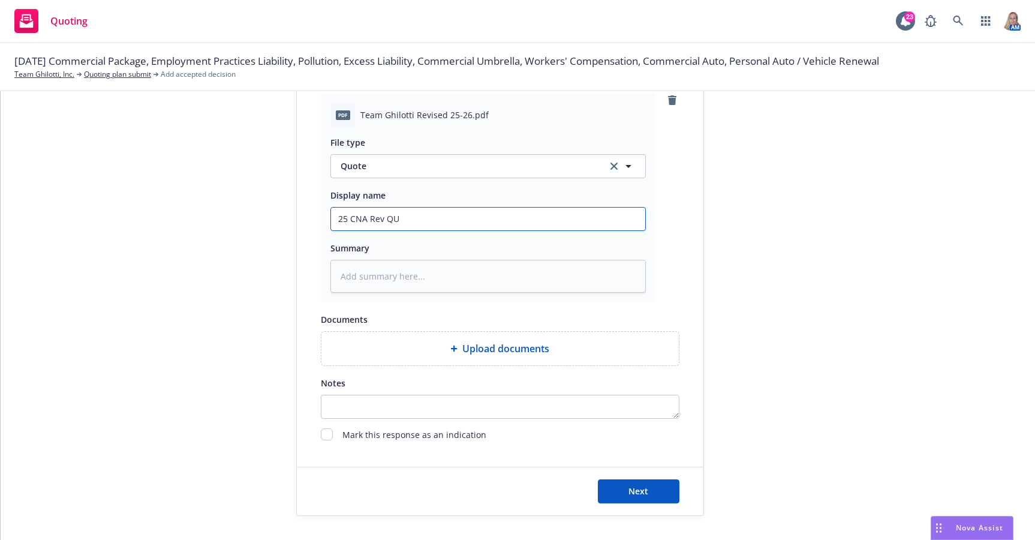
type textarea "x"
type input "25 CNA Rev QUO"
type textarea "x"
type input "25 CNA Rev QUOT"
type textarea "x"
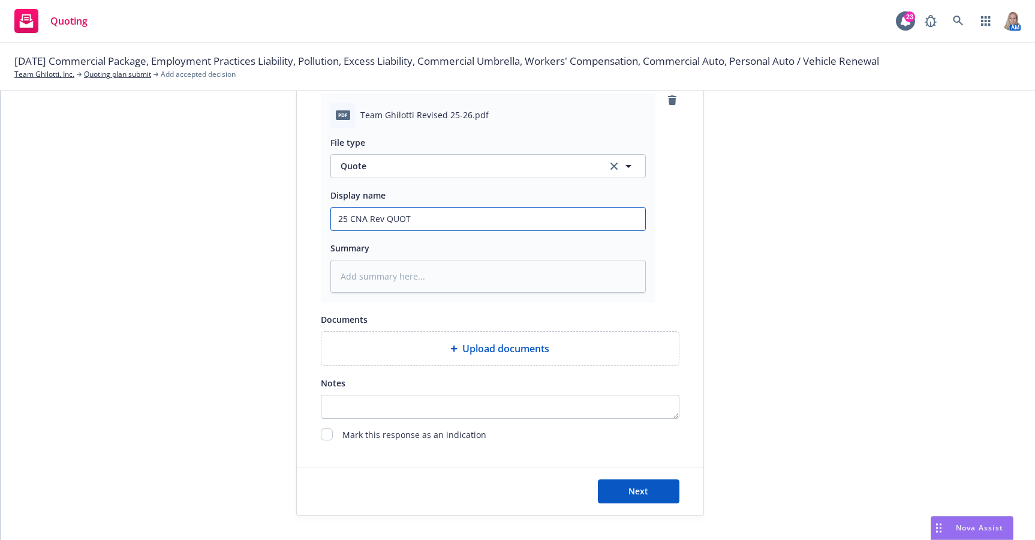
type input "25 CNA Rev QUOTE"
type textarea "x"
type input "25 CNA Rev QUOTE"
type textarea "x"
type input "25 CNA Rev QUOTE G"
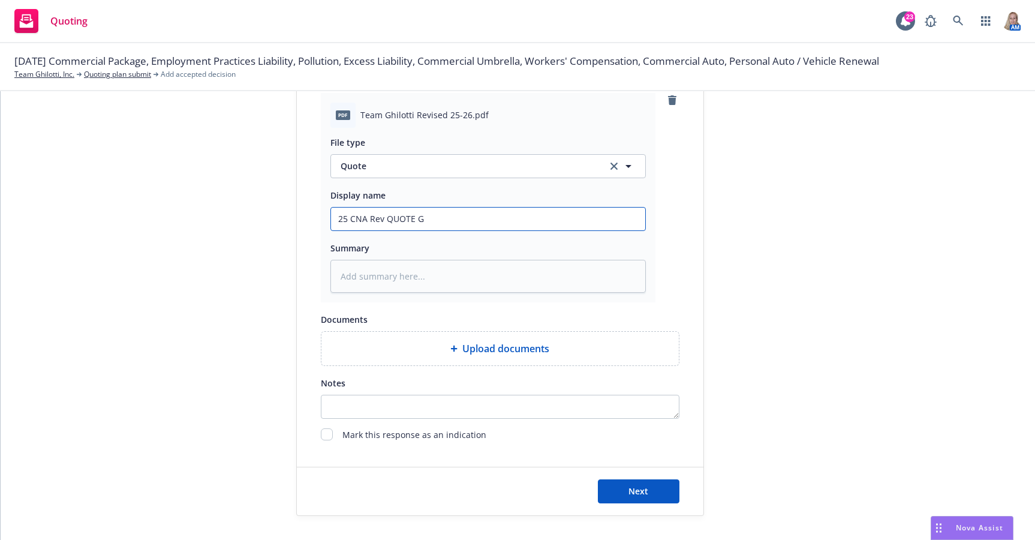
type textarea "x"
type input "25 CNA Rev QUOTE GL"
type textarea "x"
type input "25 CNA Rev QUOTE GL/"
type textarea "x"
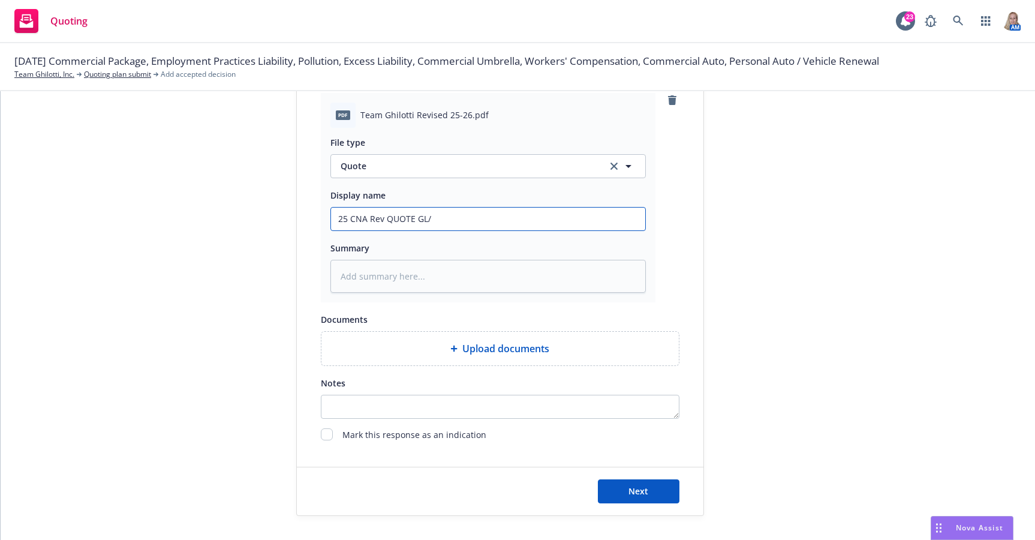
type input "25 CNA Rev QUOTE GL/A"
type textarea "x"
type input "25 CNA Rev QUOTE GL/AL"
type textarea "x"
type input "25 CNA Rev QUOTE GL/AL/"
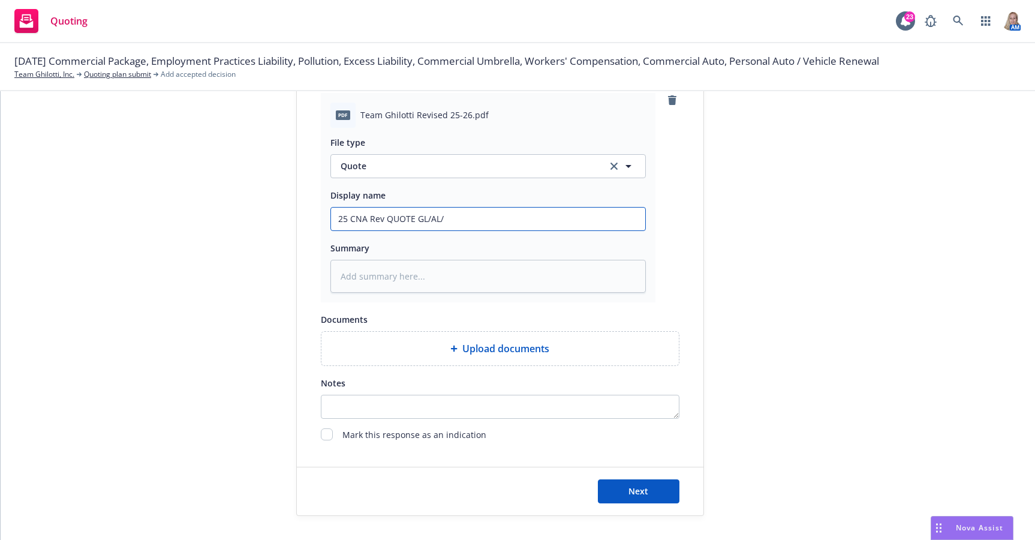
type textarea "x"
type input "25 CNA Rev QUOTE GL/AL/W"
type textarea "x"
type input "25 CNA Rev QUOTE GL/AL/WC"
type textarea "x"
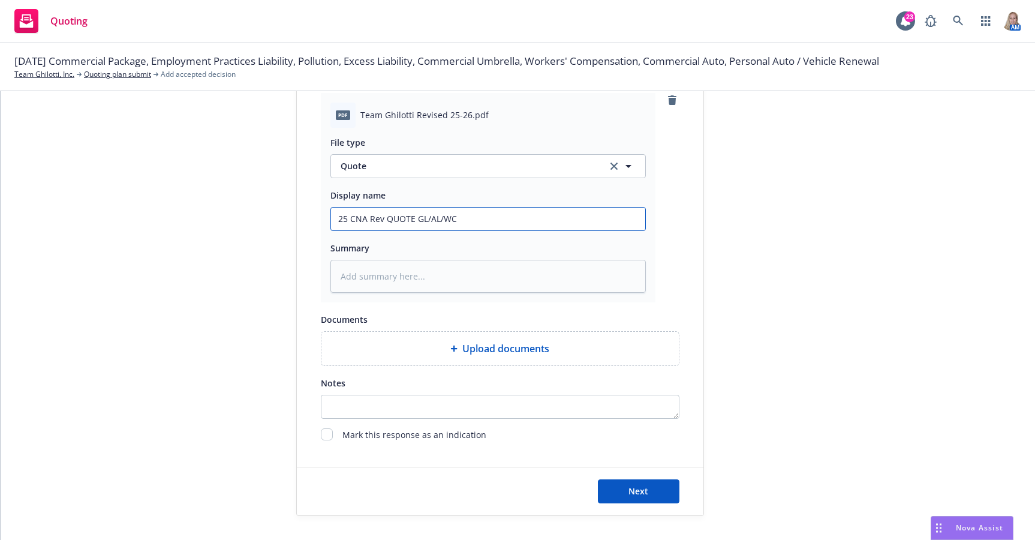
type input "25 CNA Rev QUOTE GL/AL/WC/"
type textarea "x"
type input "25 CNA Rev QUOTE GL/AL/WC/X"
type textarea "x"
drag, startPoint x: 479, startPoint y: 216, endPoint x: 218, endPoint y: 226, distance: 261.1
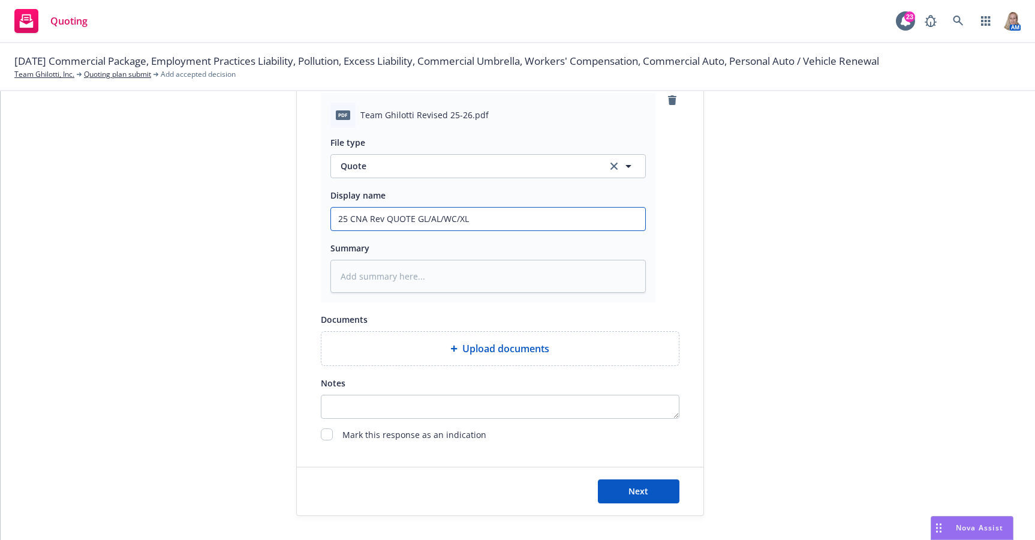
click at [218, 226] on div "1 Quote initiation 2 Coverage selection 3 Billing info Quote initiation Display…" at bounding box center [518, 26] width 1006 height 979
type input "25 CNA Rev QUOTE GL/AL/WC/XL"
click at [364, 275] on textarea at bounding box center [489, 276] width 316 height 33
drag, startPoint x: 364, startPoint y: 275, endPoint x: 340, endPoint y: 323, distance: 54.2
drag, startPoint x: 340, startPoint y: 323, endPoint x: 337, endPoint y: 280, distance: 43.3
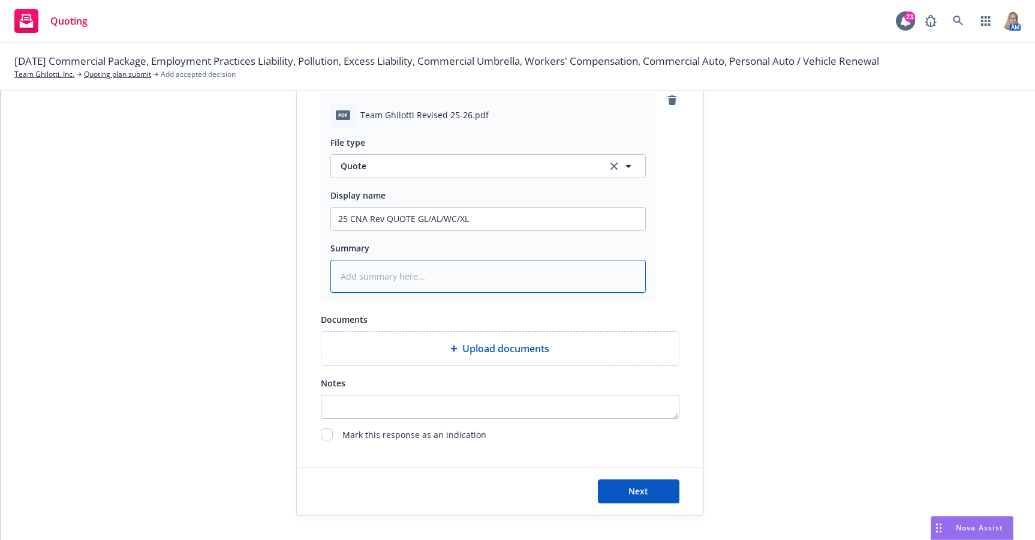
click at [337, 280] on textarea at bounding box center [489, 276] width 316 height 33
paste textarea "25 CNA Rev QUOTE GL/AL/WC/XL"
type textarea "x"
type textarea "25 CNA Rev QUOTE GL/AL/WC/XL"
click at [634, 484] on button "Next" at bounding box center [639, 491] width 82 height 24
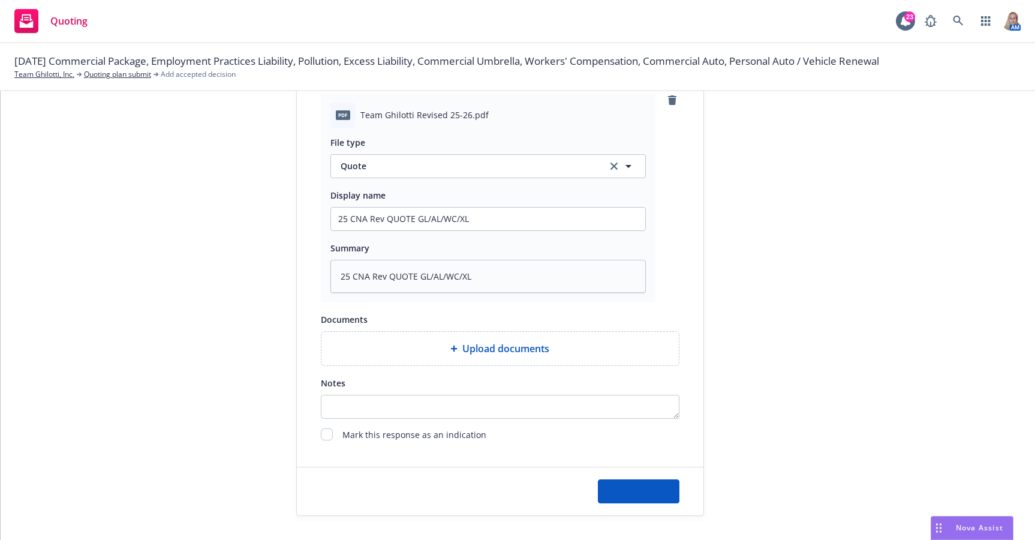
type textarea "x"
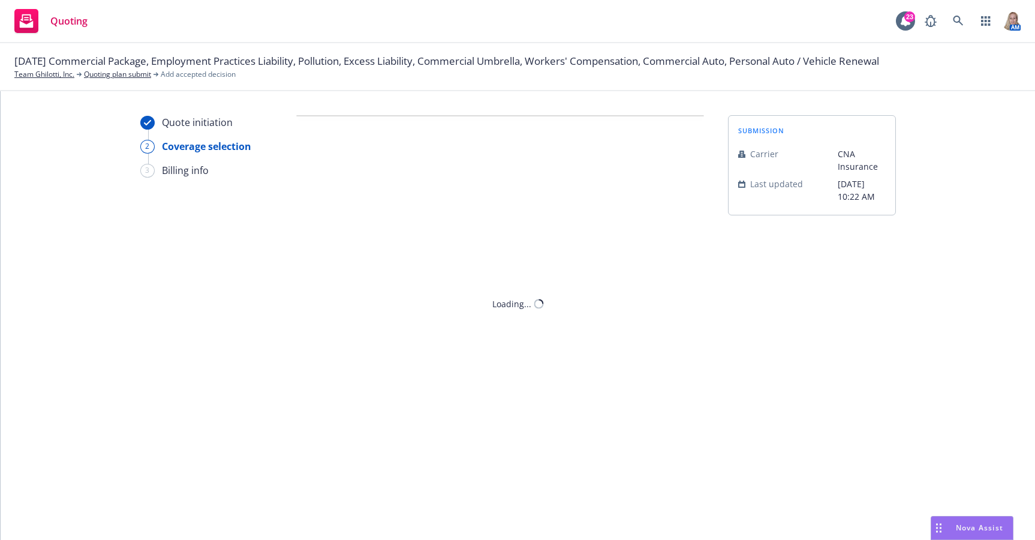
scroll to position [0, 0]
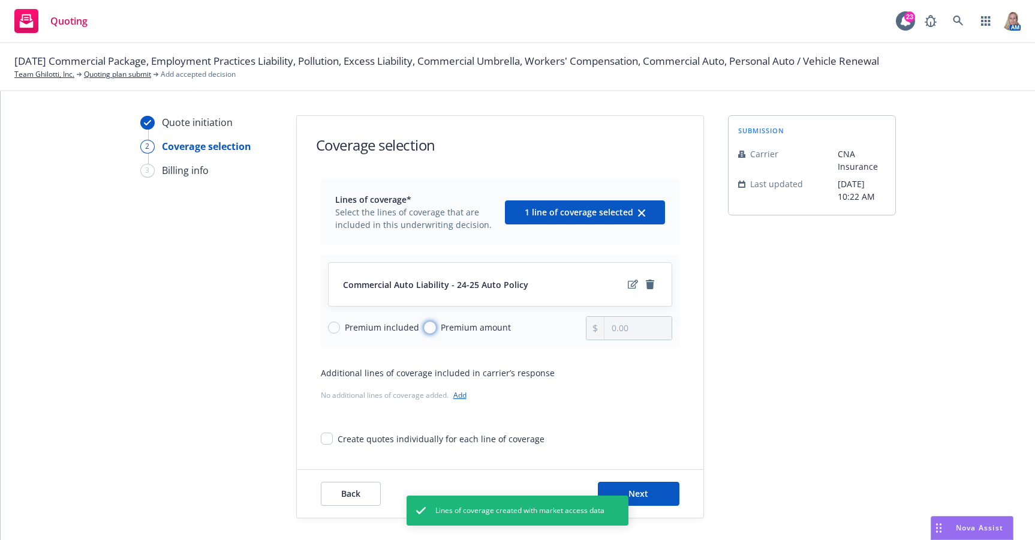
click at [424, 327] on input "Premium amount" at bounding box center [430, 328] width 12 height 12
radio input "true"
click at [639, 322] on input "0.00" at bounding box center [638, 328] width 67 height 23
drag, startPoint x: 639, startPoint y: 322, endPoint x: 513, endPoint y: 343, distance: 128.4
click at [513, 343] on div "Commercial Auto Liability - 24-25 Auto Policy Premium included Premium amount 0…" at bounding box center [500, 301] width 359 height 92
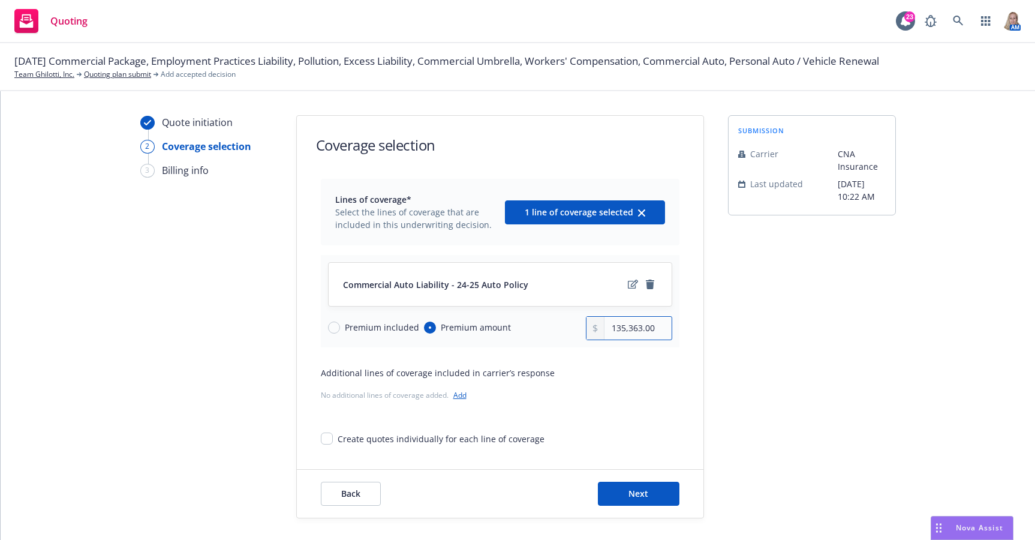
scroll to position [2, 0]
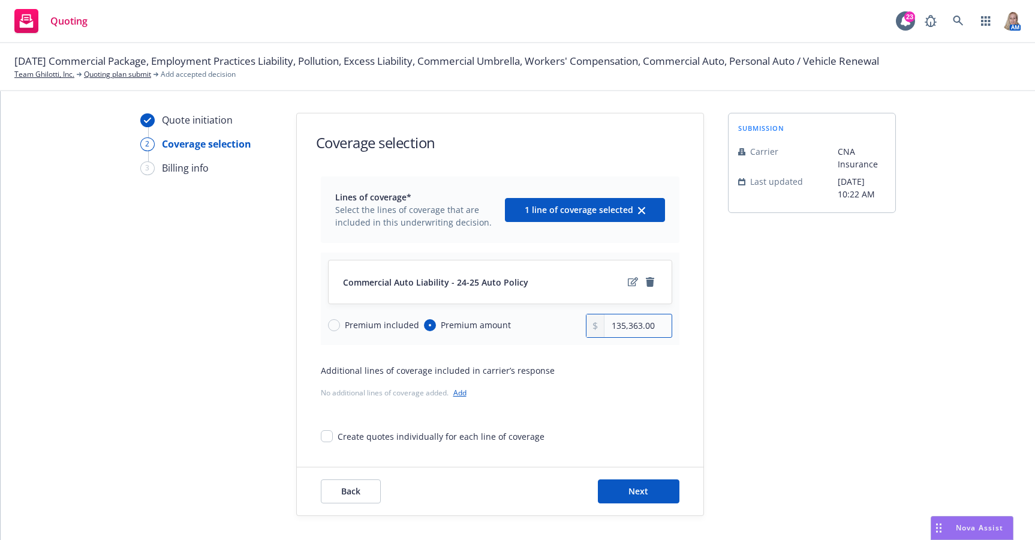
type input "135,363.00"
click at [626, 478] on div "Back Next" at bounding box center [500, 491] width 407 height 48
click at [628, 484] on button "Next" at bounding box center [639, 491] width 82 height 24
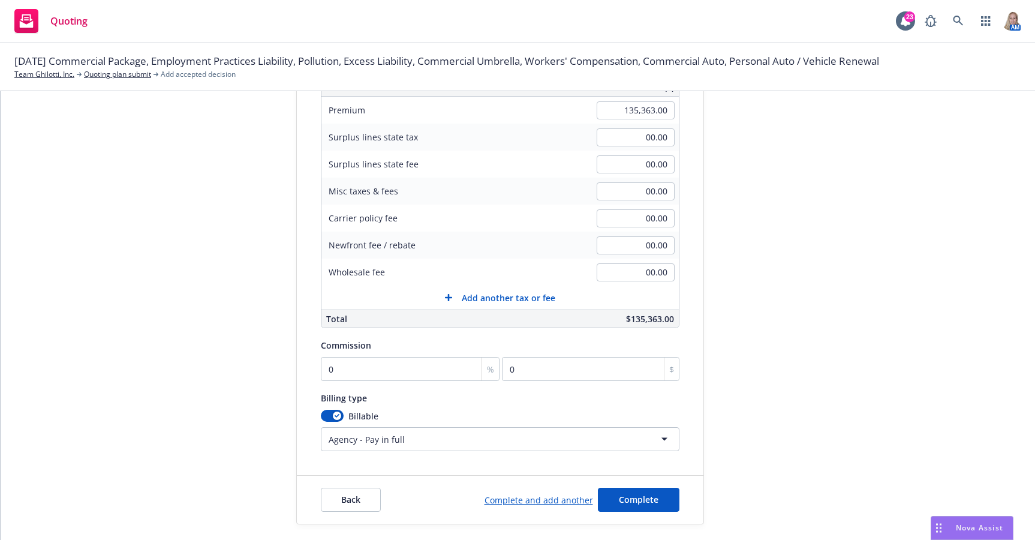
scroll to position [181, 0]
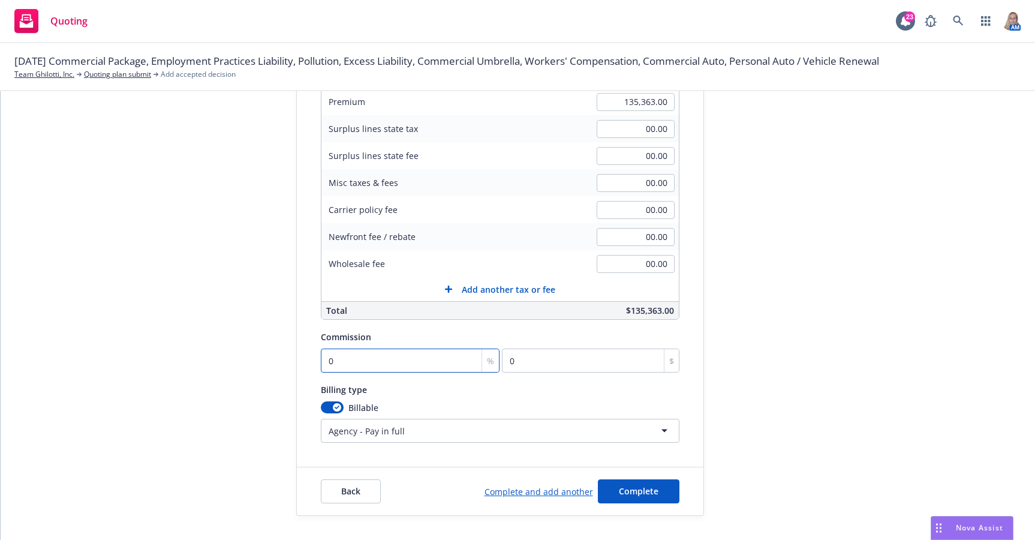
click at [394, 359] on input "0" at bounding box center [410, 361] width 179 height 24
type input "1"
type input "1353.63"
type input "12"
type input "16243.56"
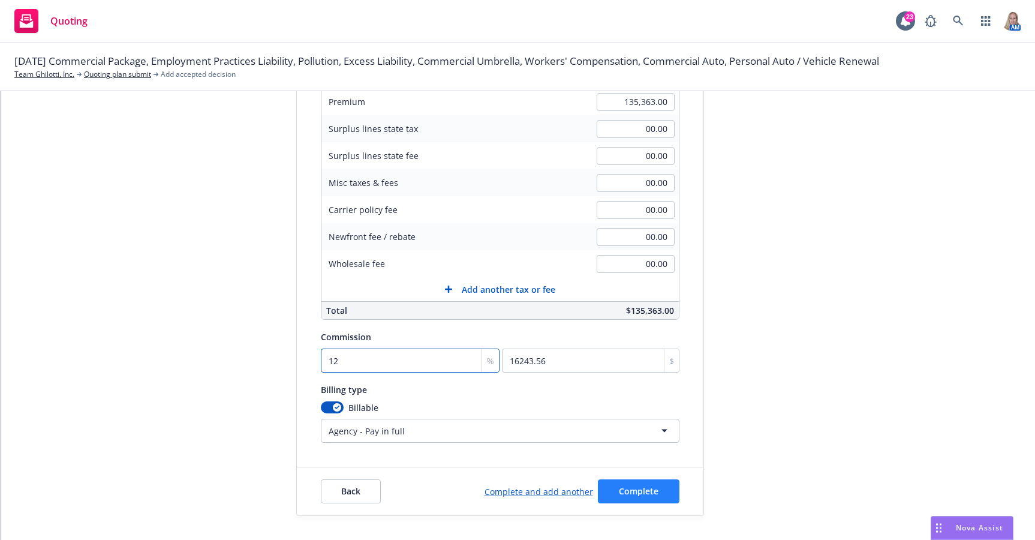
type input "12"
click at [631, 482] on button "Complete" at bounding box center [639, 491] width 82 height 24
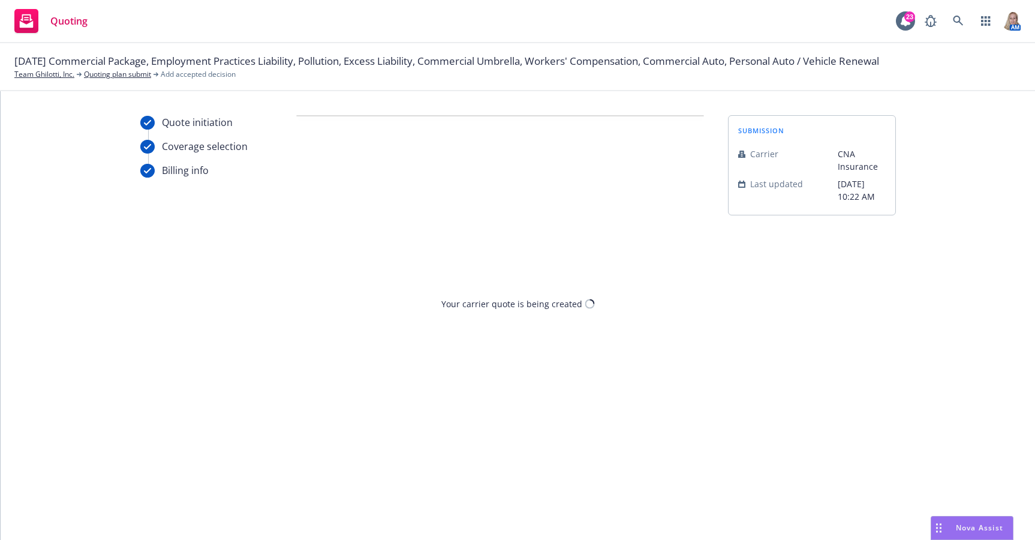
scroll to position [0, 0]
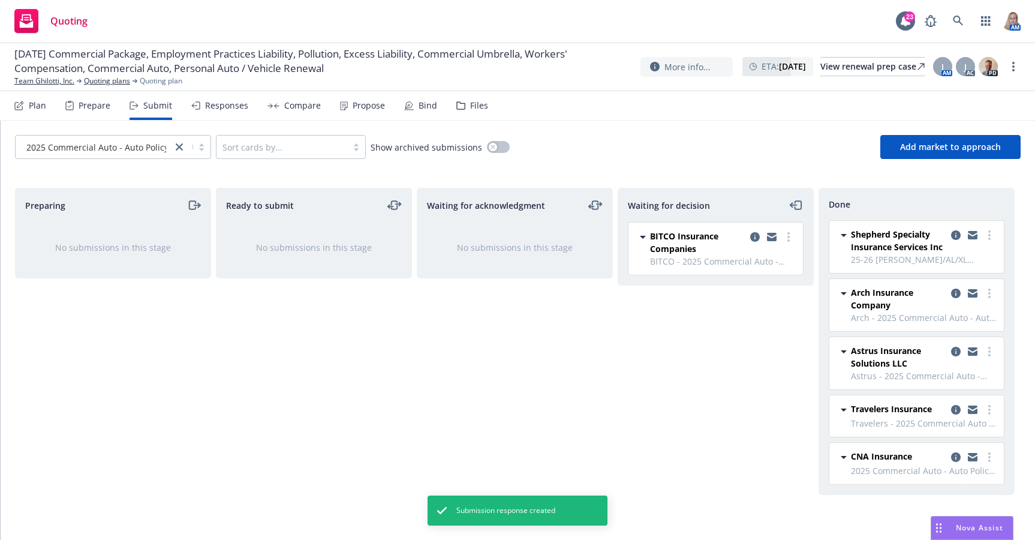
click at [39, 101] on div "Plan" at bounding box center [37, 106] width 17 height 10
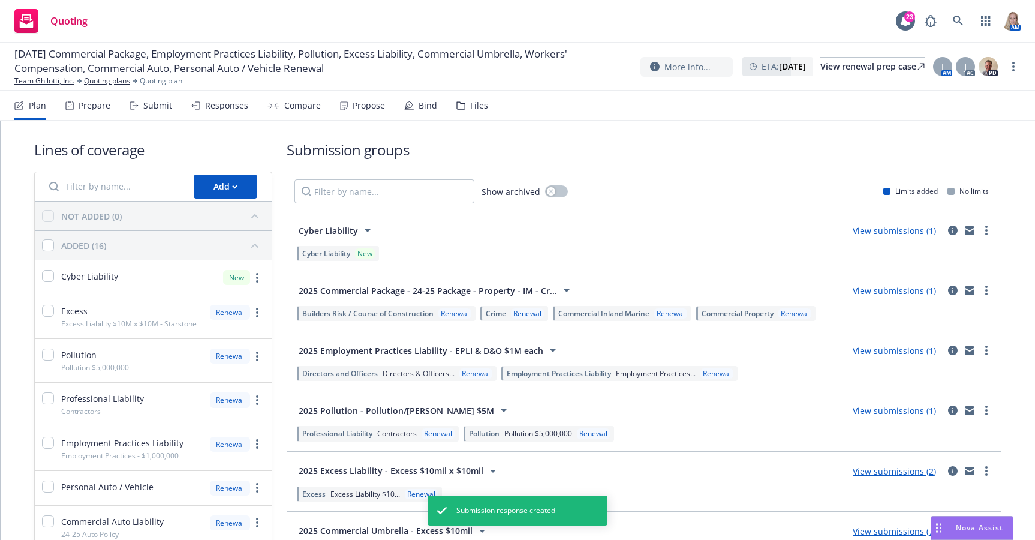
scroll to position [280, 0]
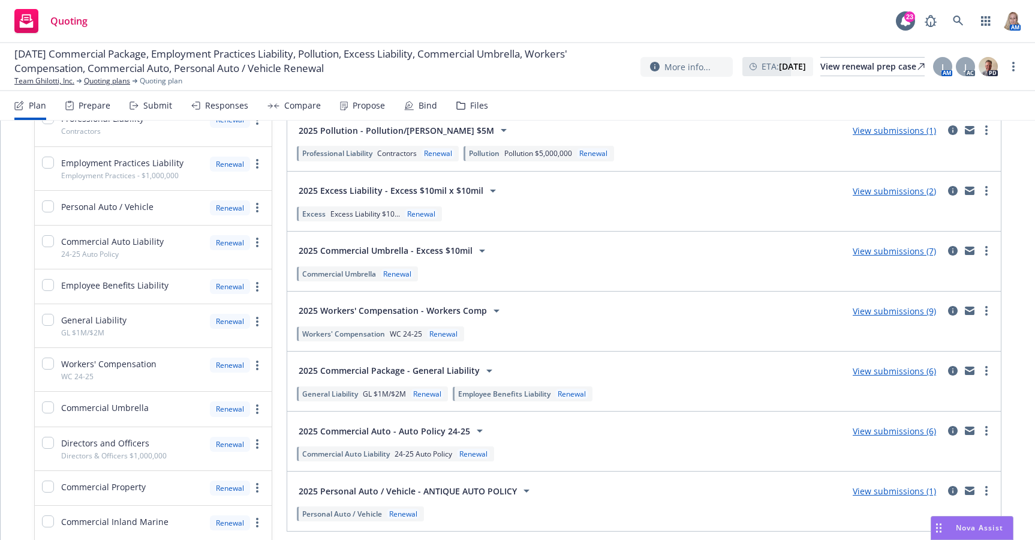
click at [763, 314] on link "View submissions (9)" at bounding box center [894, 310] width 83 height 11
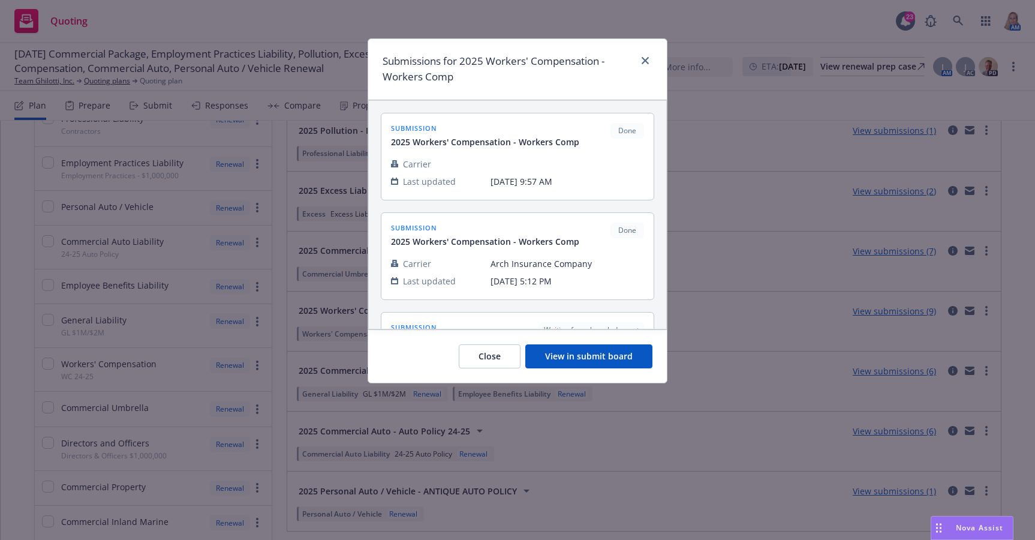
click at [617, 351] on button "View in submit board" at bounding box center [589, 356] width 127 height 24
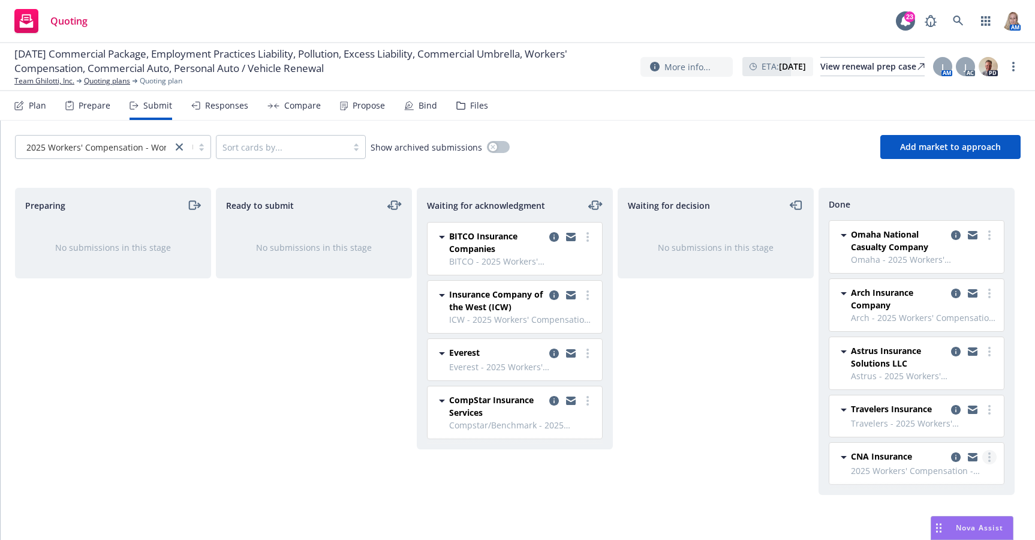
click at [763, 463] on link "more" at bounding box center [990, 457] width 14 height 14
click at [763, 364] on span "Add accepted decision" at bounding box center [936, 360] width 120 height 11
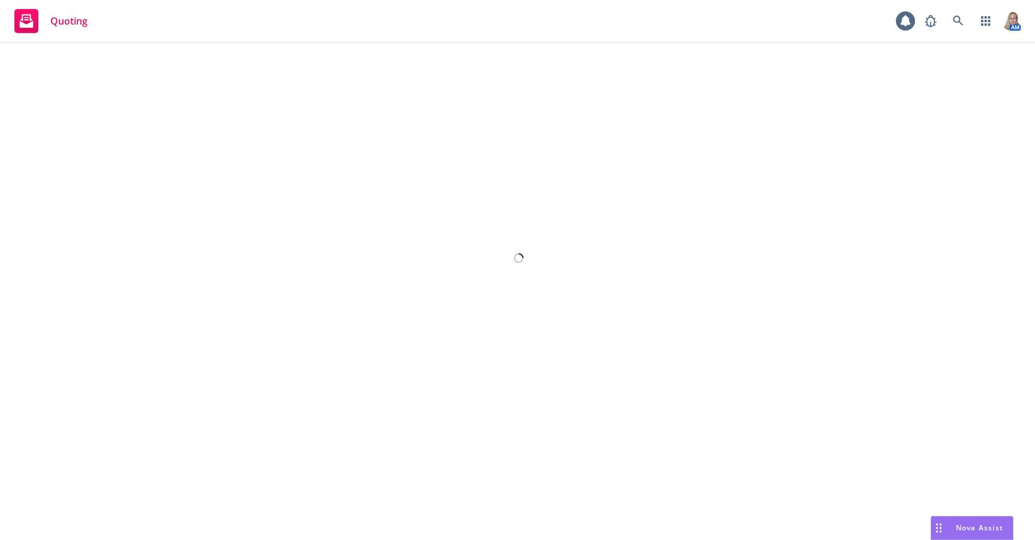
select select "12"
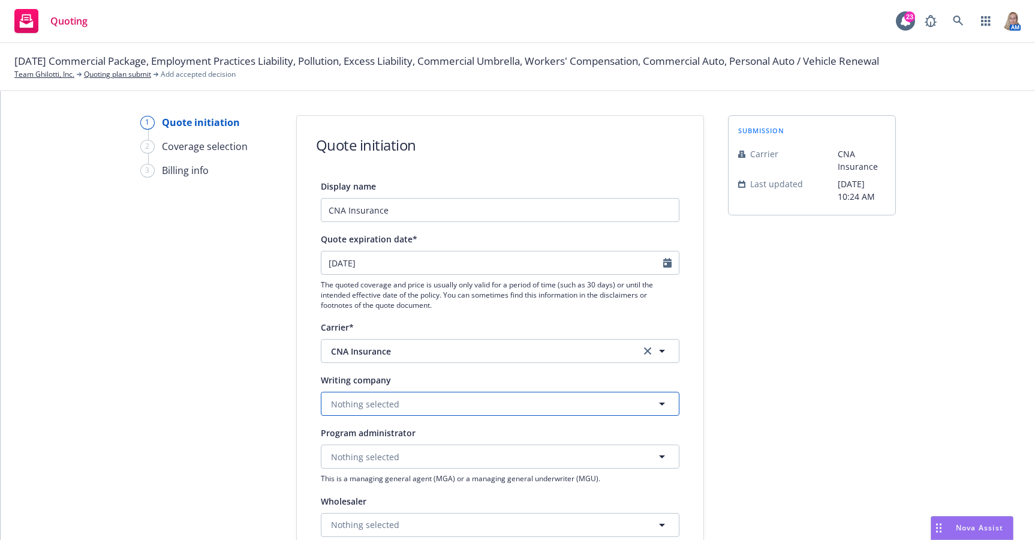
click at [407, 404] on button "Nothing selected" at bounding box center [500, 404] width 359 height 24
type input "amer"
click at [445, 443] on strong "American Casualty Company of Reading, Pennsylvania" at bounding box center [467, 437] width 266 height 11
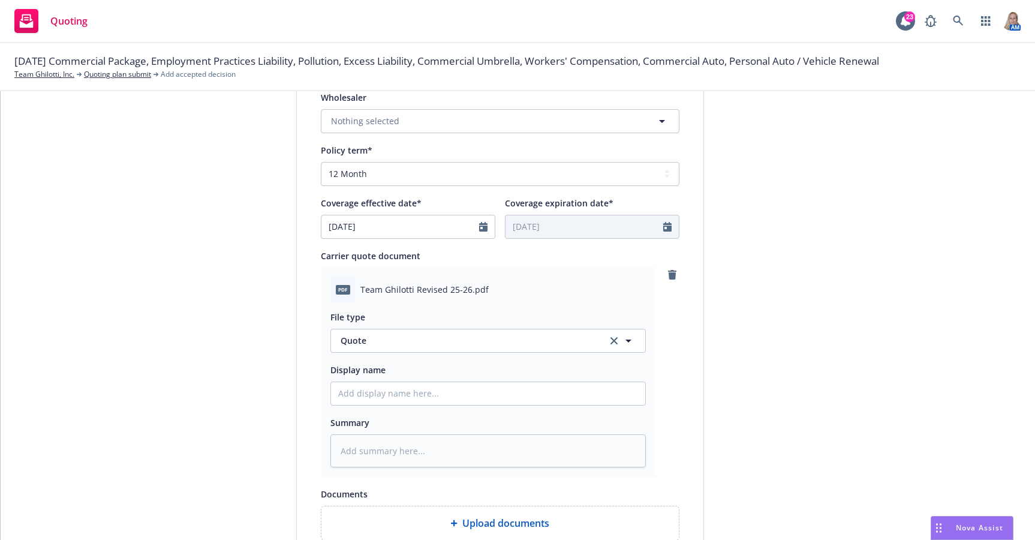
scroll to position [578, 0]
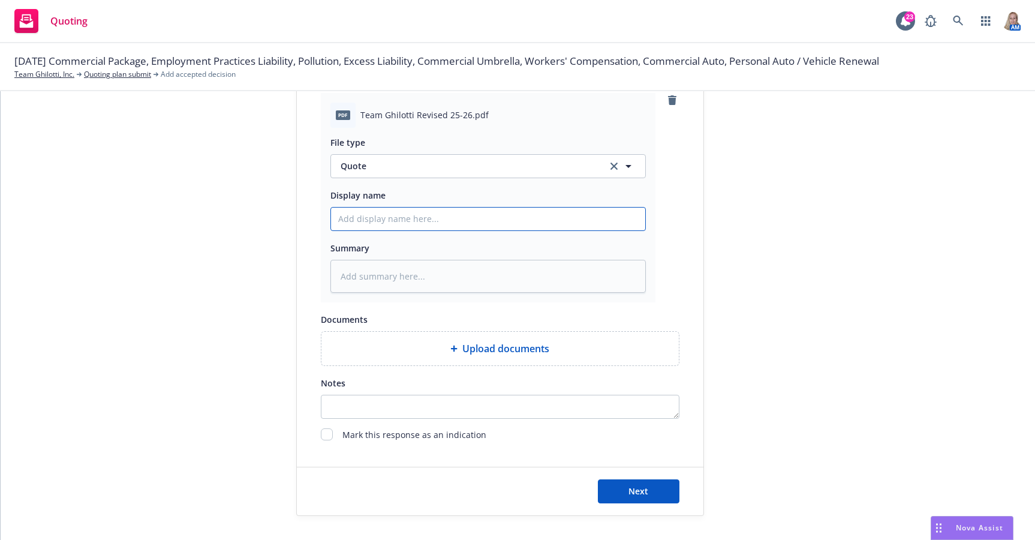
click at [346, 221] on input "Display name" at bounding box center [488, 219] width 314 height 23
type textarea "x"
type input "2"
type textarea "x"
type input "25"
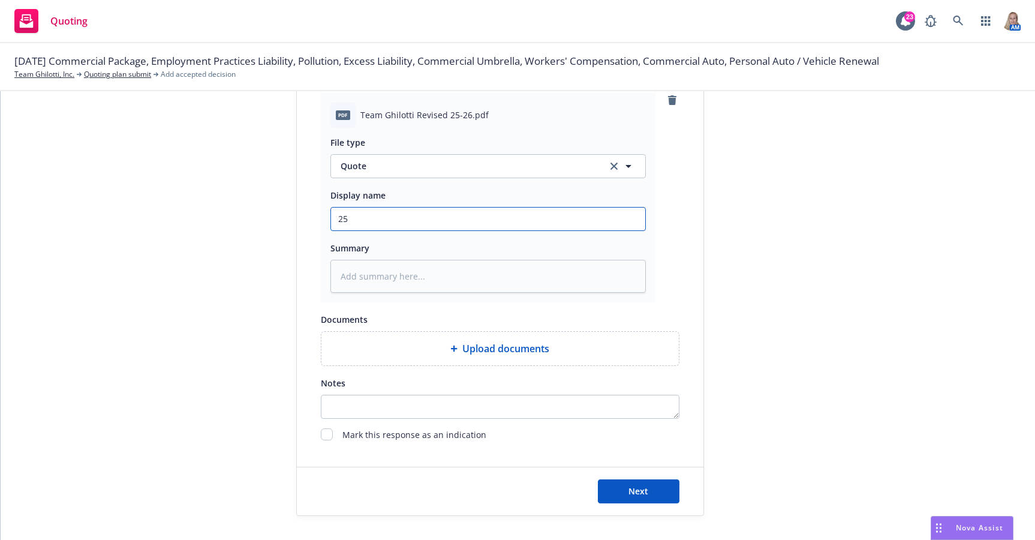
type textarea "x"
type input "25"
type textarea "x"
type input "25 R"
type textarea "x"
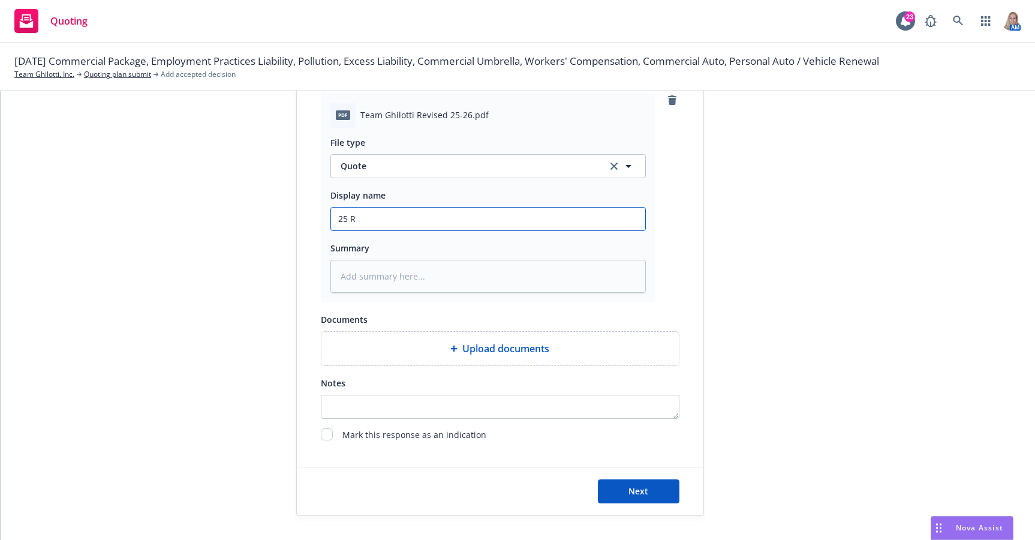
type input "25 Re"
type textarea "x"
type input "25 Rev"
type textarea "x"
type input "25 Rev"
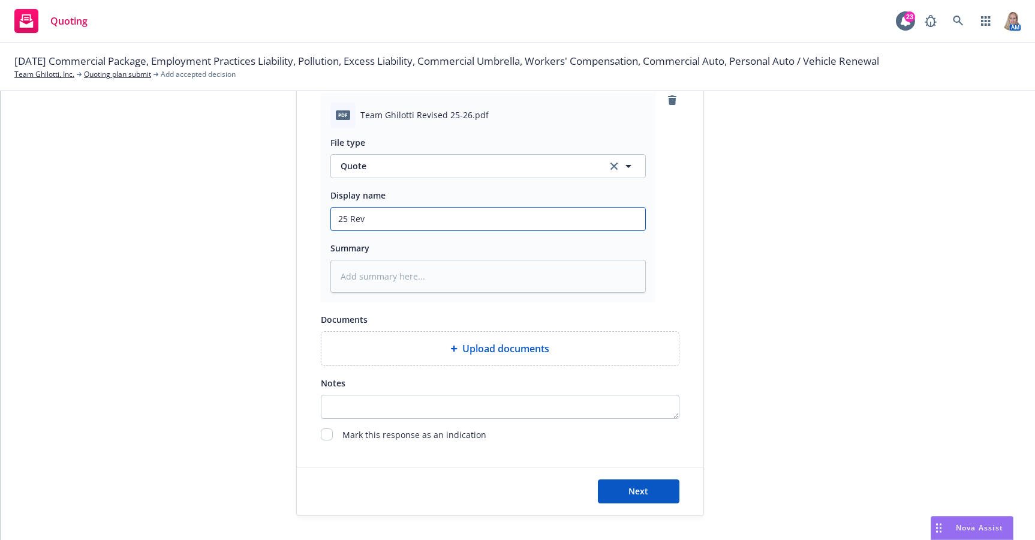
type textarea "x"
type input "25 Rev C"
type textarea "x"
type input "25 Rev CN"
type textarea "x"
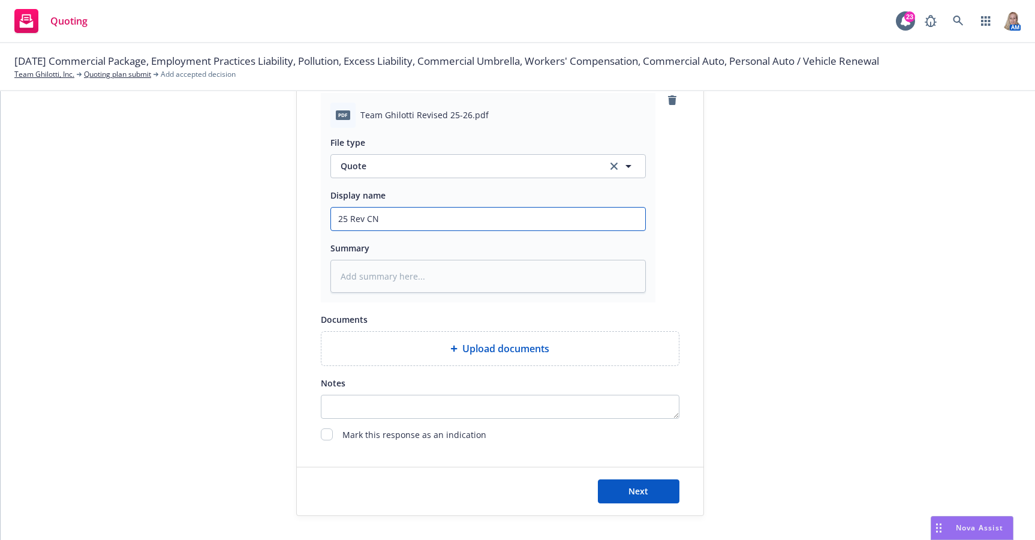
type input "25 Rev CNA"
type textarea "x"
type input "25 Rev CNA"
type textarea "x"
type input "25 Rev CNA A"
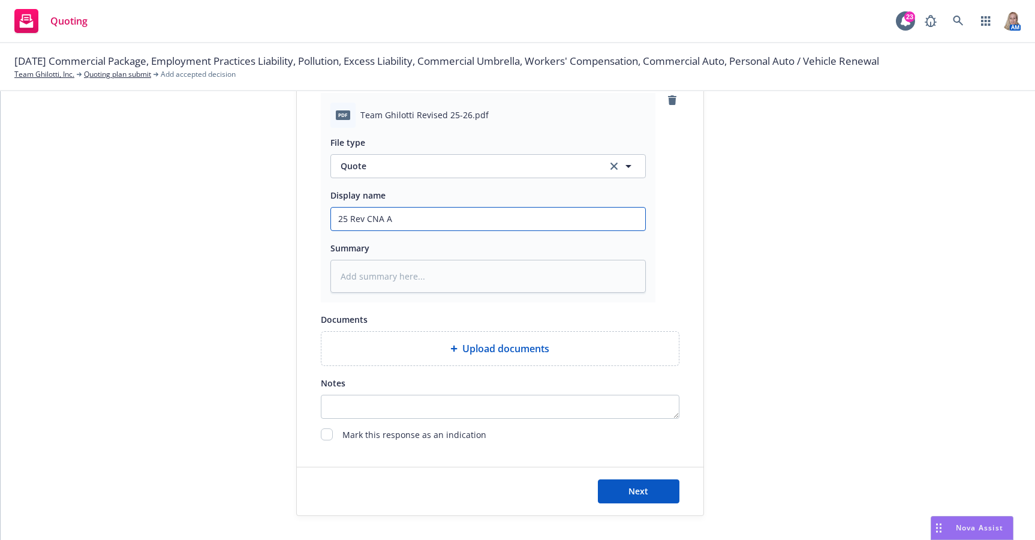
type textarea "x"
type input "25 Rev CNA"
type textarea "x"
type input "25 Rev CNA Q"
type textarea "x"
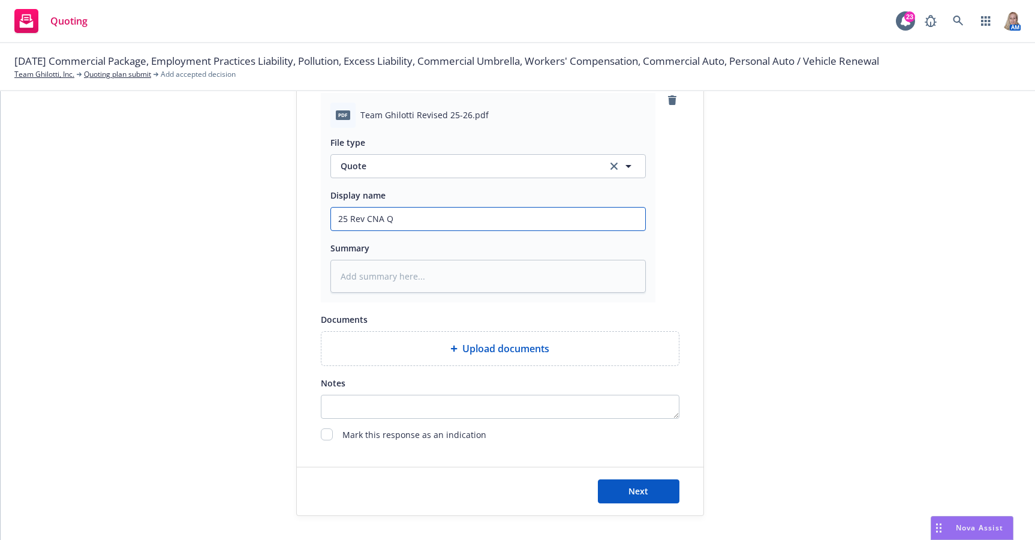
type input "25 Rev CNA QU"
type textarea "x"
type input "25 Rev CNA QUU"
type textarea "x"
type input "25 Rev CNA QUUO"
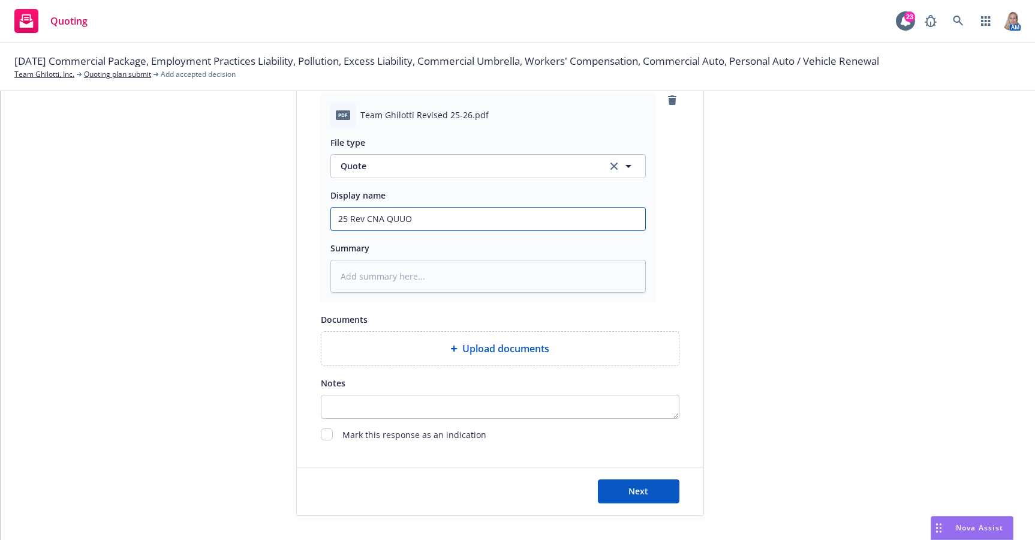
type textarea "x"
type input "25 Rev CNA QUU"
type textarea "x"
type input "25 Rev CNA QU"
type textarea "x"
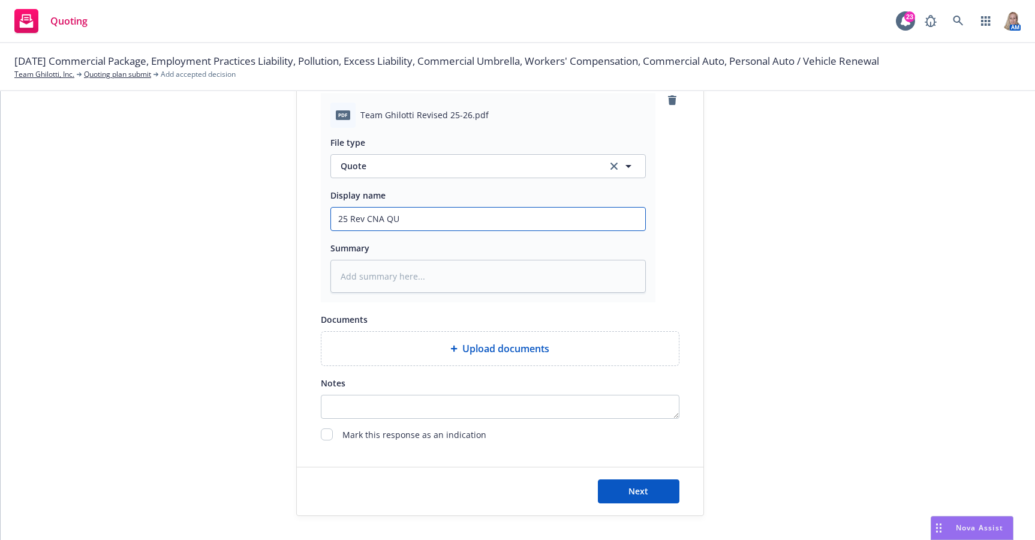
type input "25 Rev CNA QUO"
type textarea "x"
type input "25 Rev CNA QUOT"
type textarea "x"
type input "25 Rev CNA QUOTE"
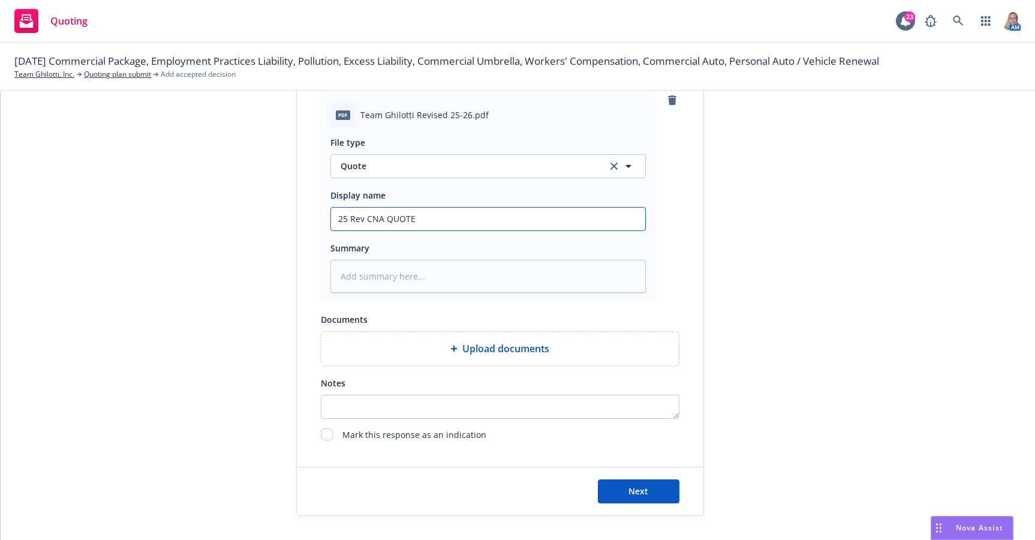
type textarea "x"
type input "25 Rev CNA QUOTE"
type textarea "x"
type input "25 Rev CNA QUOTE -"
type textarea "x"
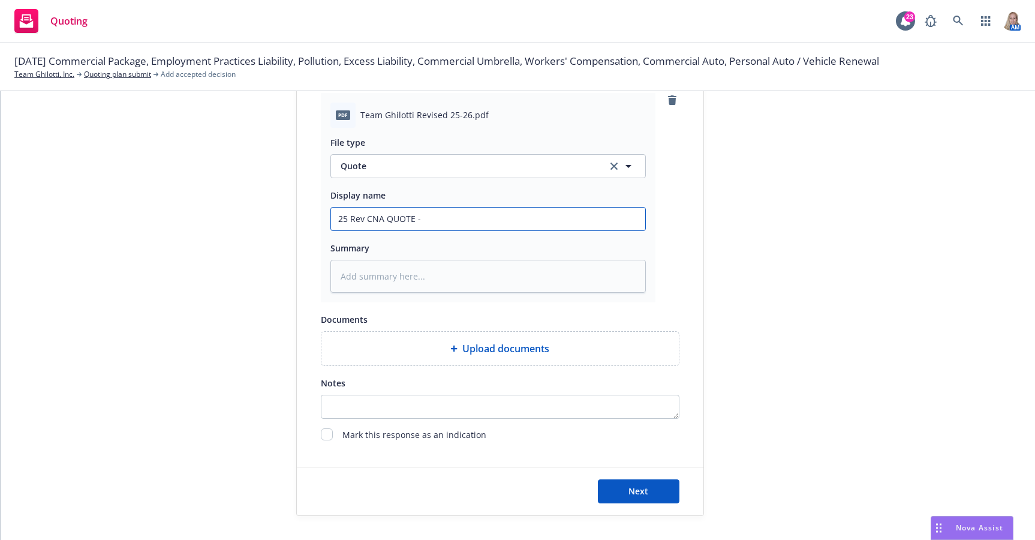
type input "25 Rev CNA QUOTE -"
type textarea "x"
type input "25 Rev CNA QUOTE - W"
type textarea "x"
drag, startPoint x: 380, startPoint y: 226, endPoint x: 278, endPoint y: 227, distance: 102.0
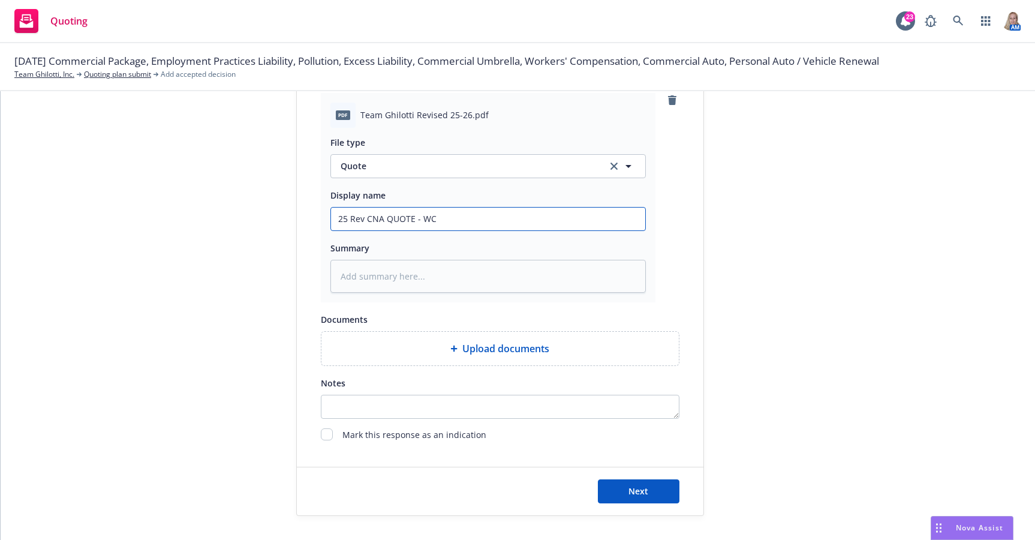
click at [278, 227] on div "1 Quote initiation 2 Coverage selection 3 Billing info Quote initiation Display…" at bounding box center [518, 26] width 1006 height 979
type input "25 Rev CNA QUOTE - WC"
click at [413, 290] on textarea at bounding box center [489, 276] width 316 height 33
paste textarea "25 Rev CNA QUOTE - WC"
type textarea "x"
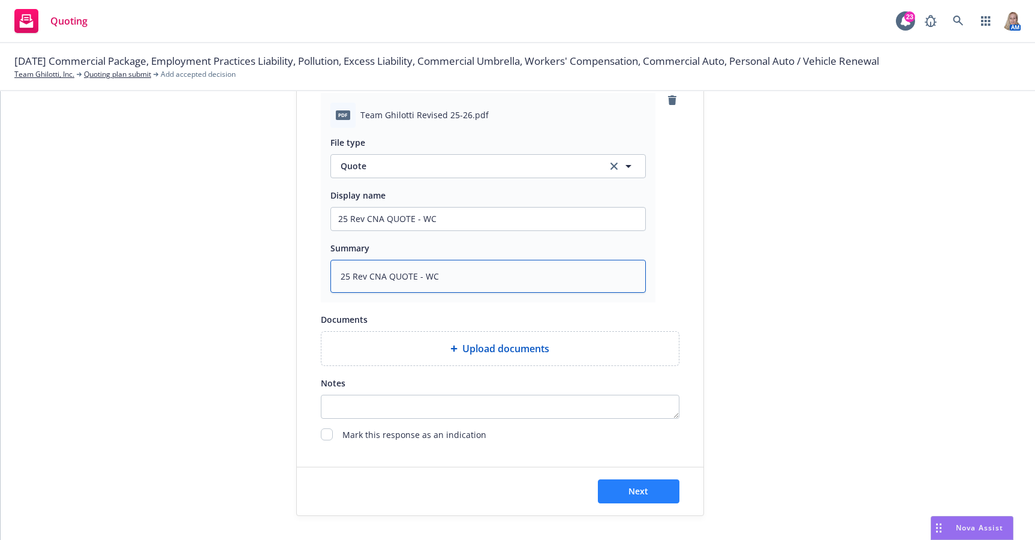
type textarea "25 Rev CNA QUOTE - WC"
click at [644, 484] on button "Next" at bounding box center [639, 491] width 82 height 24
type textarea "x"
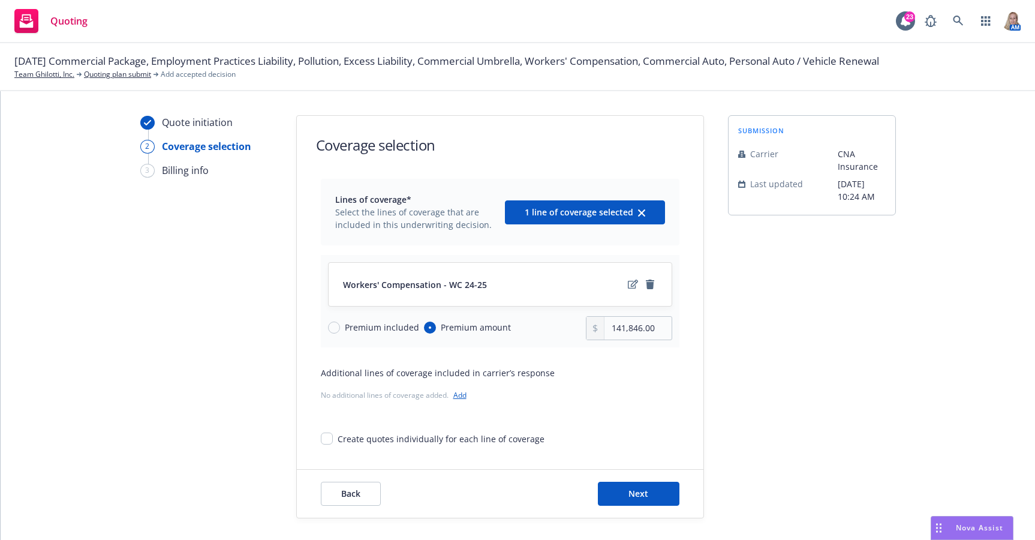
click at [623, 399] on div "No additional lines of coverage added. Add" at bounding box center [500, 395] width 359 height 13
click at [615, 329] on input "141,846.00" at bounding box center [638, 328] width 67 height 23
drag, startPoint x: 649, startPoint y: 330, endPoint x: 560, endPoint y: 308, distance: 91.5
click at [560, 308] on div "Workers' Compensation - WC 24-25 Premium included Premium amount 141,846.00" at bounding box center [500, 301] width 359 height 92
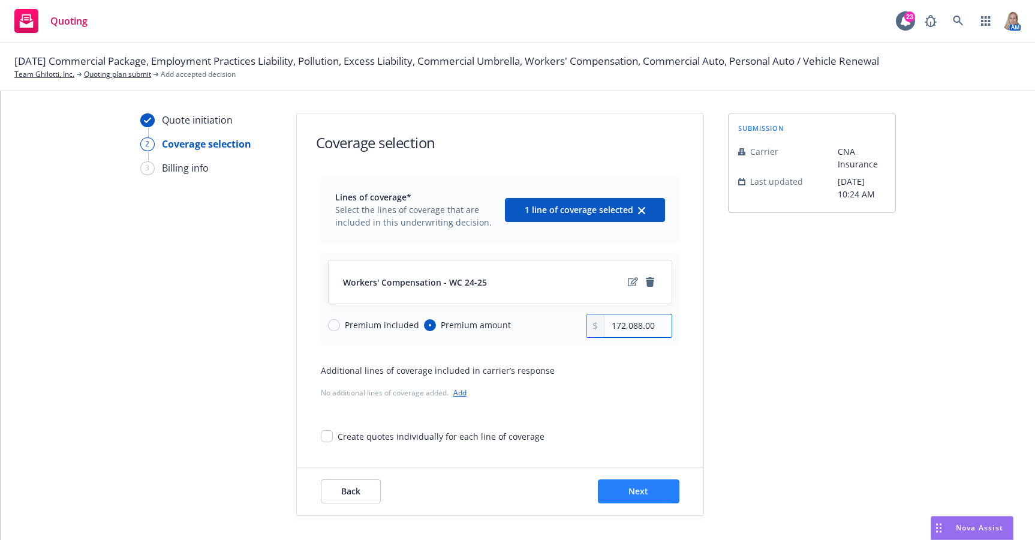
type input "172,088.00"
click at [629, 489] on span "Next" at bounding box center [639, 490] width 20 height 11
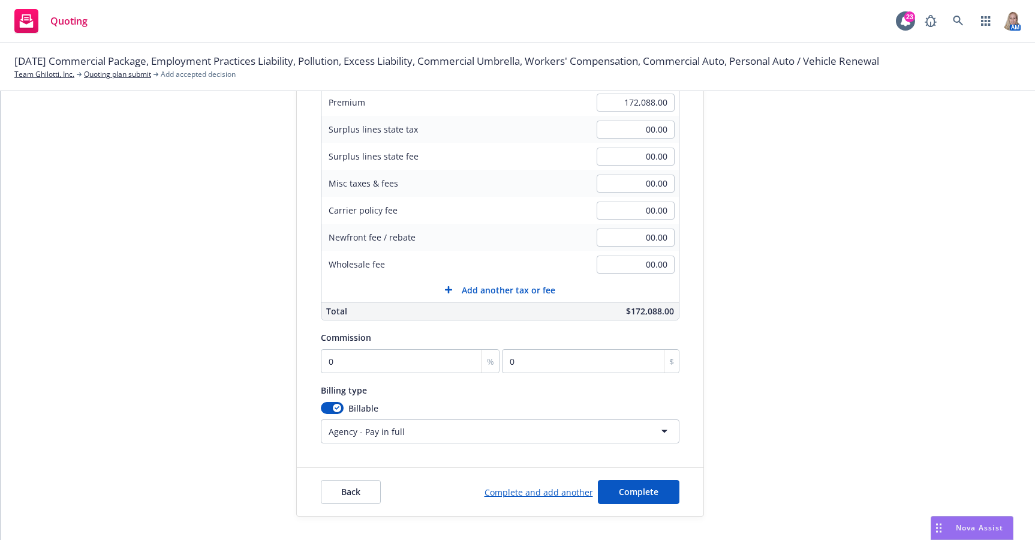
scroll to position [181, 0]
click at [394, 374] on div "Surplus lines state No surplus lines state Alaska Alabama Arkansas Arizona Cali…" at bounding box center [500, 220] width 359 height 445
click at [392, 364] on input "0" at bounding box center [410, 361] width 179 height 24
type input "1"
type input "1720.88"
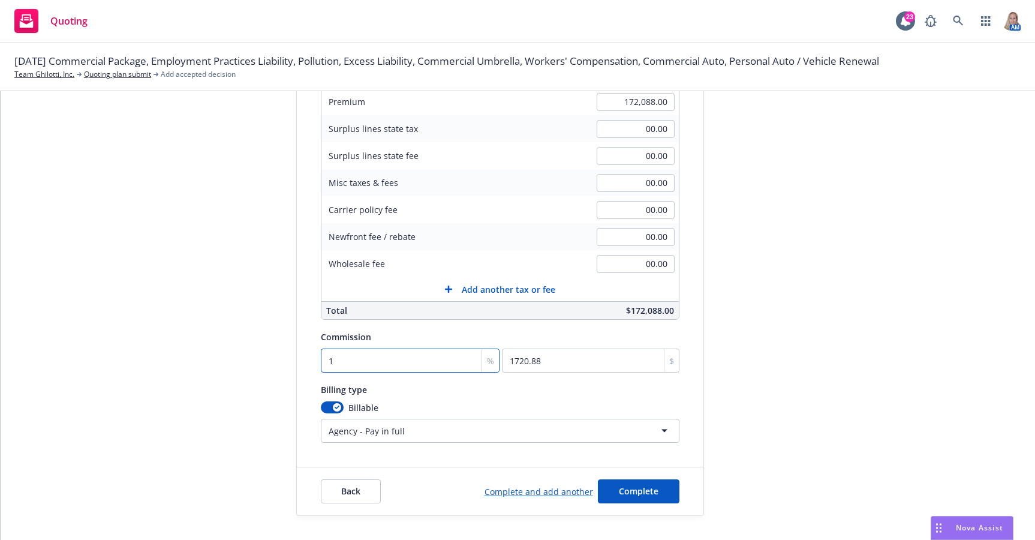
type input "10"
type input "17208.8"
type input "10"
click at [763, 424] on div "submission Carrier CNA Insurance Last updated 9/10, 10:24 AM" at bounding box center [812, 225] width 168 height 582
click at [629, 488] on span "Complete" at bounding box center [639, 490] width 40 height 11
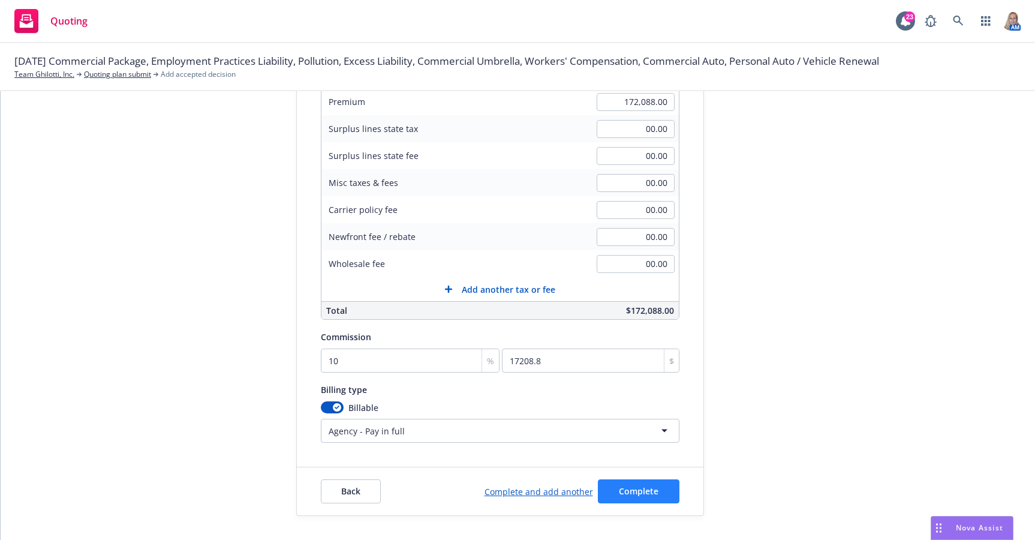
scroll to position [0, 0]
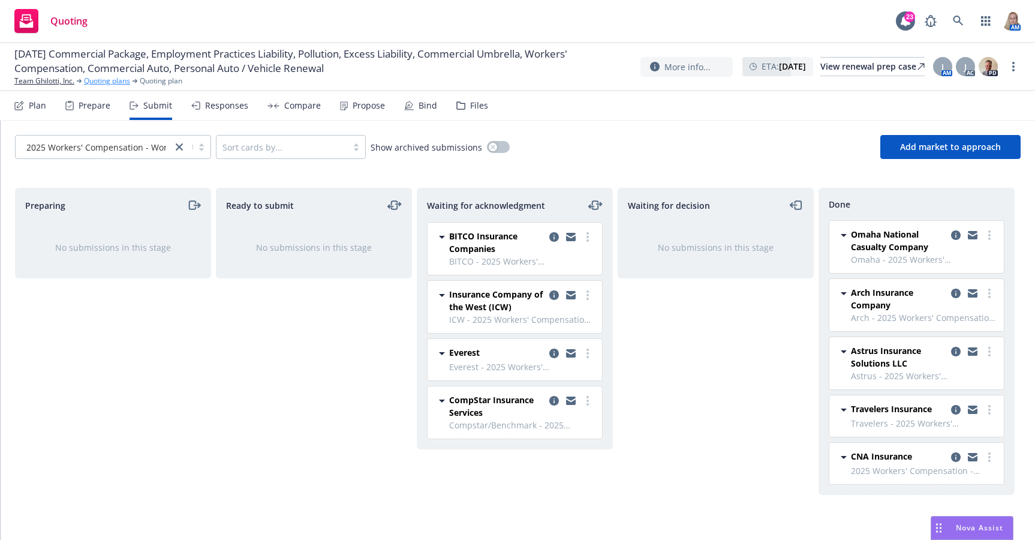
click at [115, 79] on link "Quoting plans" at bounding box center [107, 81] width 46 height 11
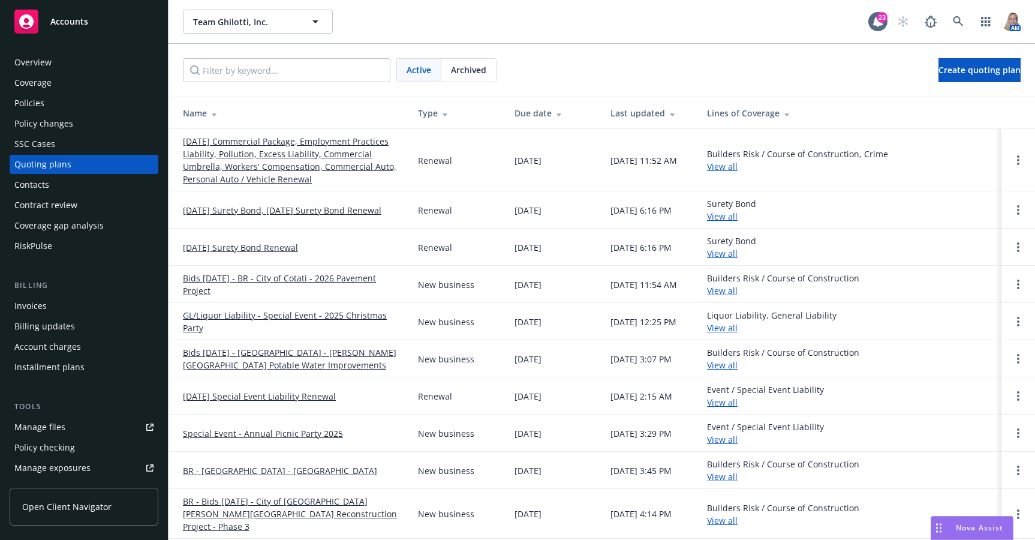
click at [252, 167] on link "[DATE] Commercial Package, Employment Practices Liability, Pollution, Excess Li…" at bounding box center [291, 160] width 216 height 50
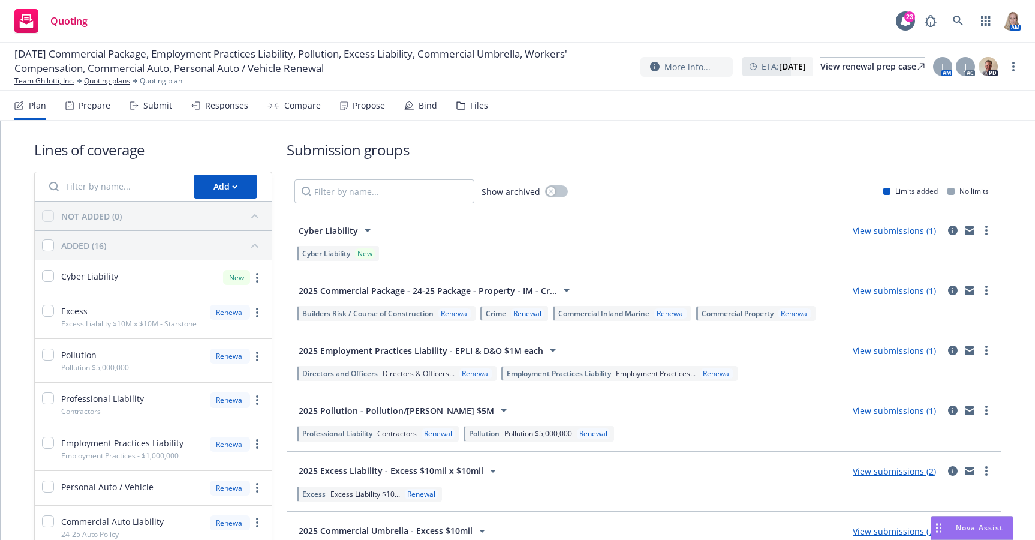
scroll to position [280, 0]
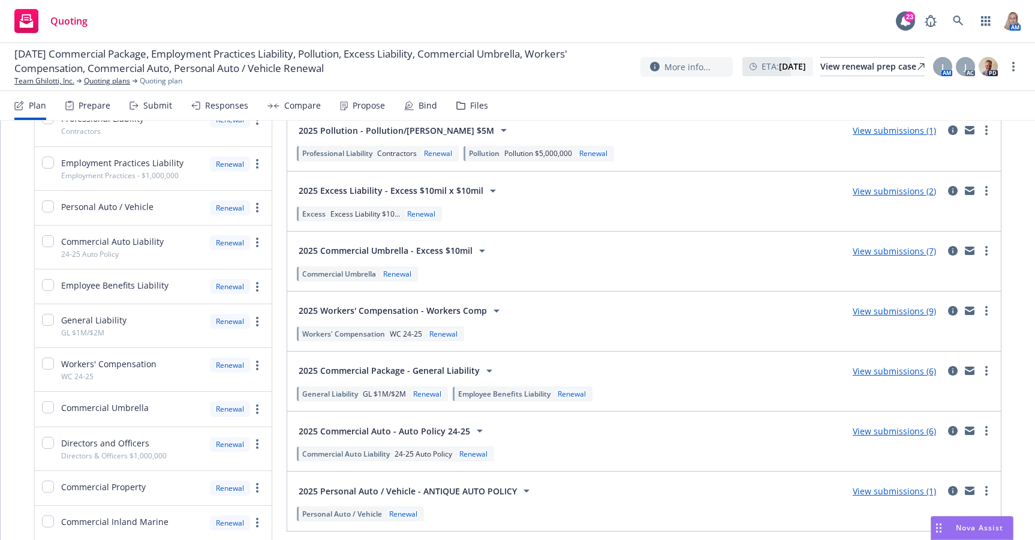
click at [875, 371] on link "View submissions (6)" at bounding box center [894, 370] width 83 height 11
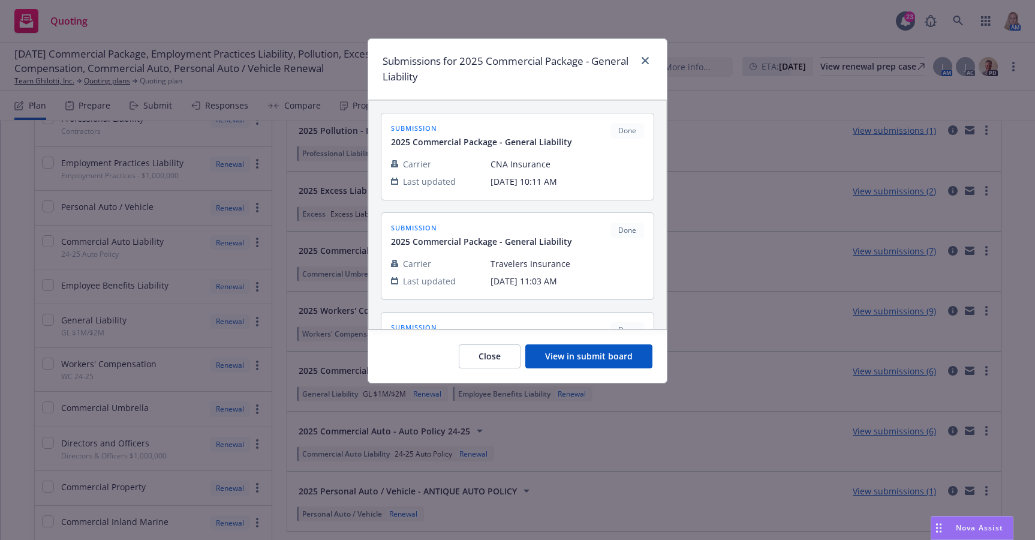
click at [575, 357] on button "View in submit board" at bounding box center [589, 356] width 127 height 24
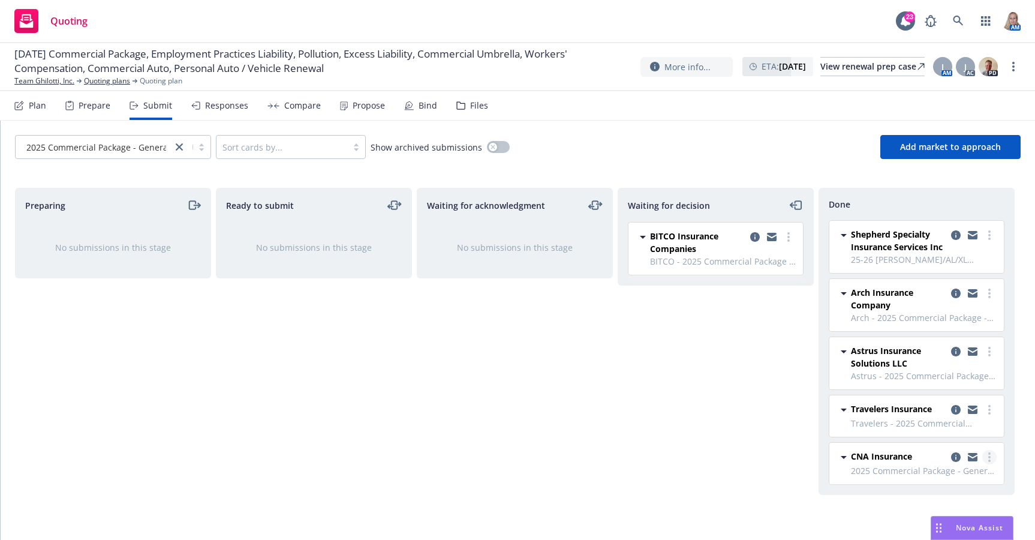
click at [986, 458] on link "more" at bounding box center [990, 457] width 14 height 14
click at [949, 363] on span "Add accepted decision" at bounding box center [936, 360] width 120 height 11
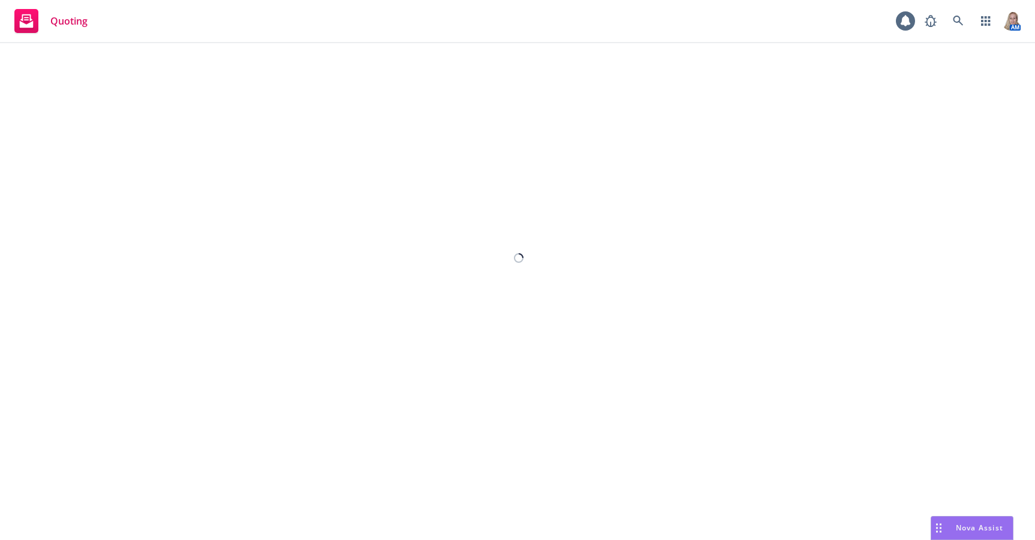
select select "12"
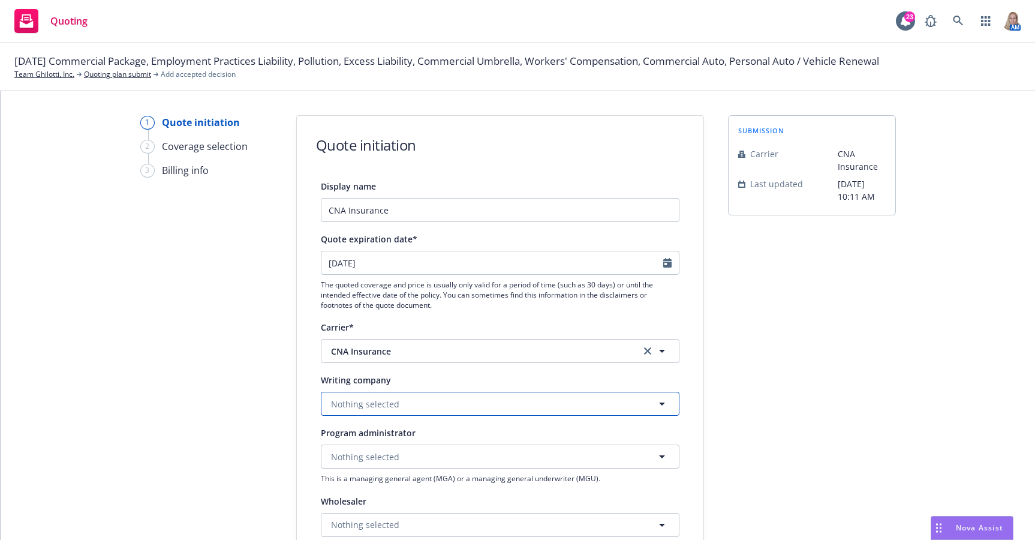
click at [350, 401] on span "Nothing selected" at bounding box center [365, 404] width 68 height 13
type input "nation"
click at [389, 436] on strong "National Fire Insurance Company of Hartford" at bounding box center [451, 437] width 235 height 11
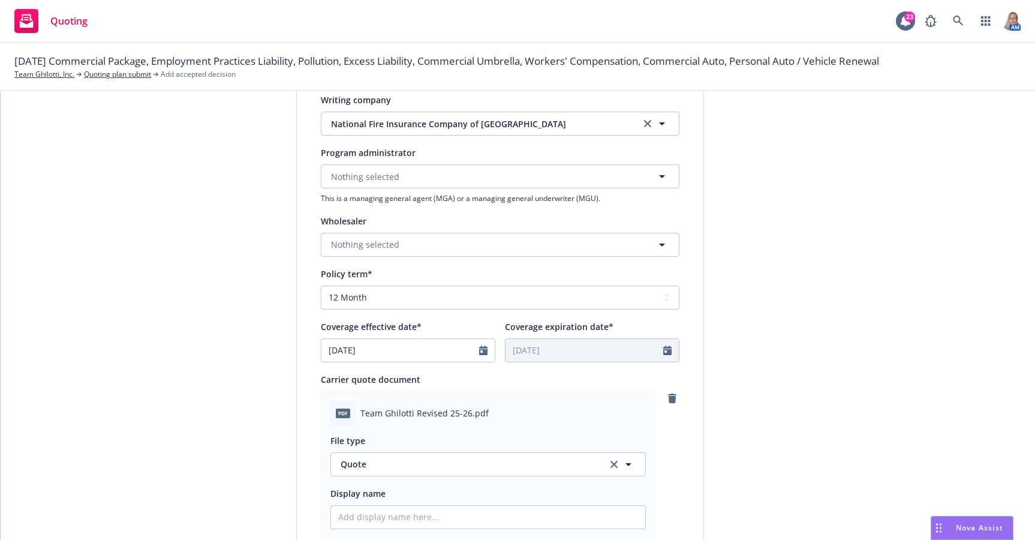
scroll to position [560, 0]
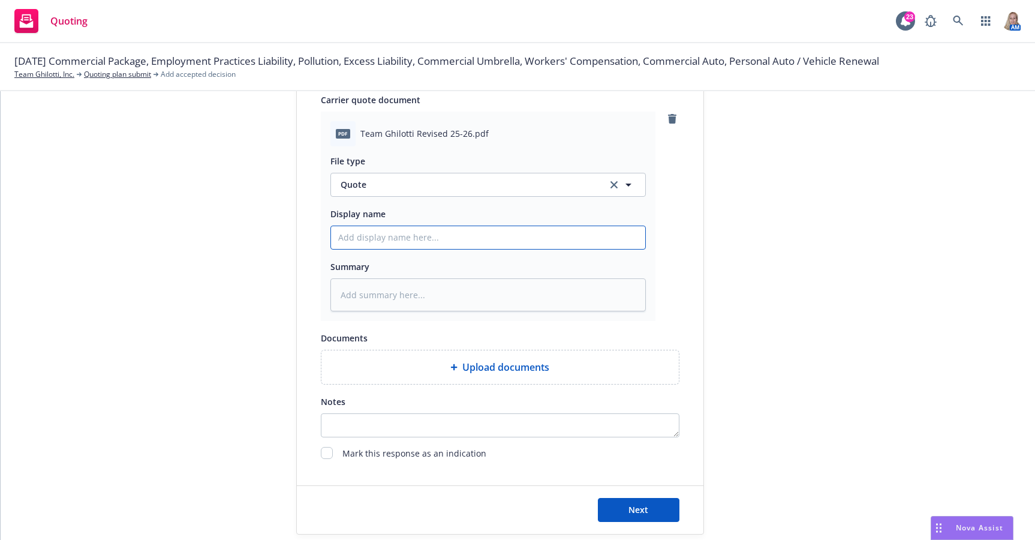
paste input "25 Rev CNA QUOTE - WC"
type textarea "x"
type input "25 Rev CNA QUOTE - WC"
type textarea "x"
type input "25 Rev CNA QUOTE - W"
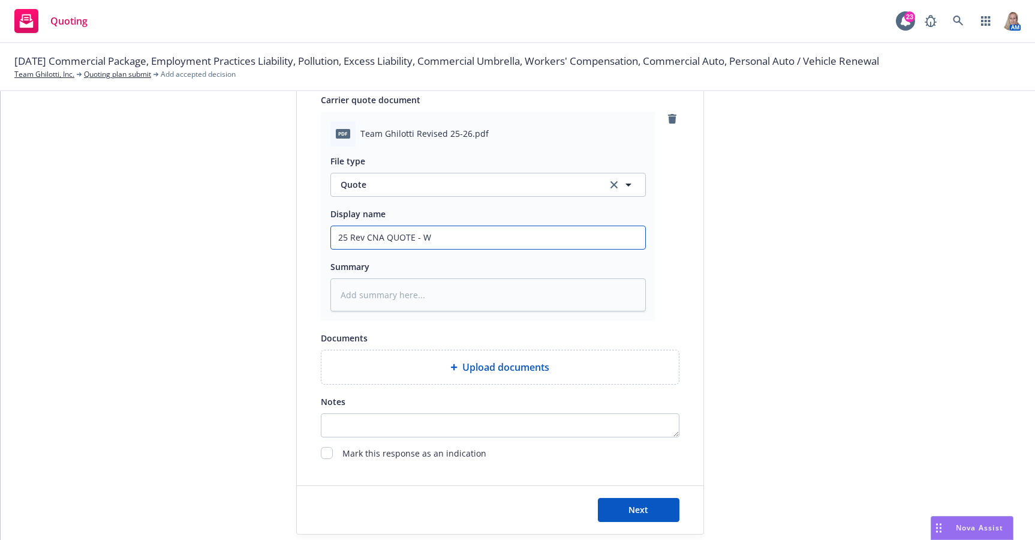
type textarea "x"
type input "25 Rev CNA QUOTE -"
type textarea "x"
type input "25 Rev CNA QUOTE - G"
type textarea "x"
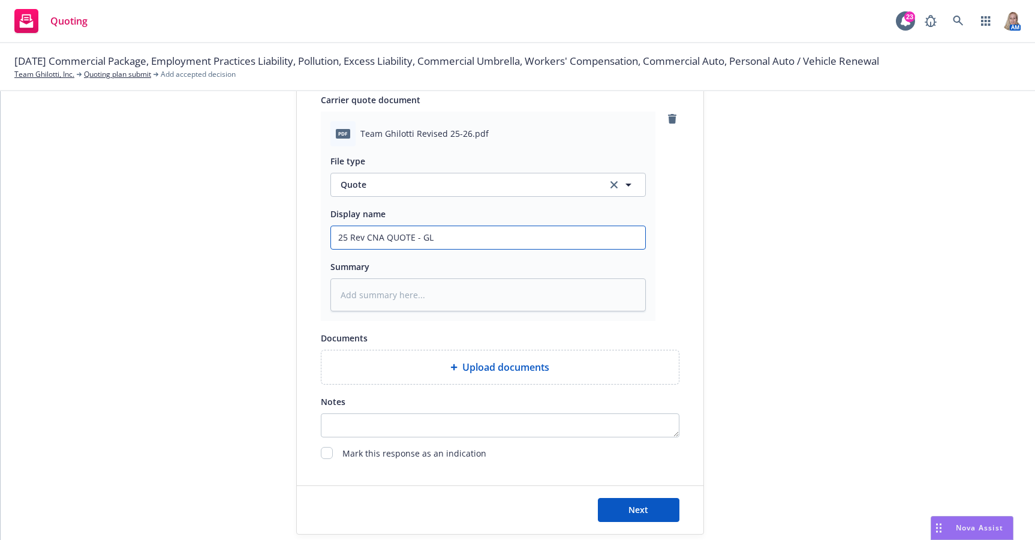
type input "25 Rev CNA QUOTE - GL"
drag, startPoint x: 466, startPoint y: 221, endPoint x: 373, endPoint y: 235, distance: 94.6
click at [373, 235] on div "Display name 25 Rev CNA QUOTE - GL" at bounding box center [489, 227] width 316 height 43
drag, startPoint x: 298, startPoint y: 235, endPoint x: 209, endPoint y: 232, distance: 88.2
click at [209, 232] on div "1 Quote initiation 2 Coverage selection 3 Billing info Quote initiation Display…" at bounding box center [518, 44] width 1006 height 979
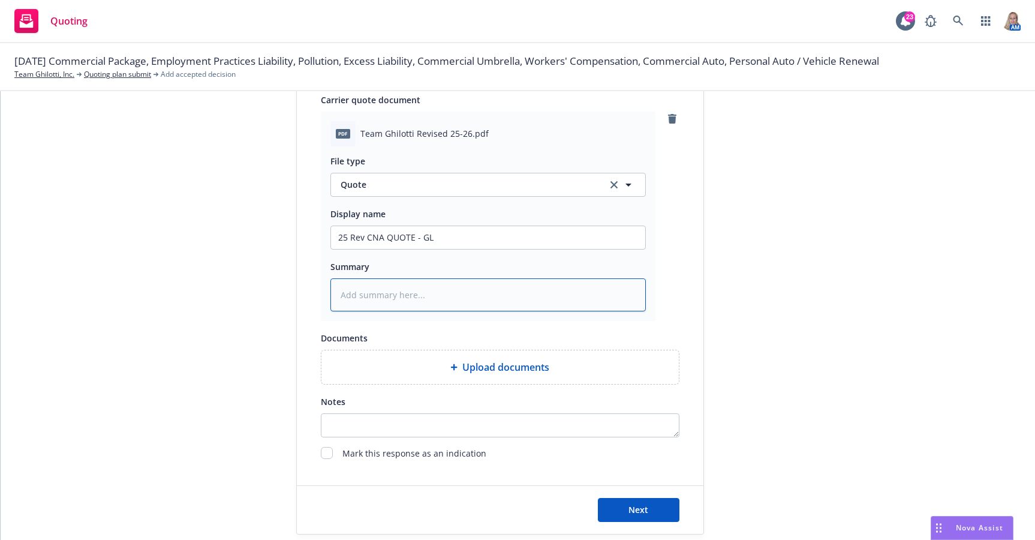
click at [371, 291] on textarea at bounding box center [489, 294] width 316 height 33
paste textarea "25 Rev CNA QUOTE - GL"
type textarea "x"
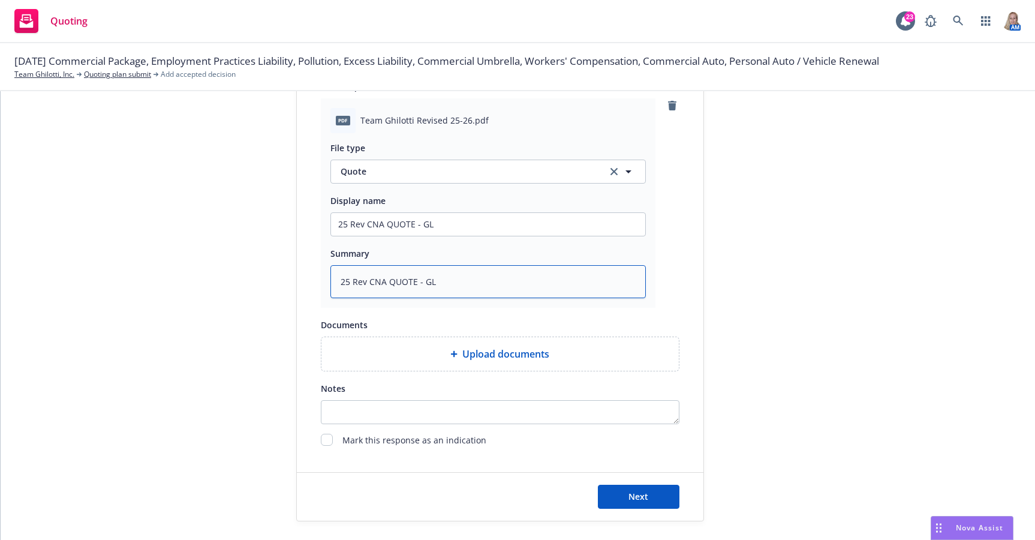
scroll to position [578, 0]
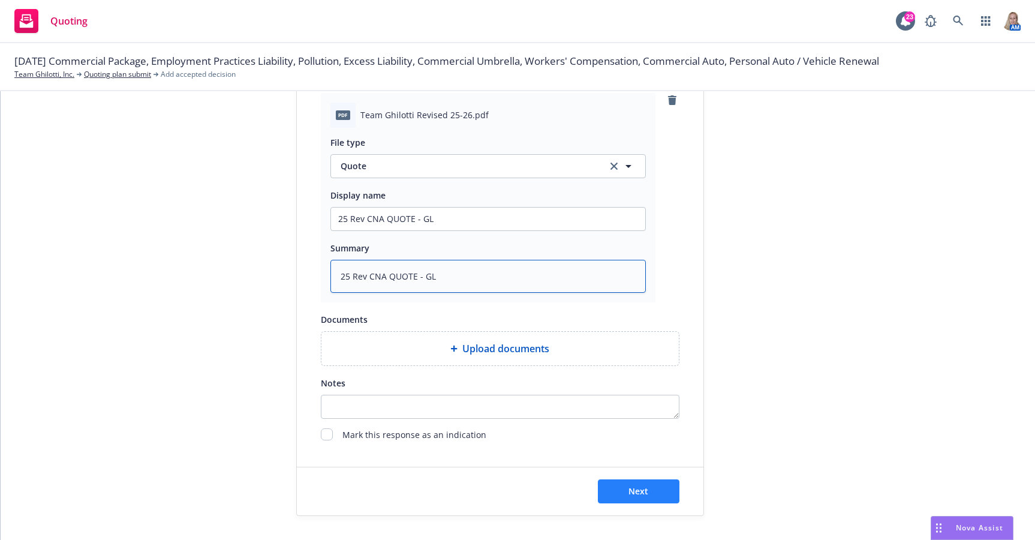
type textarea "25 Rev CNA QUOTE - GL"
click at [640, 493] on span "Next" at bounding box center [639, 490] width 20 height 11
type textarea "x"
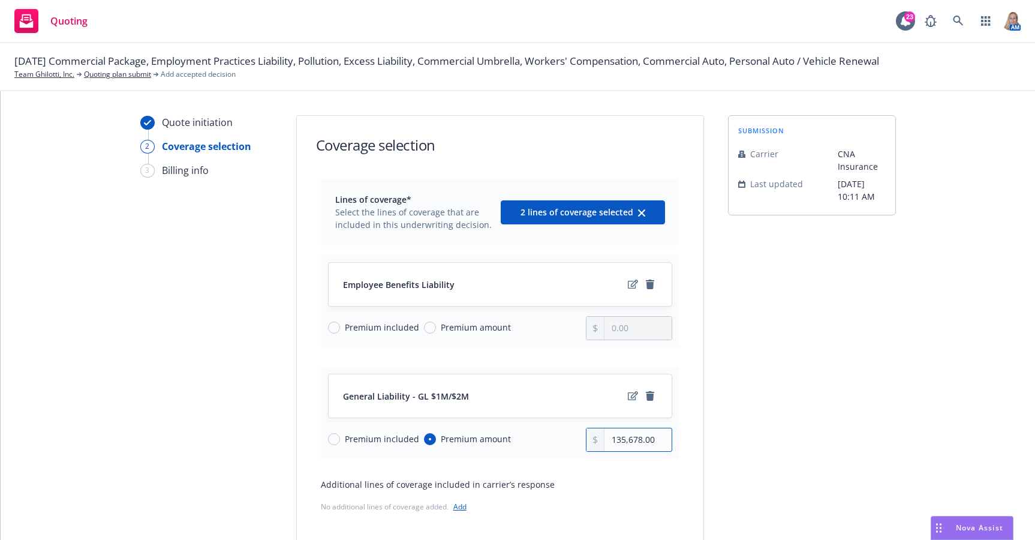
click at [606, 439] on input "135,678.00" at bounding box center [638, 439] width 67 height 23
drag, startPoint x: 604, startPoint y: 439, endPoint x: 822, endPoint y: 415, distance: 219.0
click at [822, 415] on div "Quote initiation 2 Coverage selection 3 Billing info Coverage selection Lines o…" at bounding box center [518, 372] width 1006 height 515
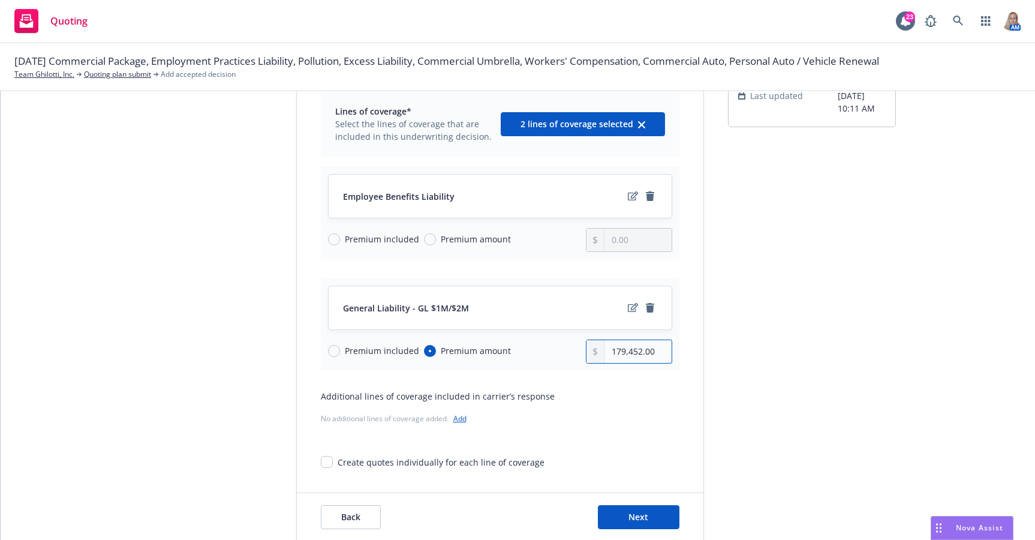
scroll to position [114, 0]
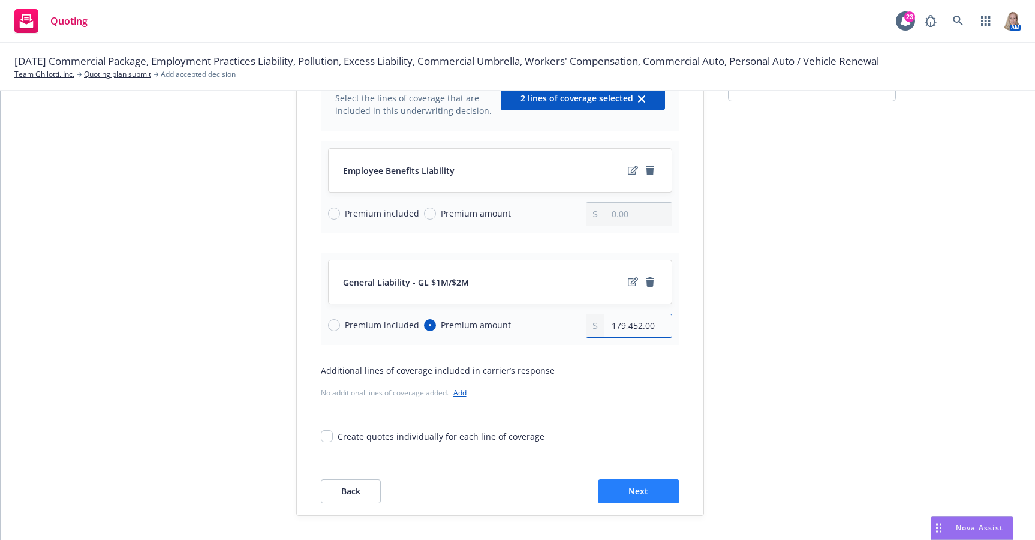
type input "179,452.00"
click at [630, 496] on span "Next" at bounding box center [639, 490] width 20 height 11
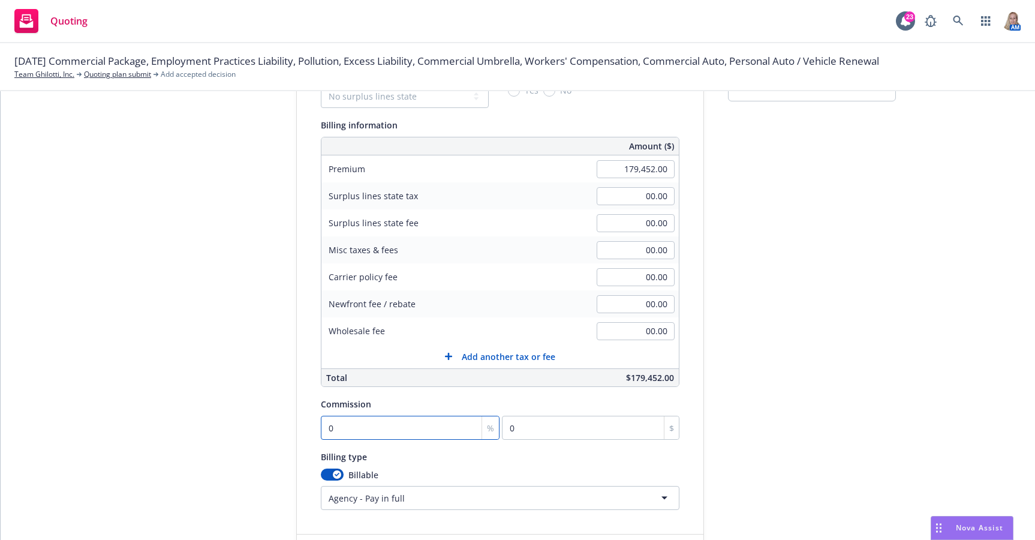
click at [329, 430] on input "0" at bounding box center [410, 428] width 179 height 24
type input "1"
type input "1794.52"
type input "15"
type input "26917.8"
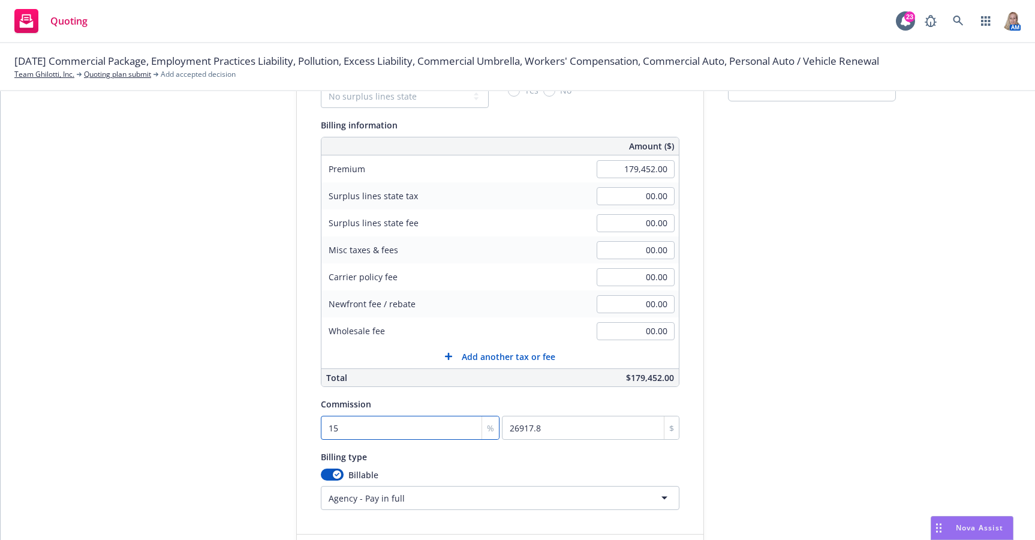
type input "15"
click at [828, 373] on div "submission Carrier CNA Insurance Last updated 9/10, 10:11 AM" at bounding box center [812, 292] width 168 height 582
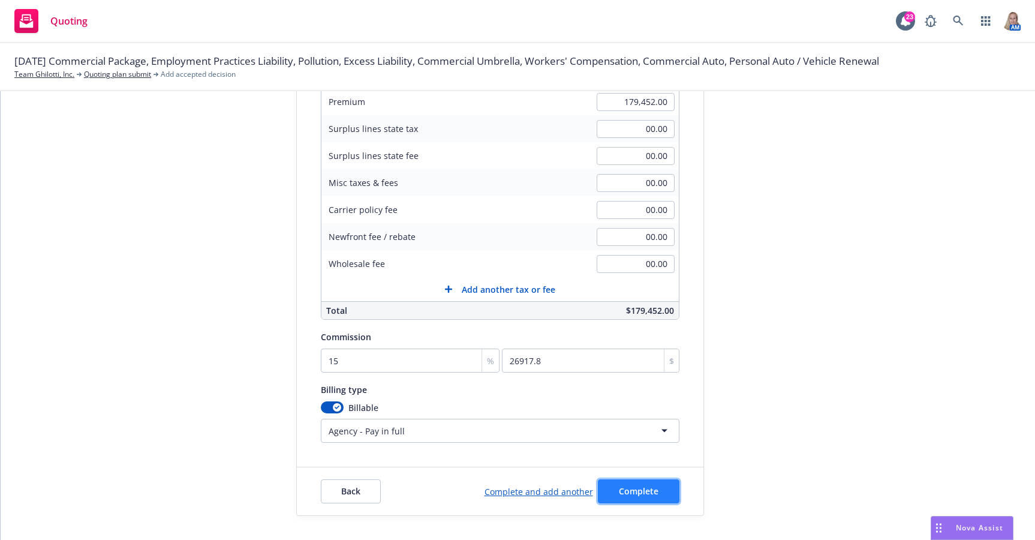
click at [619, 487] on span "Complete" at bounding box center [639, 490] width 40 height 11
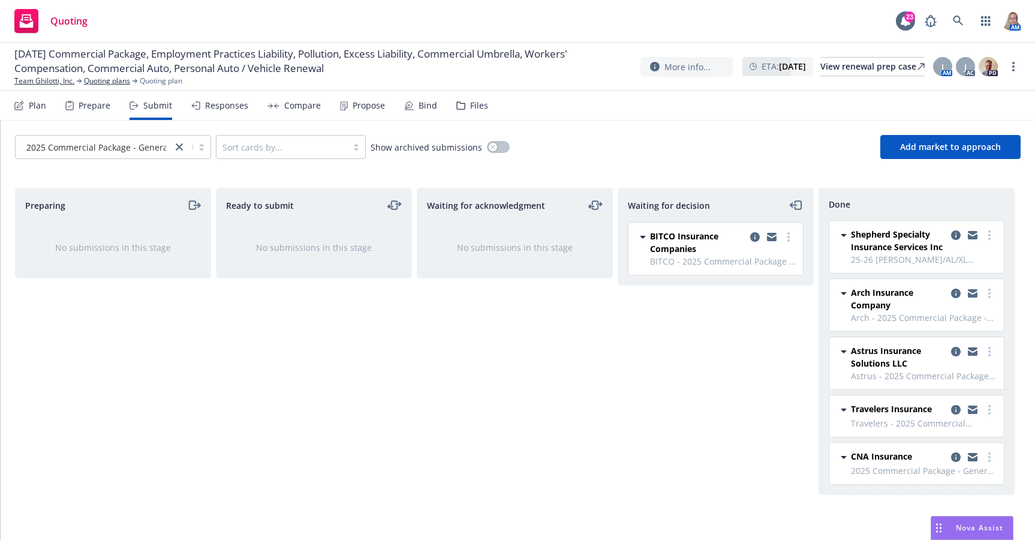
click at [290, 104] on div "Compare" at bounding box center [302, 106] width 37 height 10
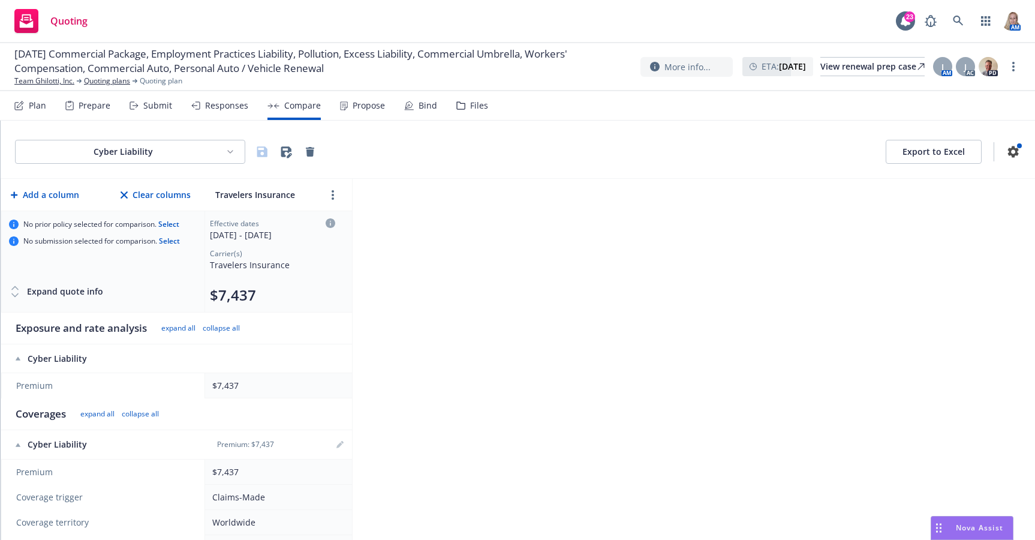
click at [361, 109] on div "Propose" at bounding box center [369, 106] width 32 height 10
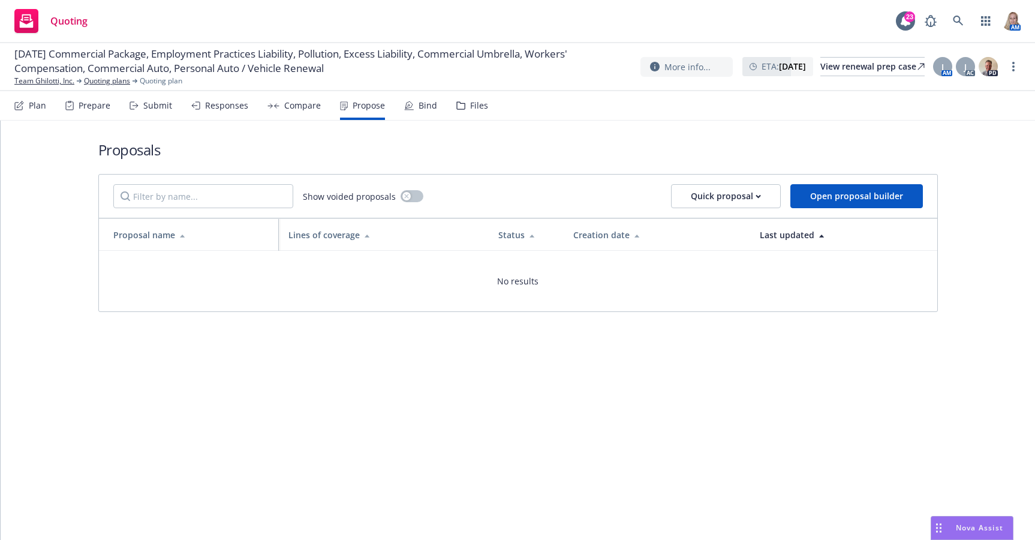
click at [38, 101] on div "Plan" at bounding box center [37, 106] width 17 height 10
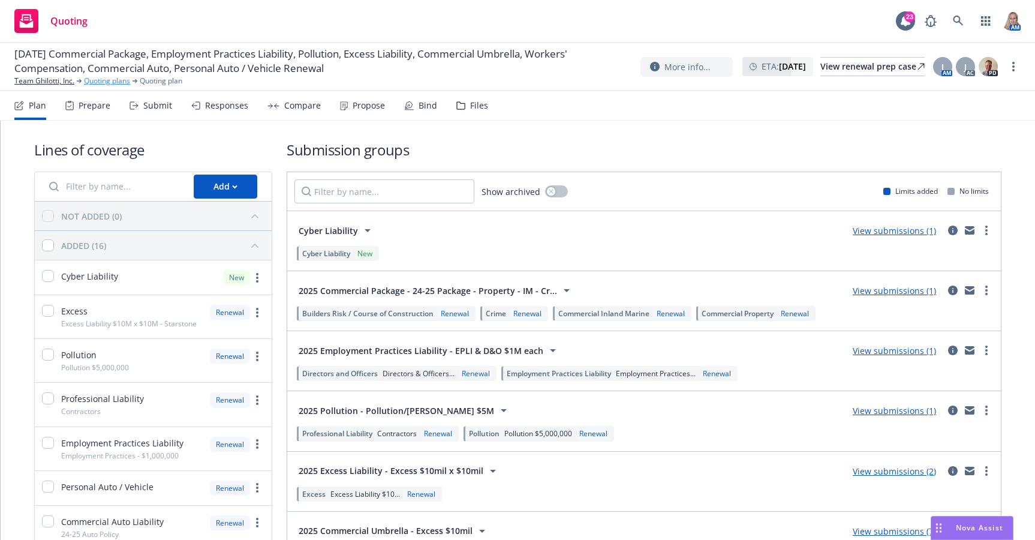
click at [97, 81] on link "Quoting plans" at bounding box center [107, 81] width 46 height 11
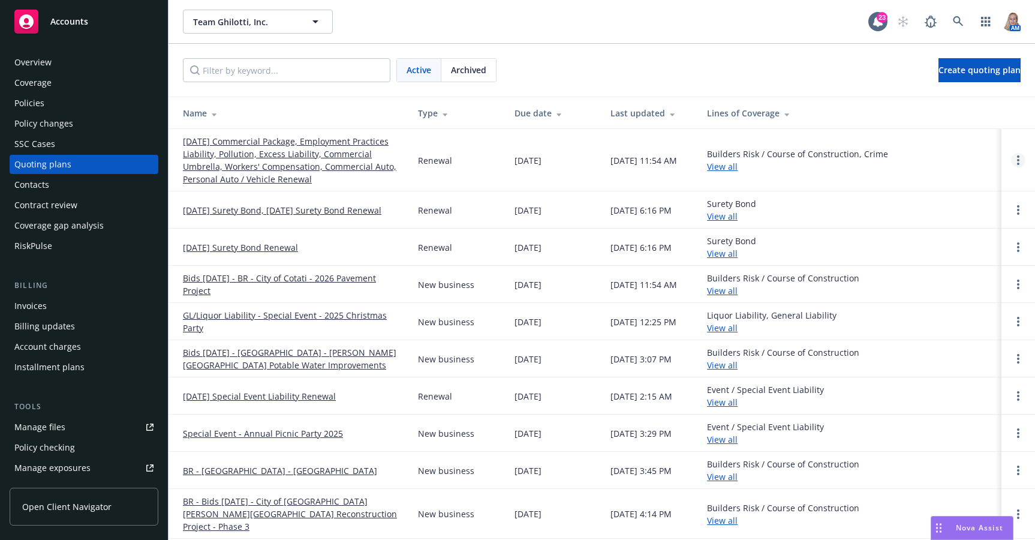
click at [1017, 161] on icon "Open options" at bounding box center [1018, 160] width 2 height 10
click at [244, 157] on link "[DATE] Commercial Package, Employment Practices Liability, Pollution, Excess Li…" at bounding box center [291, 160] width 216 height 50
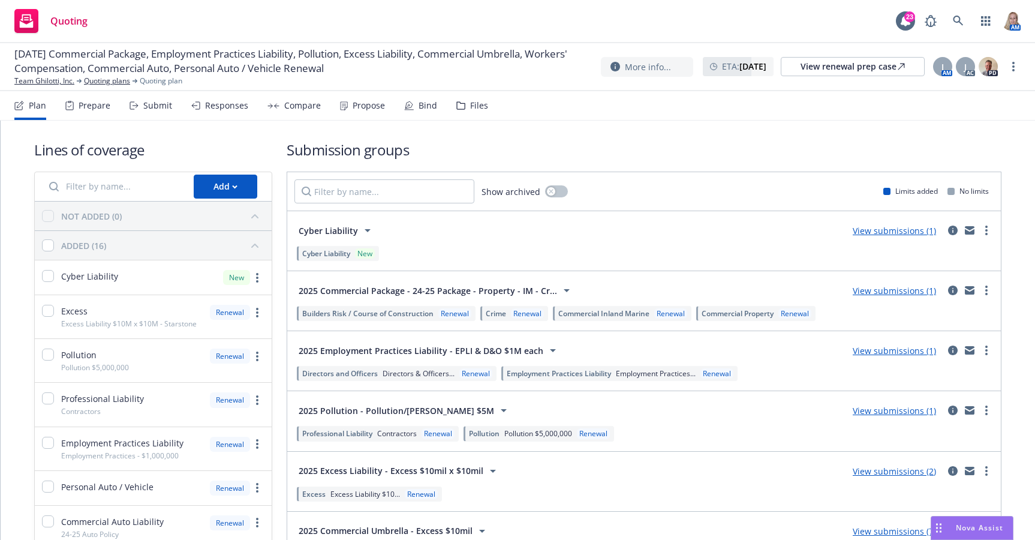
click at [296, 105] on div "Compare" at bounding box center [302, 106] width 37 height 10
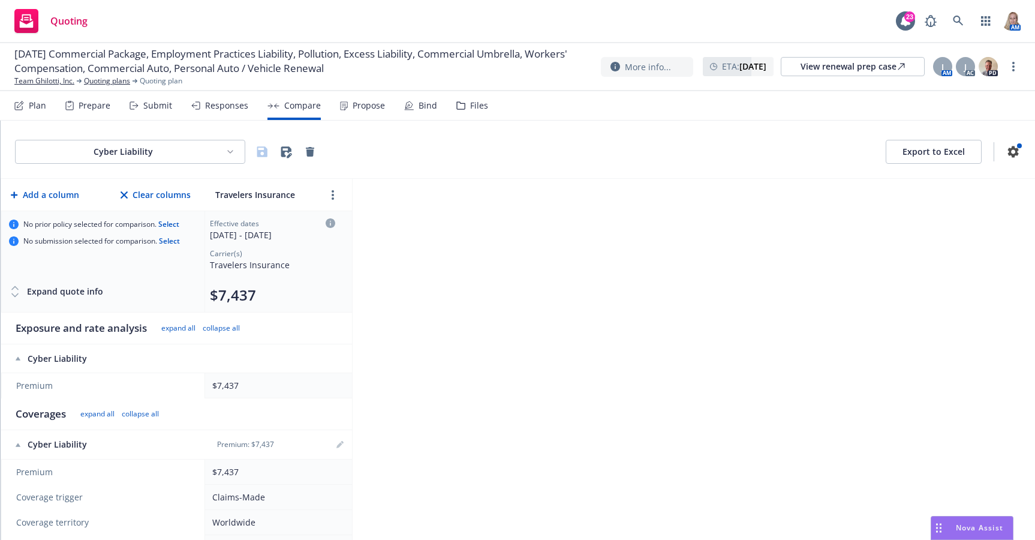
click at [175, 224] on button "Select" at bounding box center [168, 224] width 21 height 0
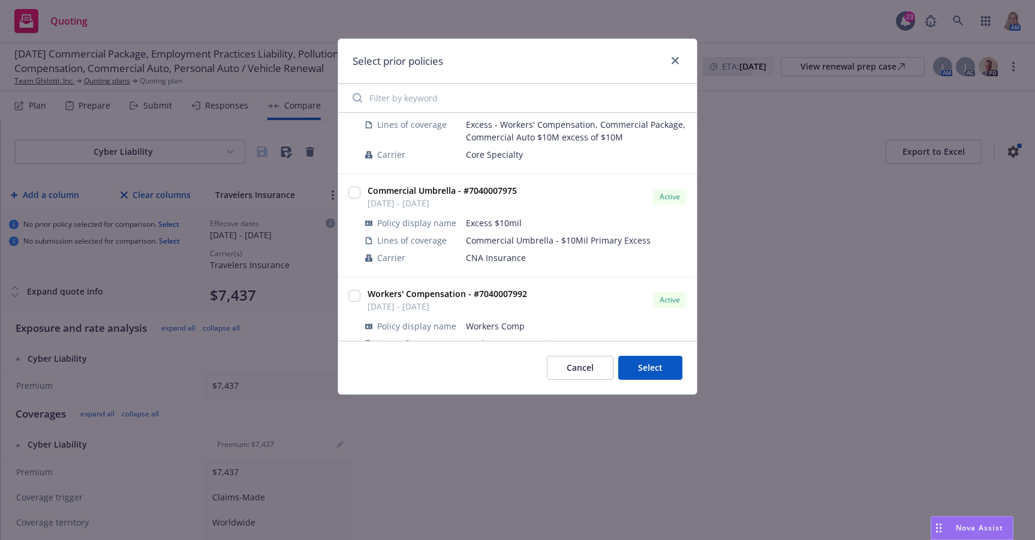
scroll to position [418, 0]
click at [356, 191] on input "checkbox" at bounding box center [355, 190] width 12 height 12
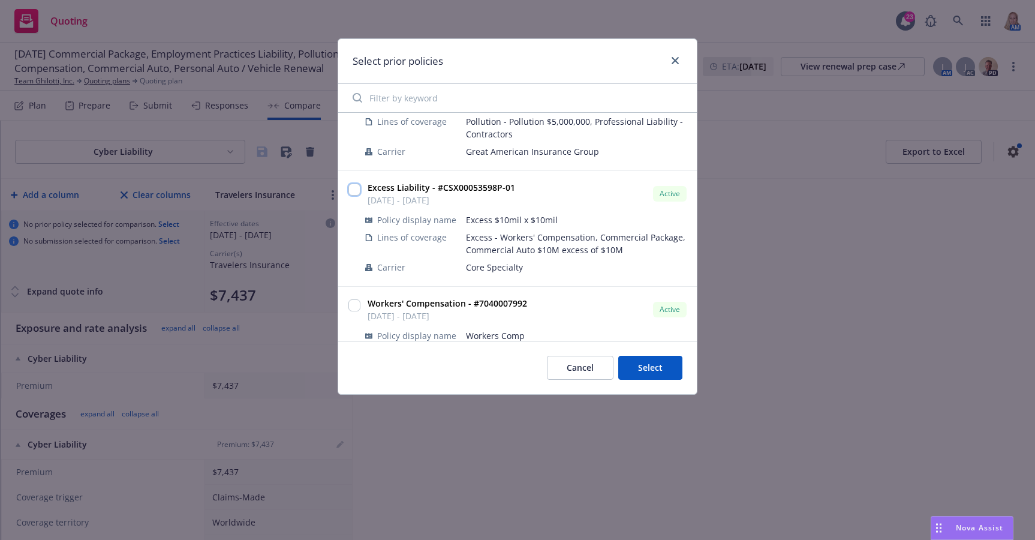
click at [349, 188] on input "checkbox" at bounding box center [355, 190] width 12 height 12
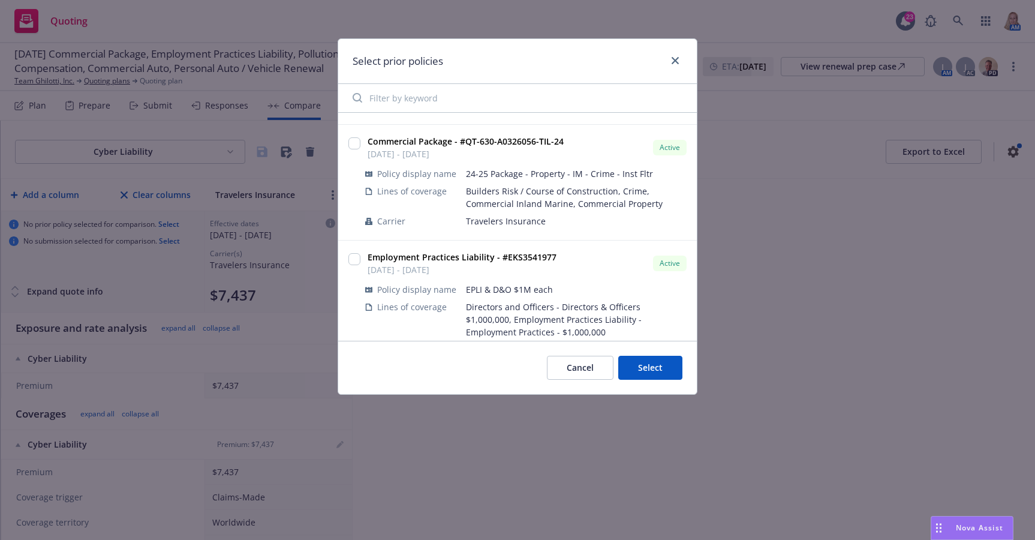
scroll to position [0, 0]
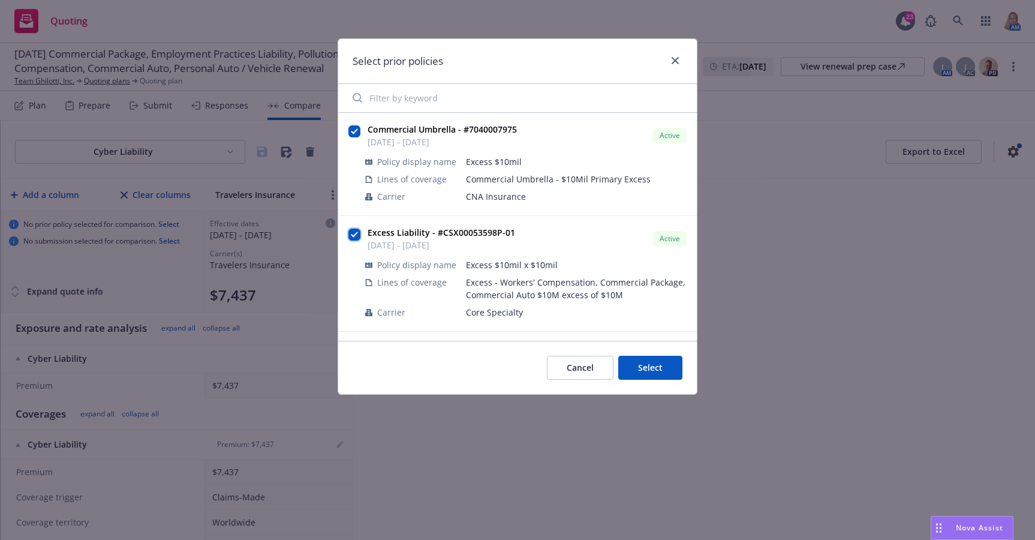
click at [357, 234] on input "checkbox" at bounding box center [355, 235] width 12 height 12
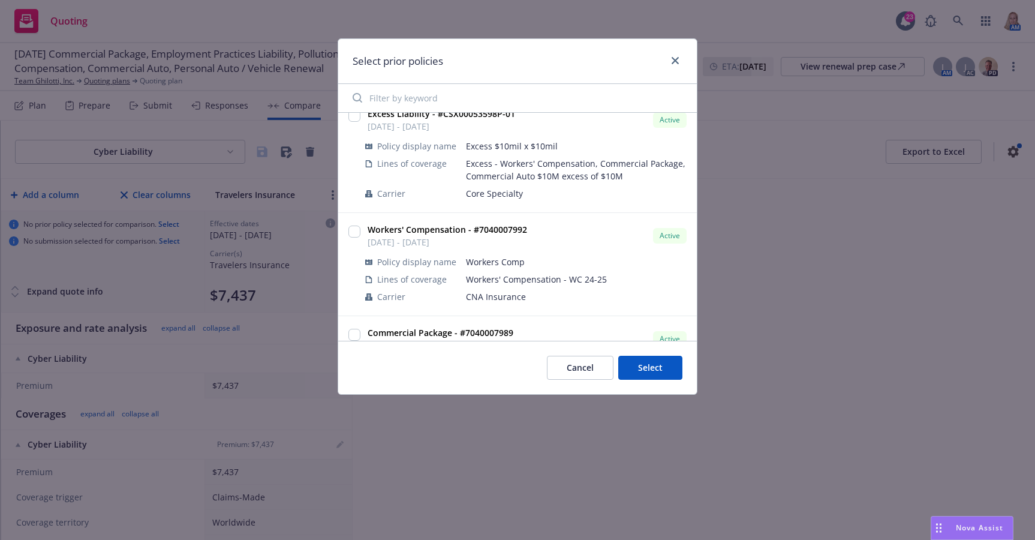
scroll to position [485, 0]
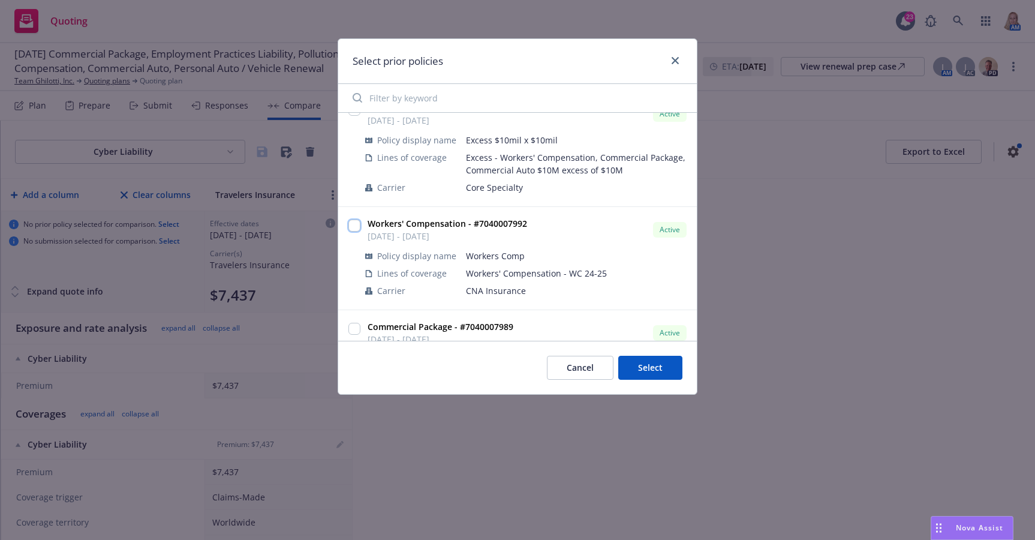
click at [356, 229] on input "checkbox" at bounding box center [355, 226] width 12 height 12
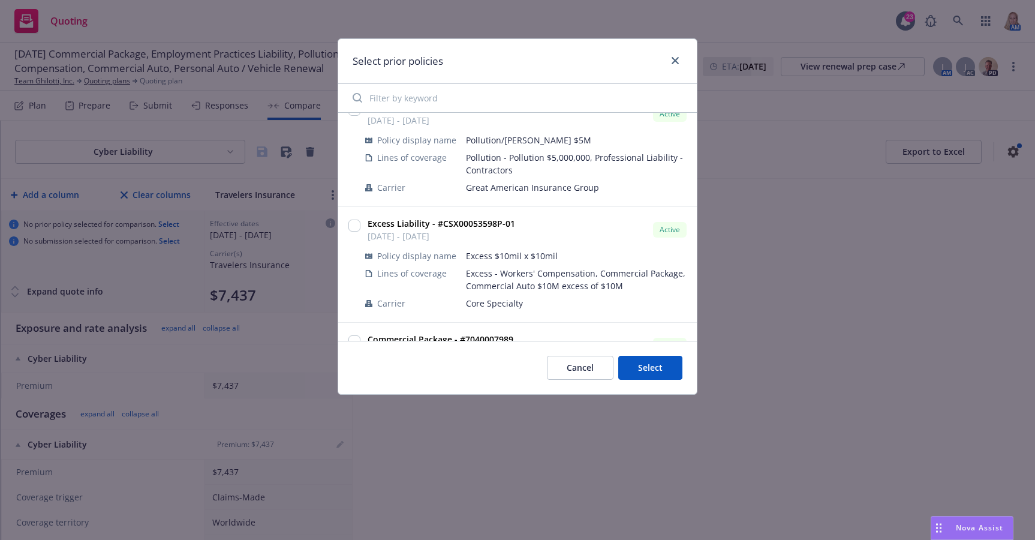
scroll to position [777, 0]
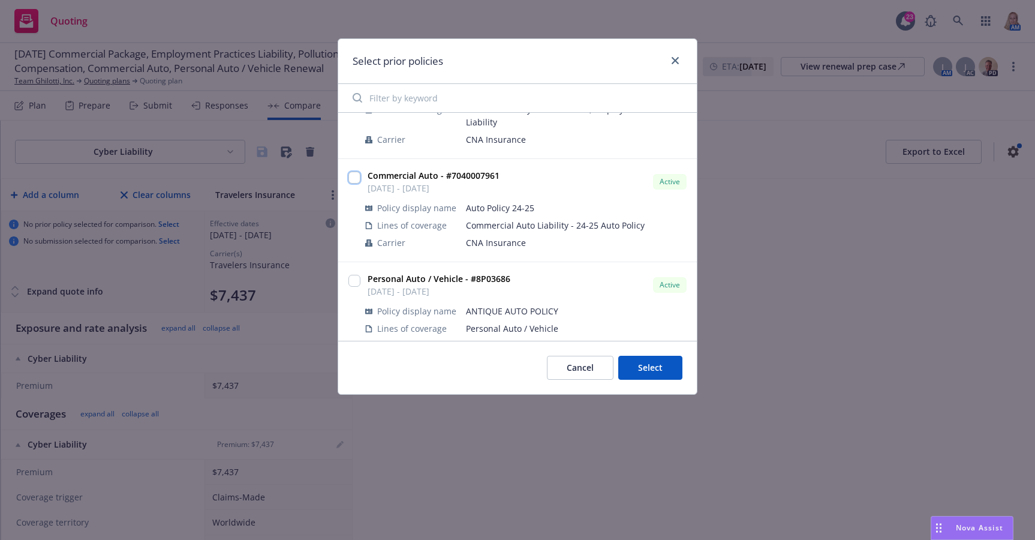
click at [356, 175] on input "checkbox" at bounding box center [355, 178] width 12 height 12
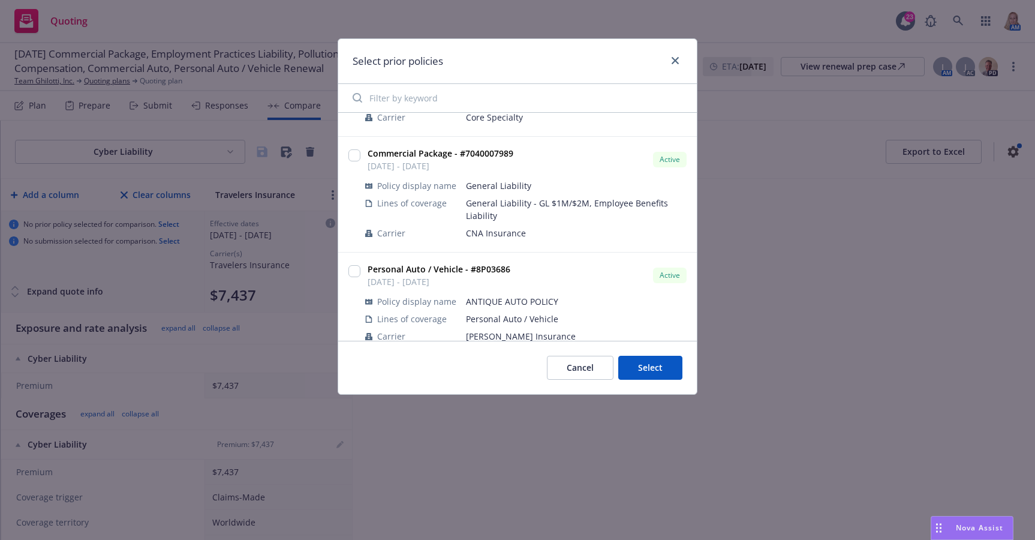
scroll to position [735, 0]
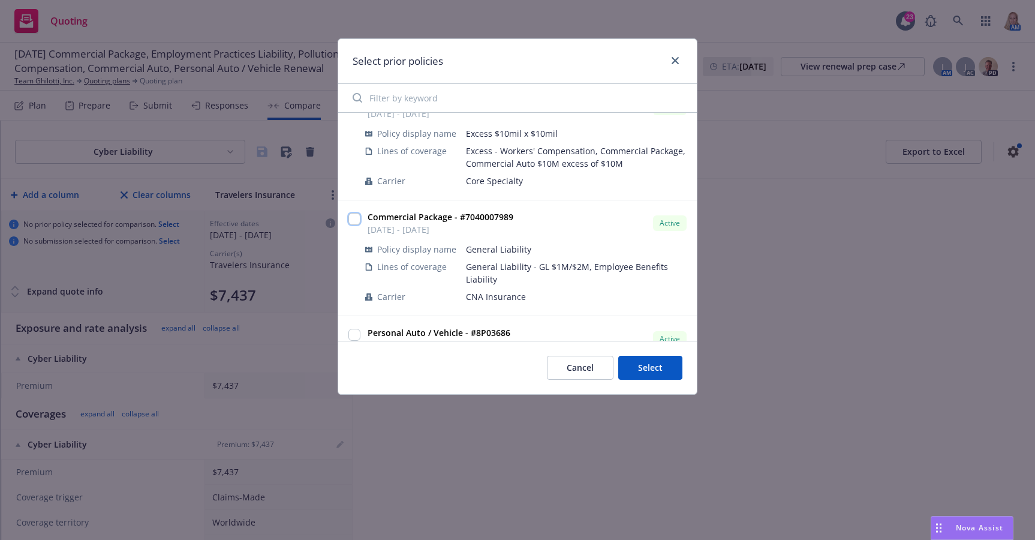
click at [352, 218] on input "checkbox" at bounding box center [355, 219] width 12 height 12
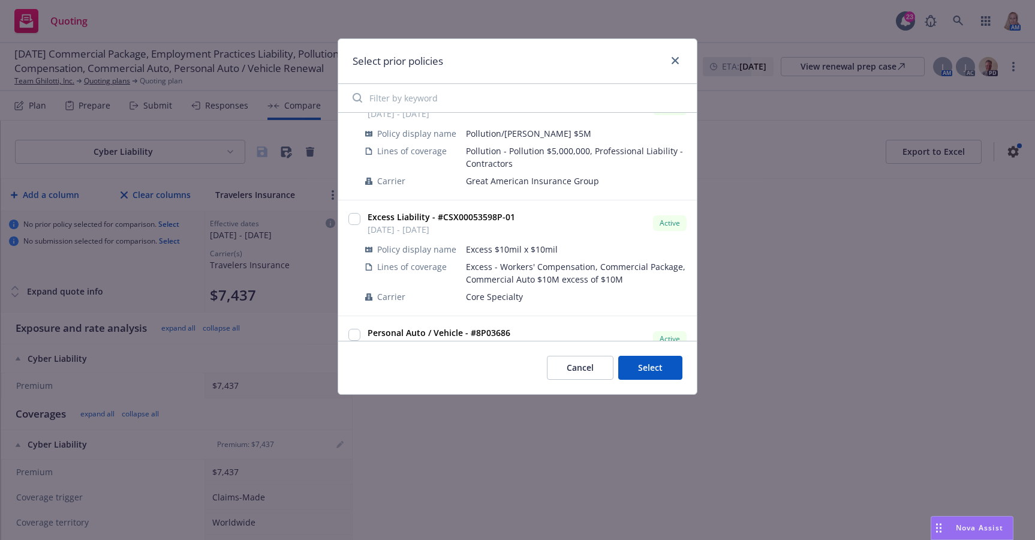
click at [666, 371] on button "Select" at bounding box center [650, 368] width 64 height 24
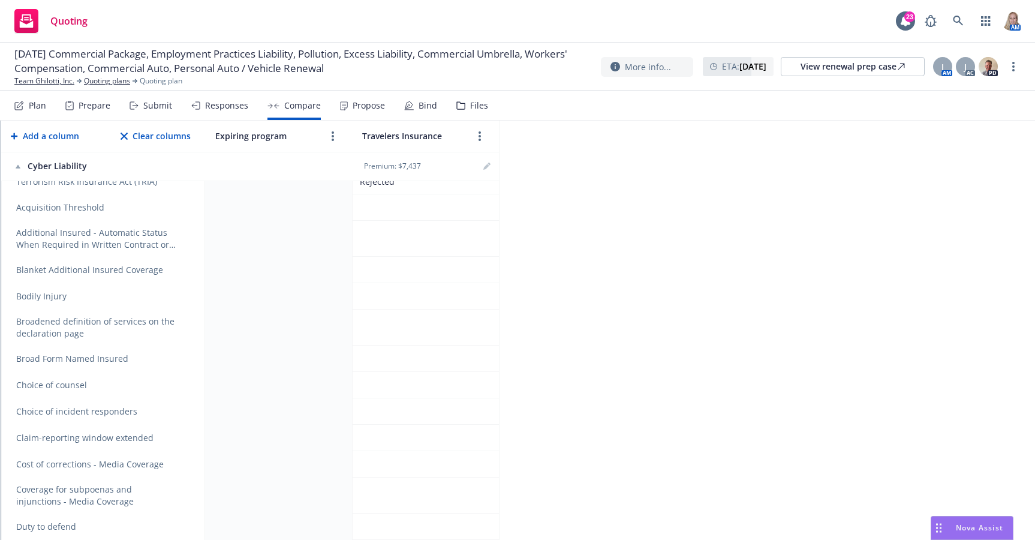
scroll to position [0, 0]
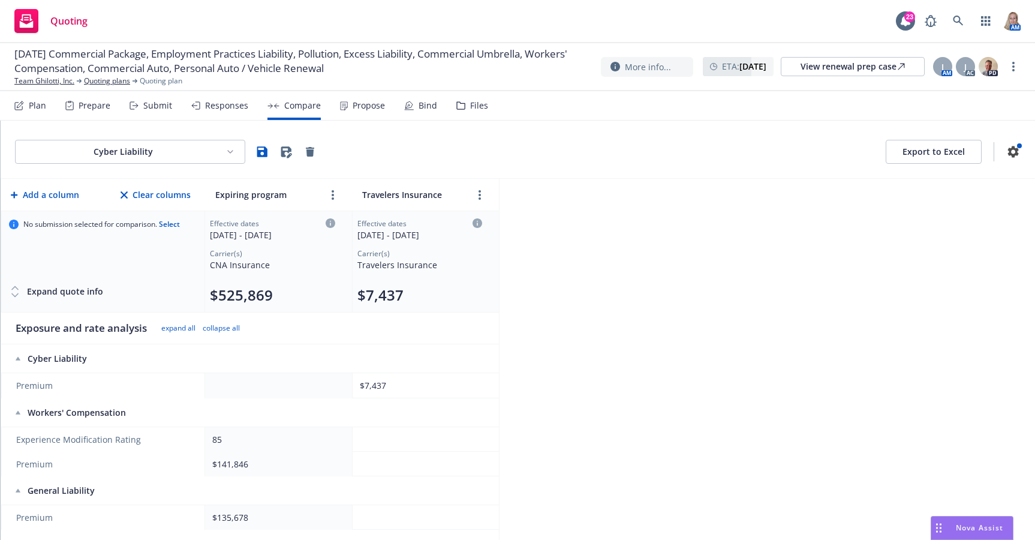
click at [173, 224] on button "Select" at bounding box center [169, 224] width 21 height 0
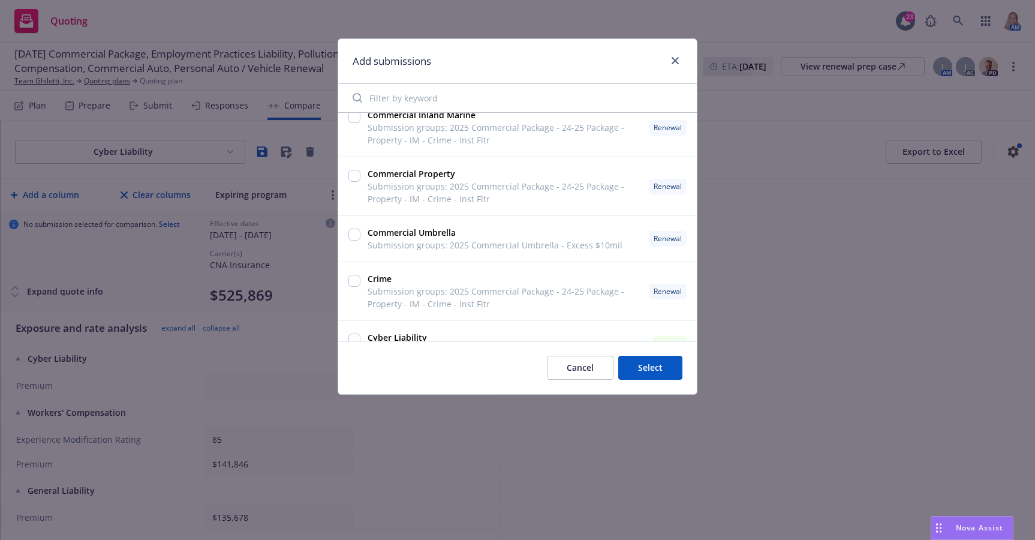
scroll to position [124, 0]
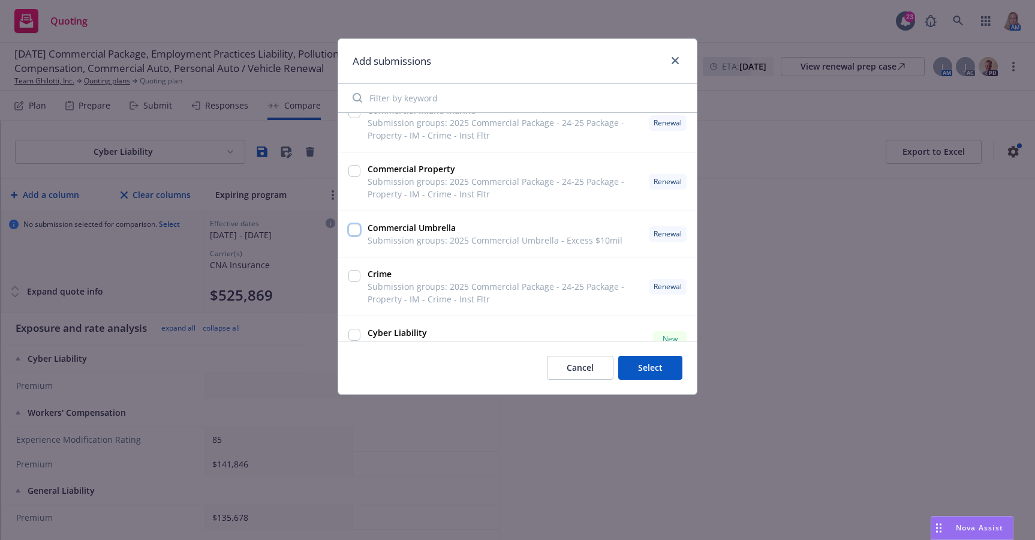
click at [352, 232] on input "checkbox" at bounding box center [355, 230] width 12 height 12
checkbox input "true"
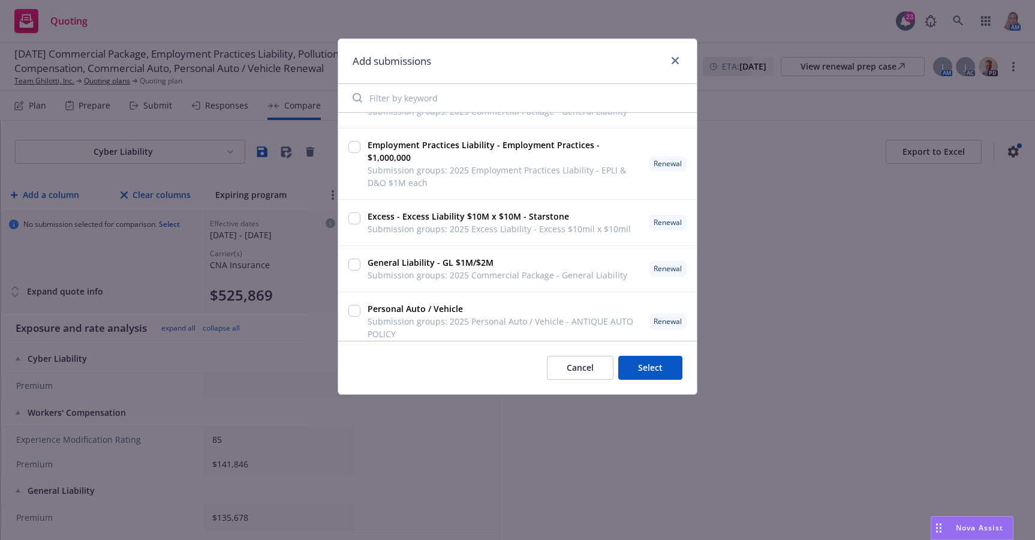
scroll to position [483, 0]
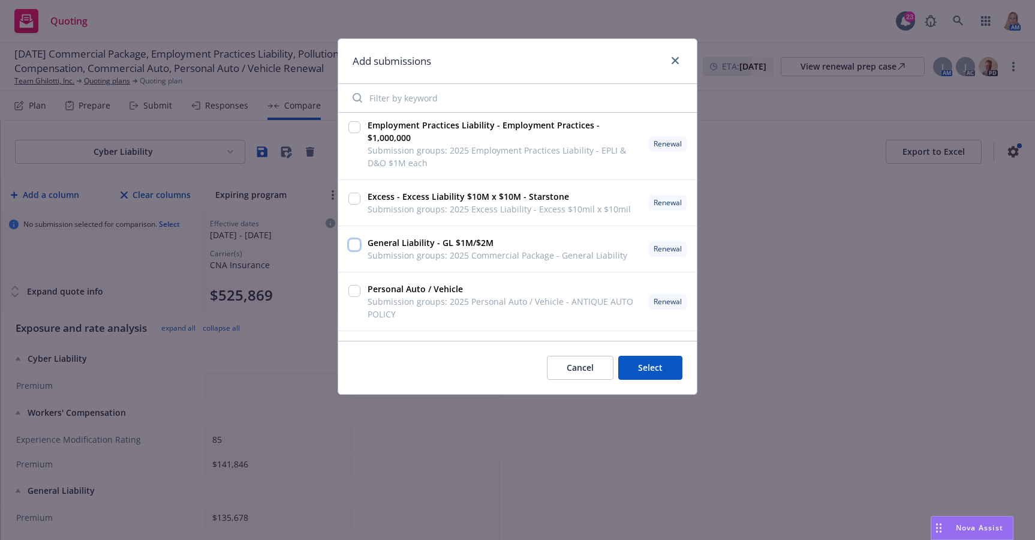
click at [356, 247] on input "checkbox" at bounding box center [355, 245] width 12 height 12
checkbox input "true"
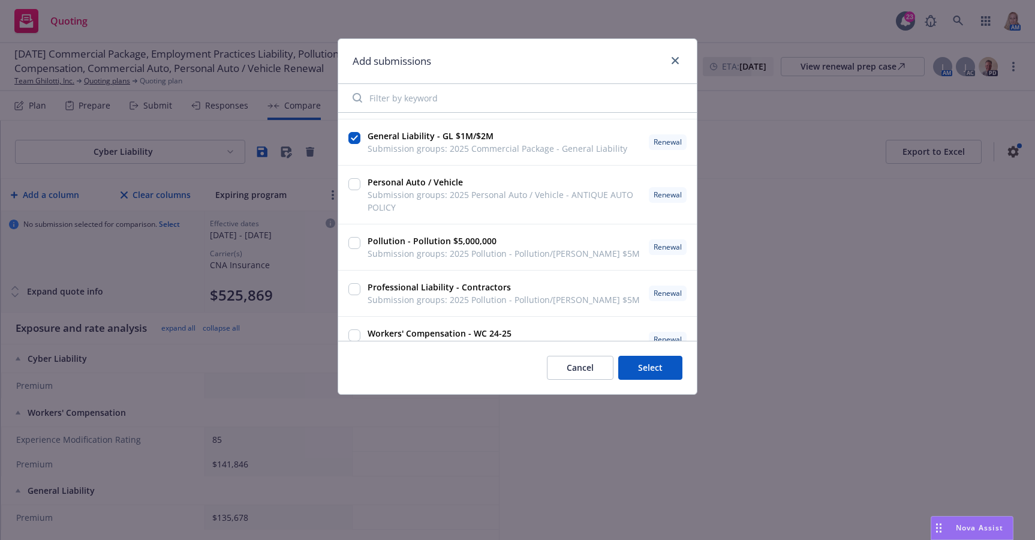
scroll to position [612, 0]
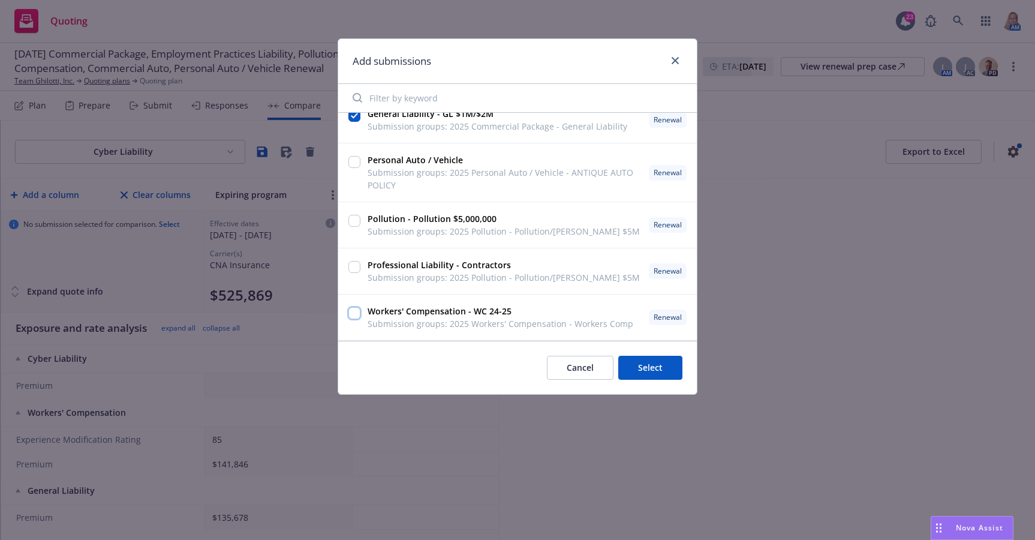
click at [359, 313] on input "checkbox" at bounding box center [355, 313] width 12 height 12
checkbox input "true"
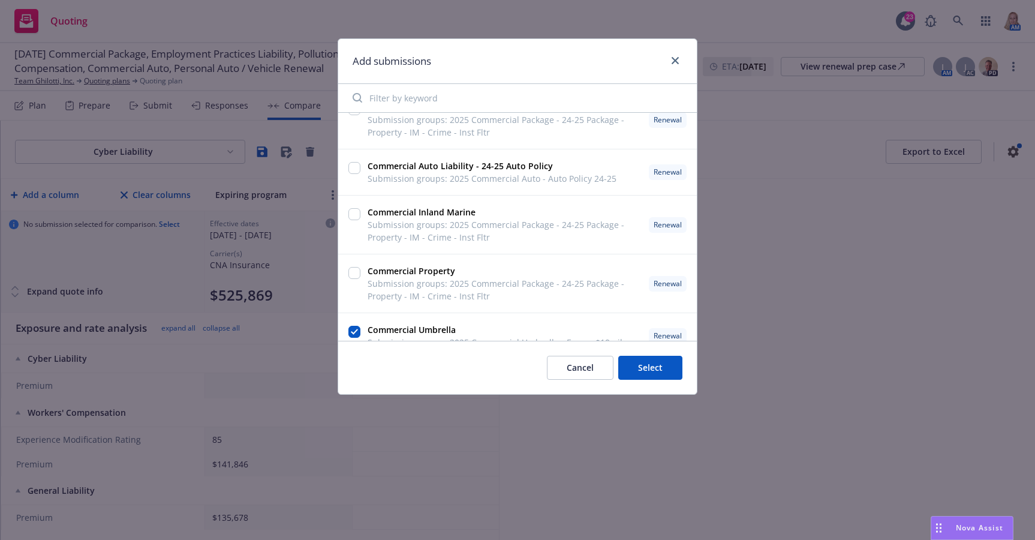
scroll to position [0, 0]
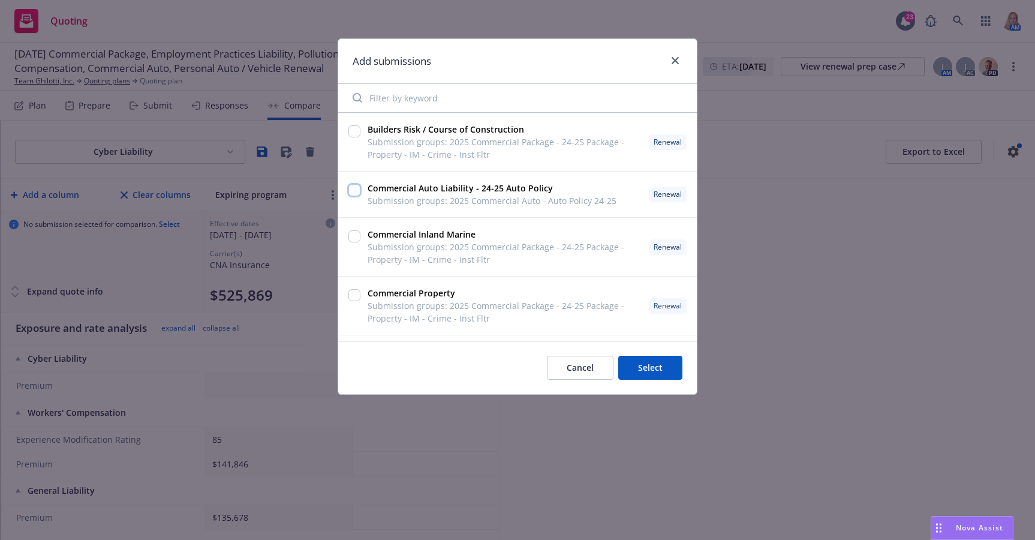
click at [355, 194] on input "checkbox" at bounding box center [355, 190] width 12 height 12
checkbox input "true"
click at [658, 357] on button "Select" at bounding box center [650, 368] width 64 height 24
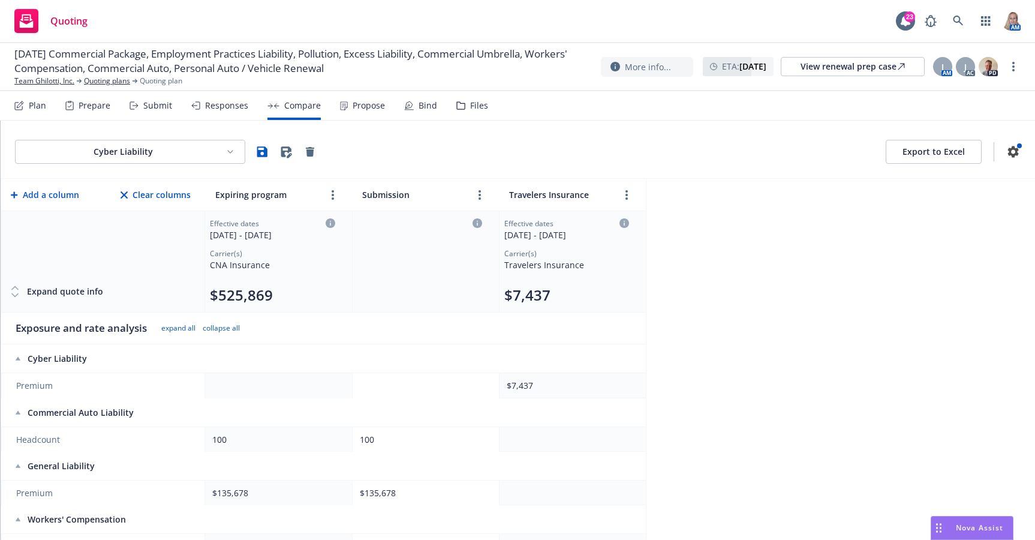
click at [14, 287] on icon at bounding box center [15, 288] width 6 height 3
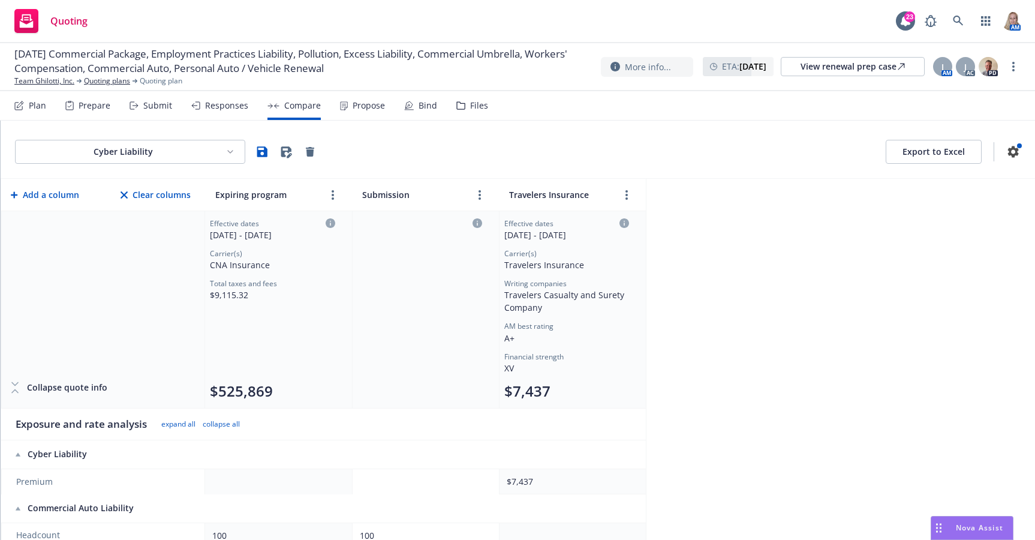
click at [13, 378] on icon at bounding box center [15, 384] width 12 height 12
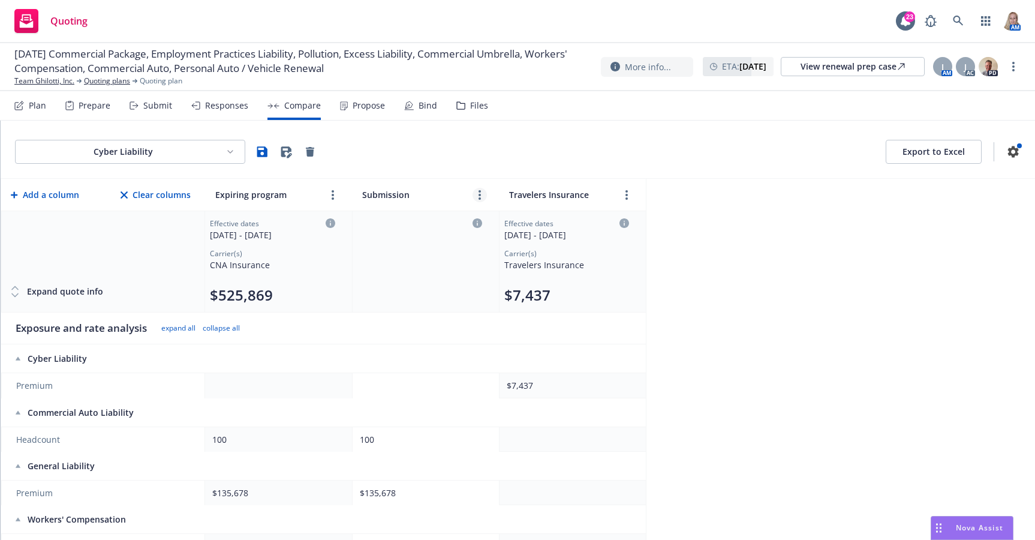
click at [480, 193] on icon "more" at bounding box center [480, 195] width 2 height 10
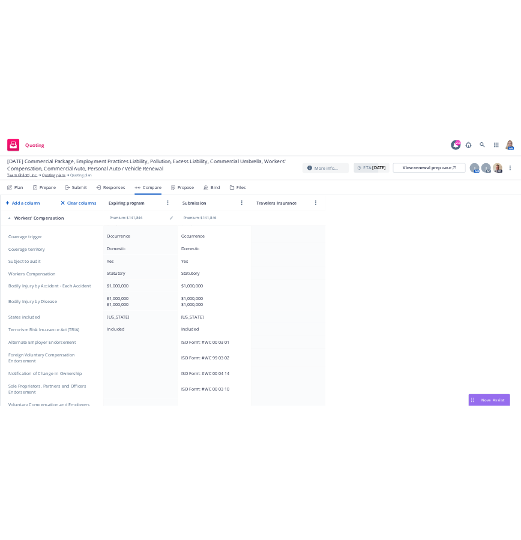
scroll to position [5489, 0]
